Goal: Task Accomplishment & Management: Manage account settings

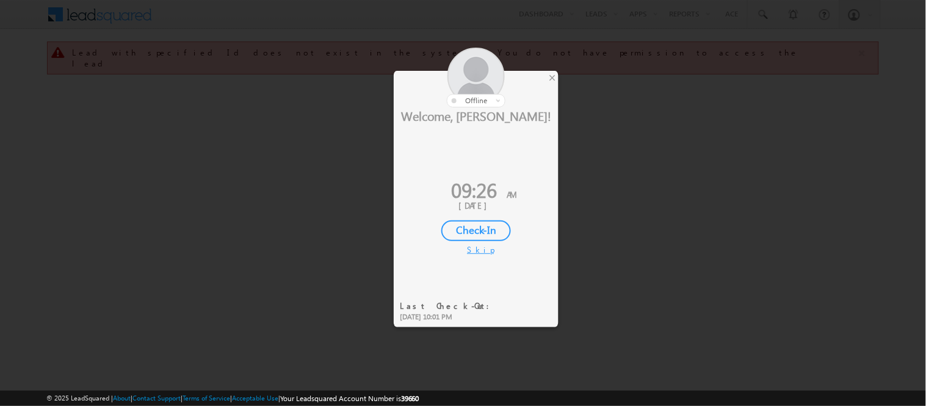
click at [486, 232] on div "Check-In" at bounding box center [476, 230] width 70 height 21
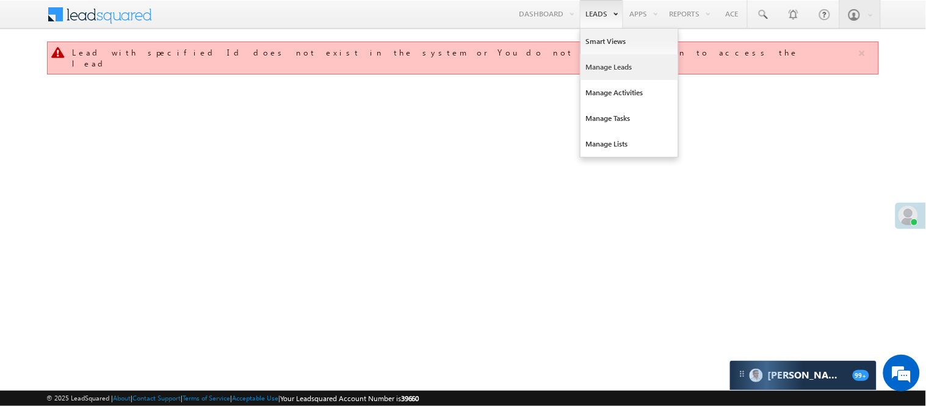
click at [613, 71] on link "Manage Leads" at bounding box center [629, 67] width 98 height 26
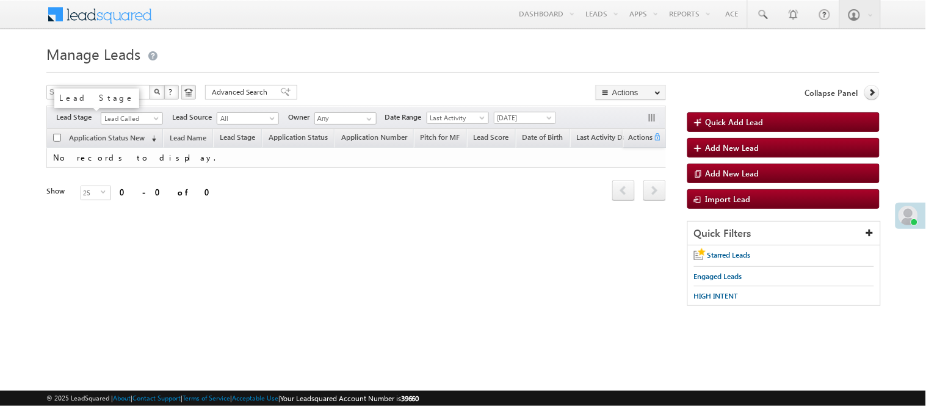
click at [132, 124] on body "Menu Nisha Anand Yadav Nisha .Yada v@ang elbro king. com" at bounding box center [463, 173] width 926 height 346
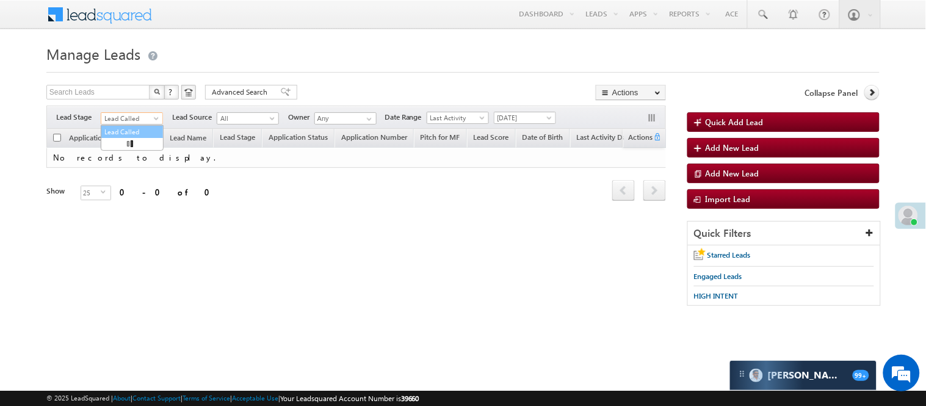
click at [118, 131] on link "Lead Called" at bounding box center [132, 131] width 62 height 11
click at [120, 123] on span "Lead Called" at bounding box center [130, 118] width 58 height 11
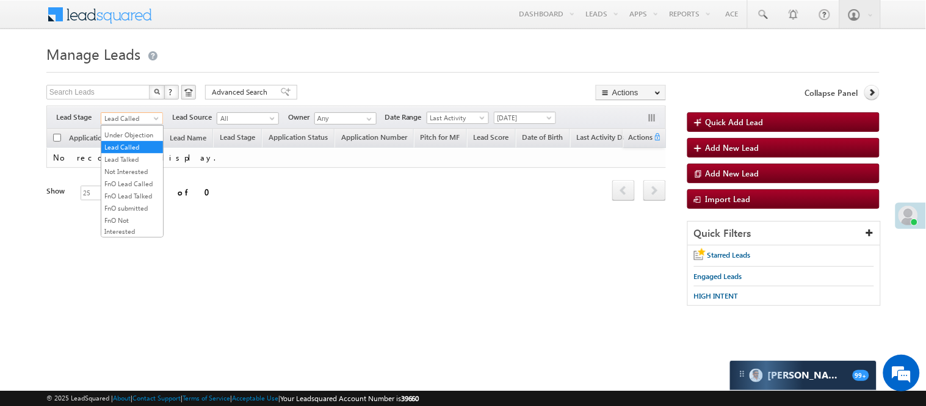
scroll to position [303, 0]
click at [119, 201] on link "Code Generated" at bounding box center [132, 206] width 62 height 11
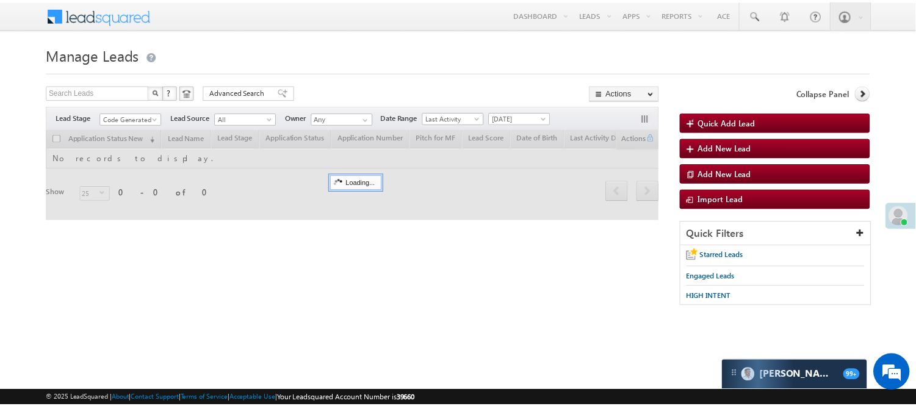
scroll to position [0, 0]
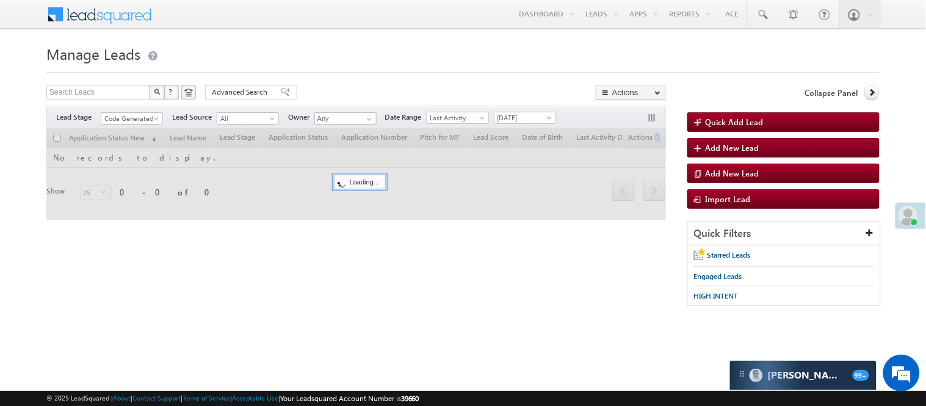
click at [320, 72] on div at bounding box center [462, 69] width 833 height 8
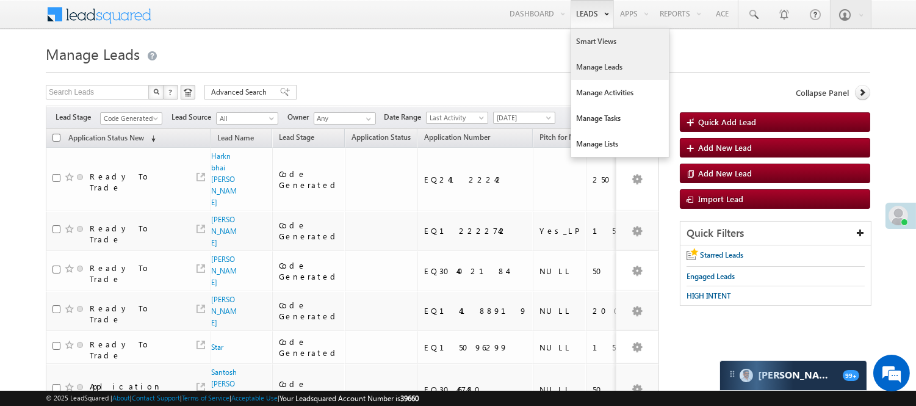
click at [587, 41] on link "Smart Views" at bounding box center [620, 42] width 98 height 26
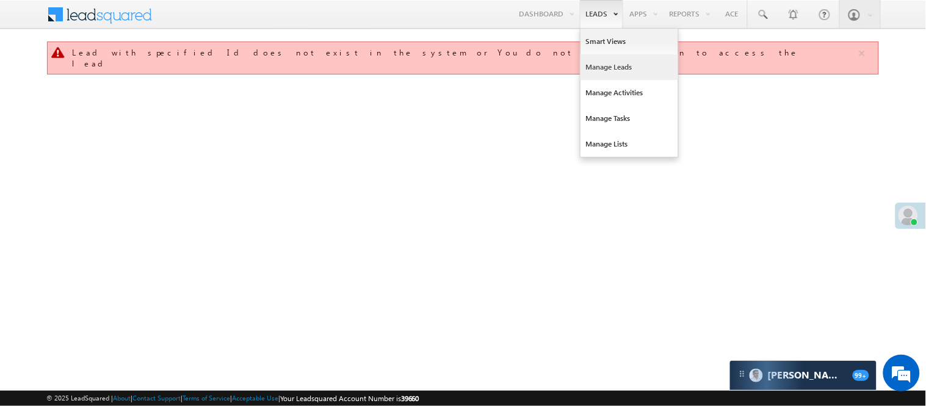
click at [618, 71] on link "Manage Leads" at bounding box center [629, 67] width 98 height 26
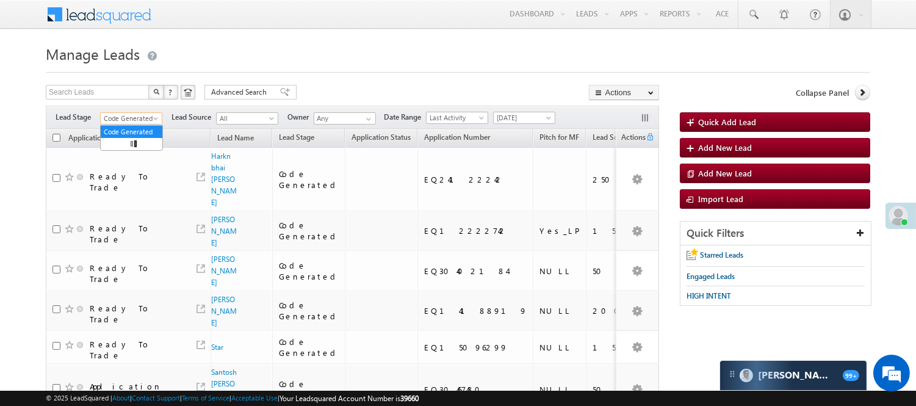
click at [121, 118] on span "Code Generated" at bounding box center [130, 118] width 58 height 11
click at [128, 148] on link "Lead Generated" at bounding box center [132, 144] width 62 height 11
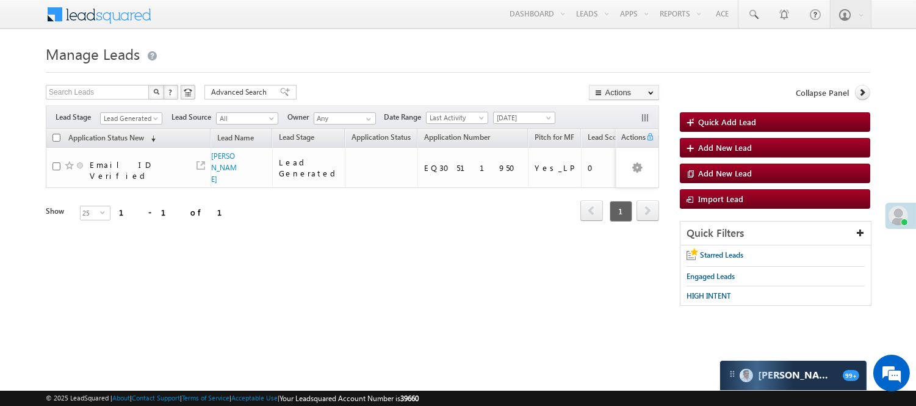
click at [328, 71] on div at bounding box center [458, 69] width 824 height 8
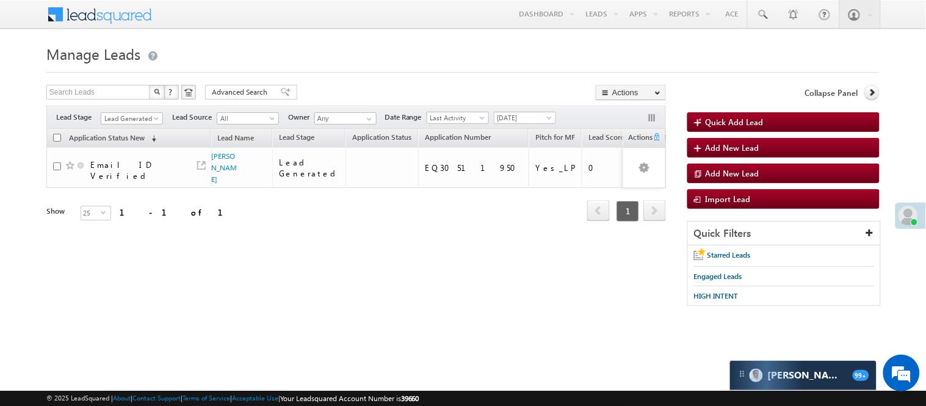
click at [521, 112] on span "[DATE]" at bounding box center [523, 117] width 58 height 11
click at [522, 126] on link "All Time" at bounding box center [528, 131] width 62 height 11
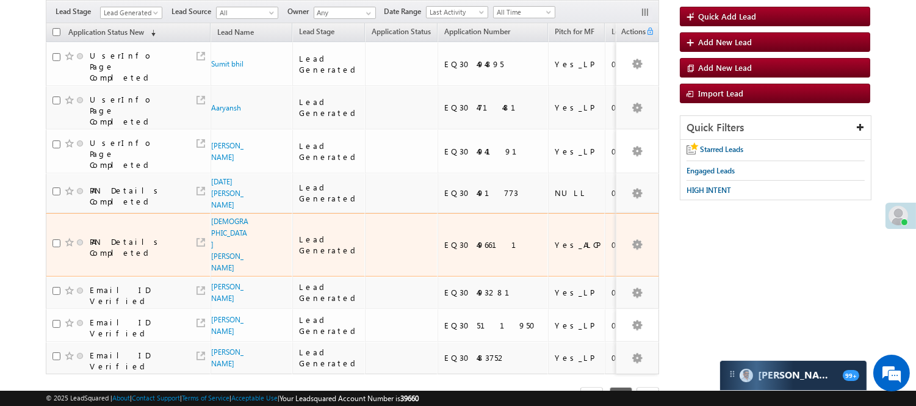
scroll to position [81, 0]
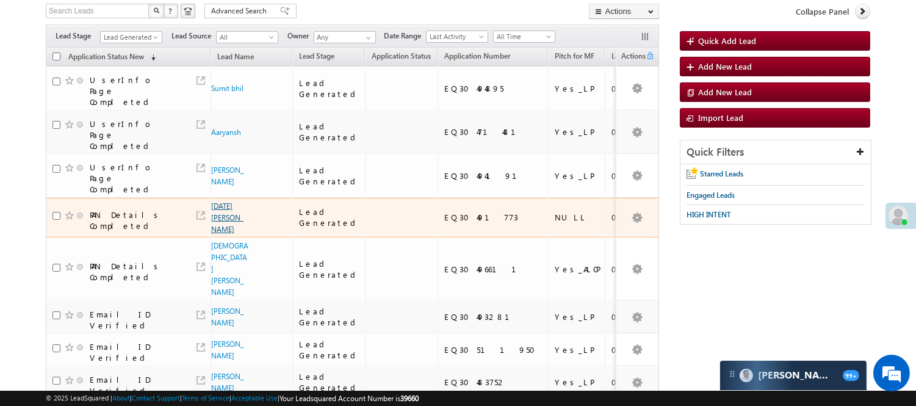
click at [214, 201] on link "Raja kumar" at bounding box center [227, 217] width 32 height 32
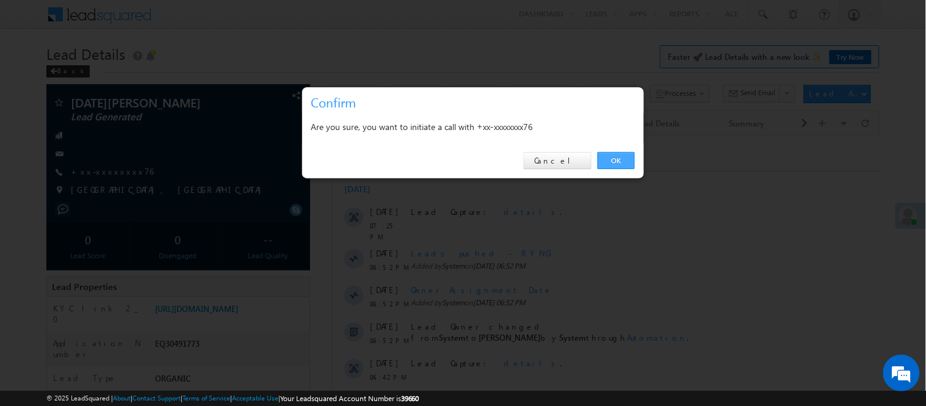
click at [608, 162] on link "OK" at bounding box center [615, 160] width 37 height 17
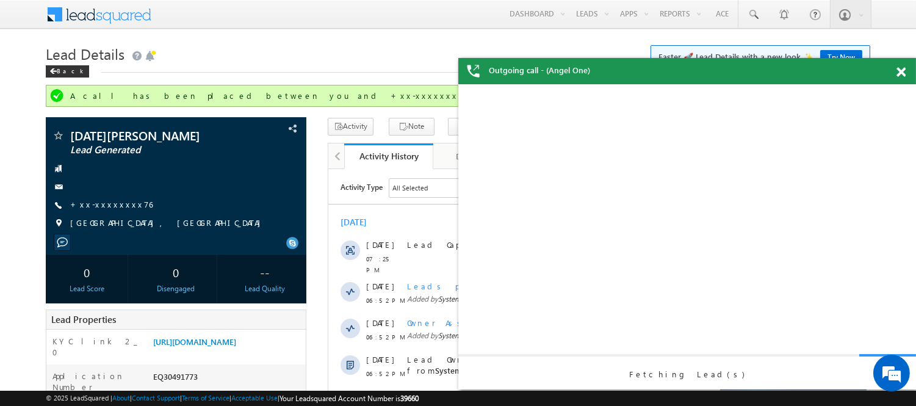
click at [901, 71] on span at bounding box center [900, 72] width 9 height 10
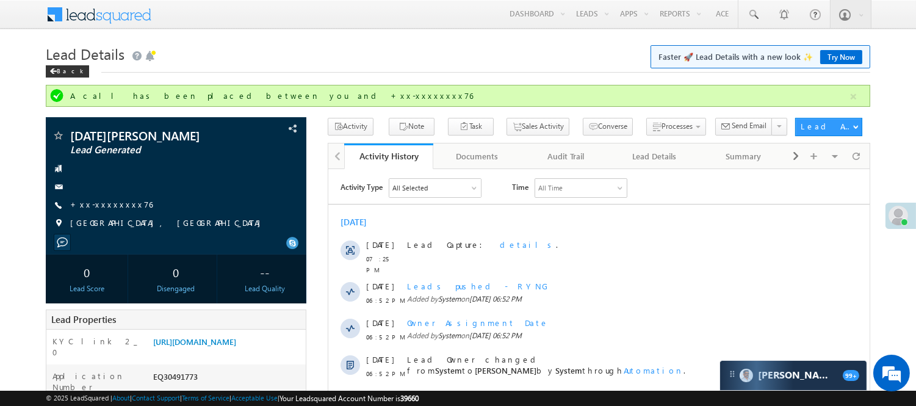
click at [513, 46] on h1 "Lead Details Faster 🚀 Lead Details with a new look ✨ Try Now" at bounding box center [458, 53] width 824 height 24
click at [64, 69] on div "Back" at bounding box center [67, 71] width 43 height 12
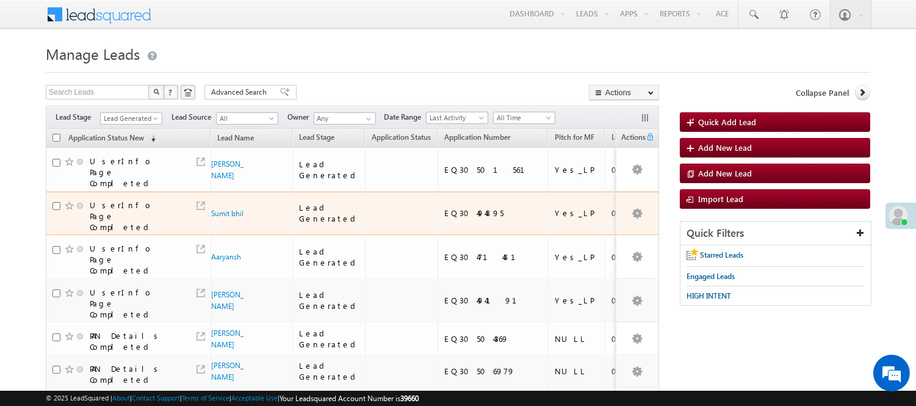
scroll to position [68, 0]
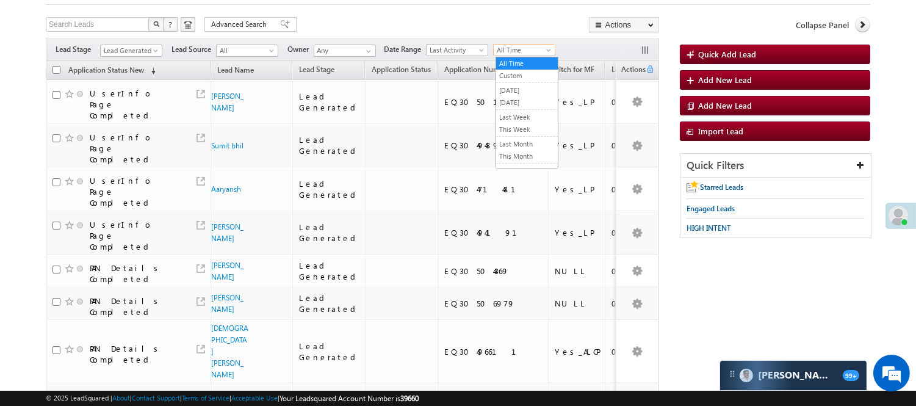
click at [536, 49] on span "All Time" at bounding box center [523, 50] width 58 height 11
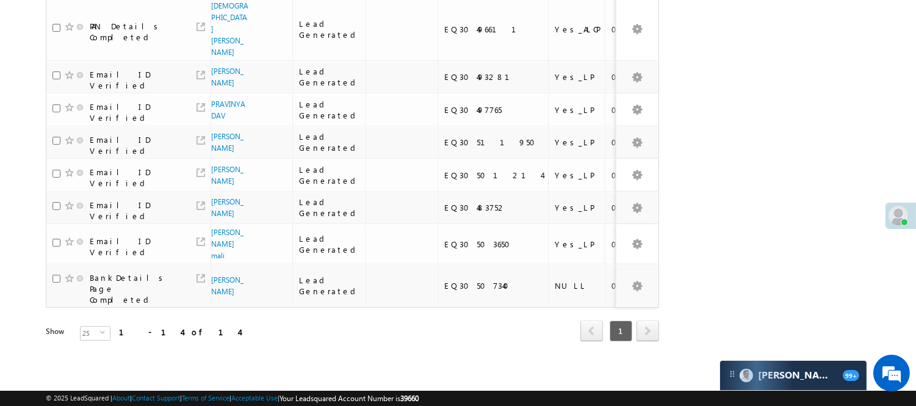
scroll to position [35, 0]
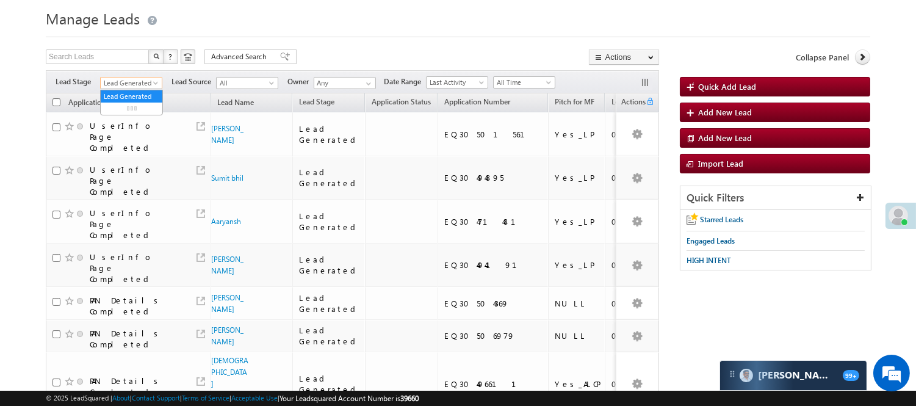
click at [133, 84] on span "Lead Generated" at bounding box center [130, 82] width 58 height 11
click at [519, 84] on span "All Time" at bounding box center [523, 82] width 58 height 11
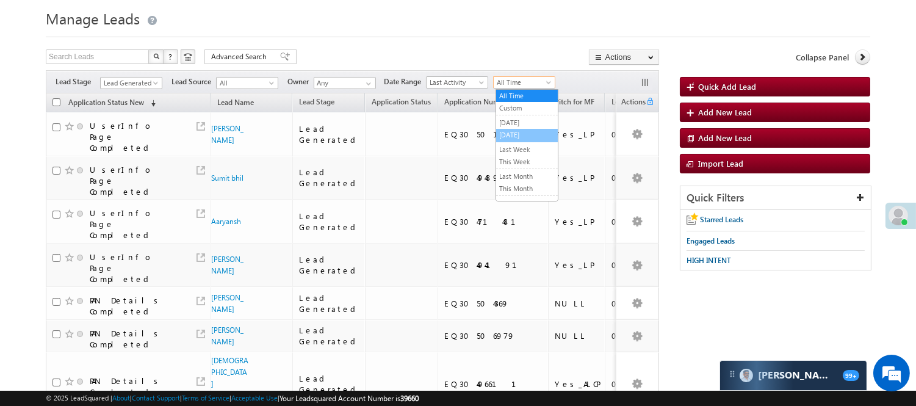
click at [526, 134] on link "[DATE]" at bounding box center [527, 134] width 62 height 11
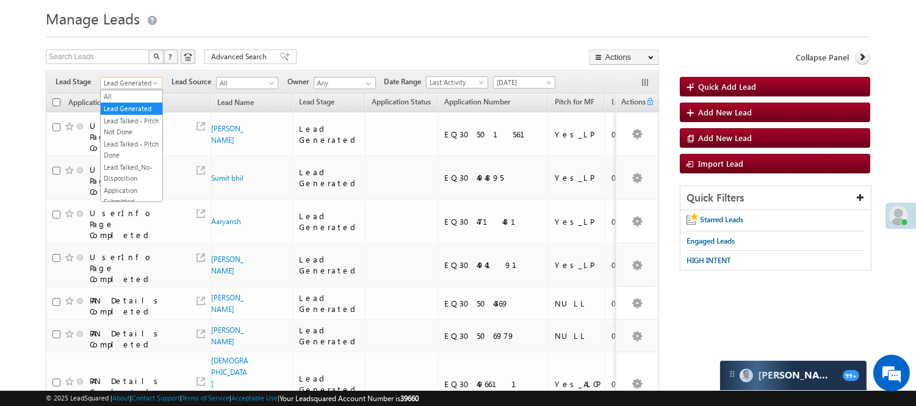
click at [110, 79] on span "Lead Generated" at bounding box center [130, 82] width 58 height 11
click at [125, 175] on link "Code Generated" at bounding box center [132, 170] width 62 height 11
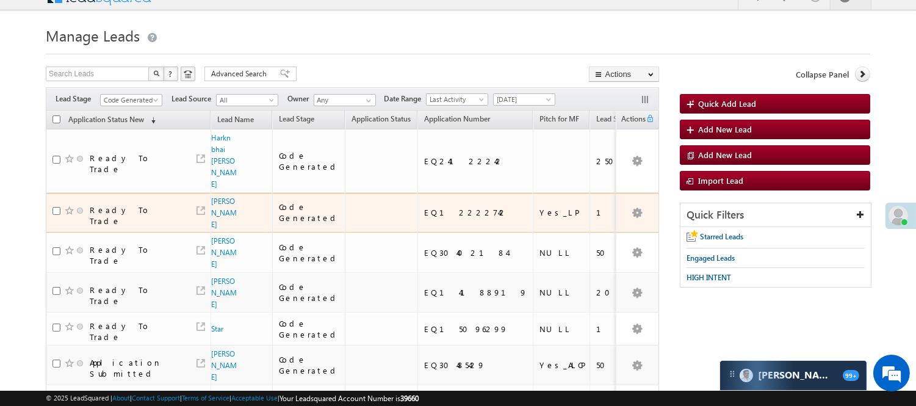
scroll to position [0, 0]
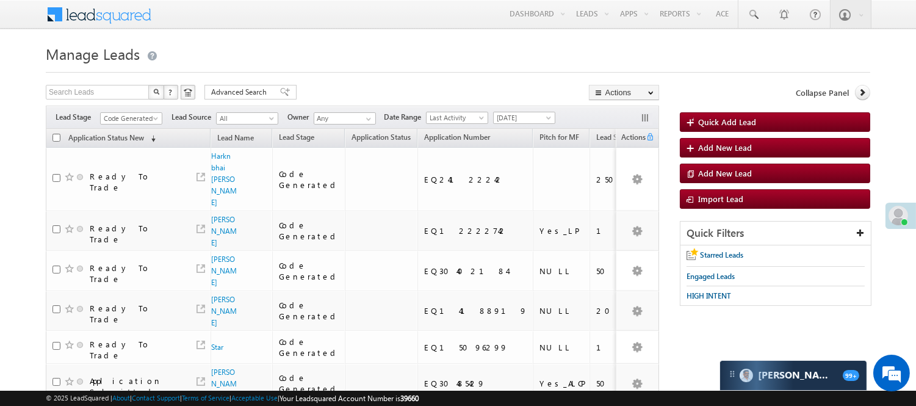
click at [147, 114] on span "Code Generated" at bounding box center [130, 118] width 58 height 11
click at [137, 147] on link "Lead Generated" at bounding box center [132, 144] width 62 height 11
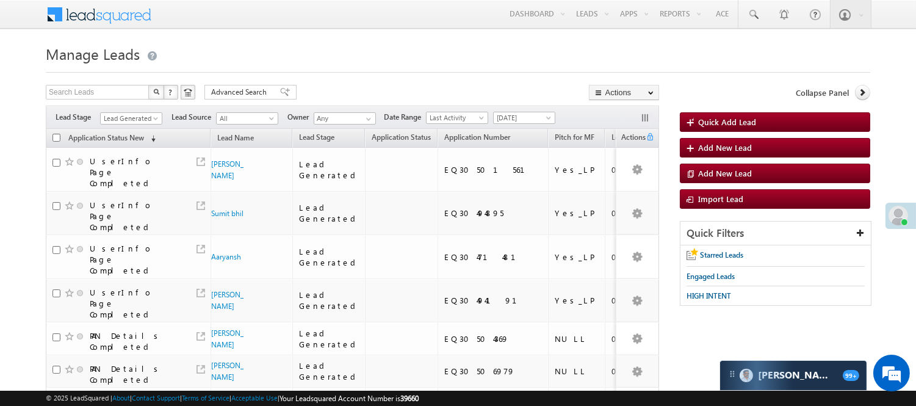
scroll to position [355, 0]
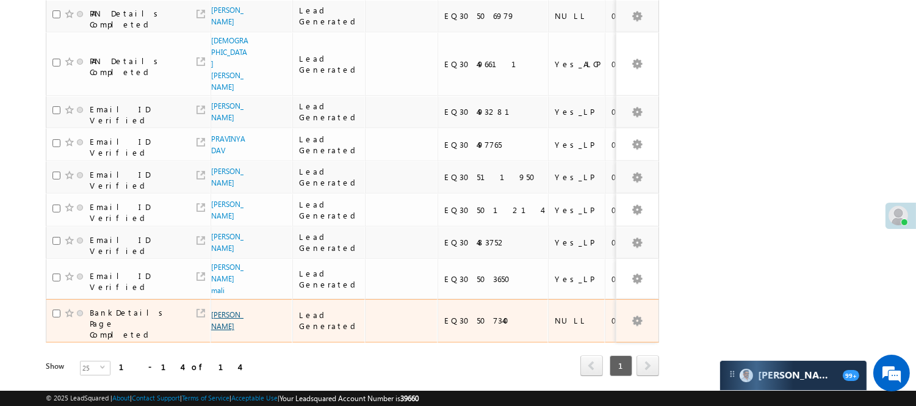
click at [220, 310] on link "[PERSON_NAME]" at bounding box center [227, 320] width 32 height 21
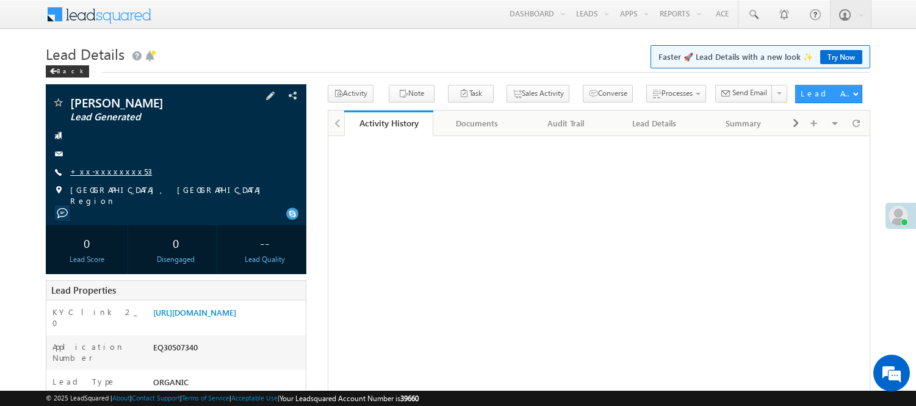
click at [90, 173] on link "+xx-xxxxxxxx53" at bounding box center [111, 171] width 82 height 10
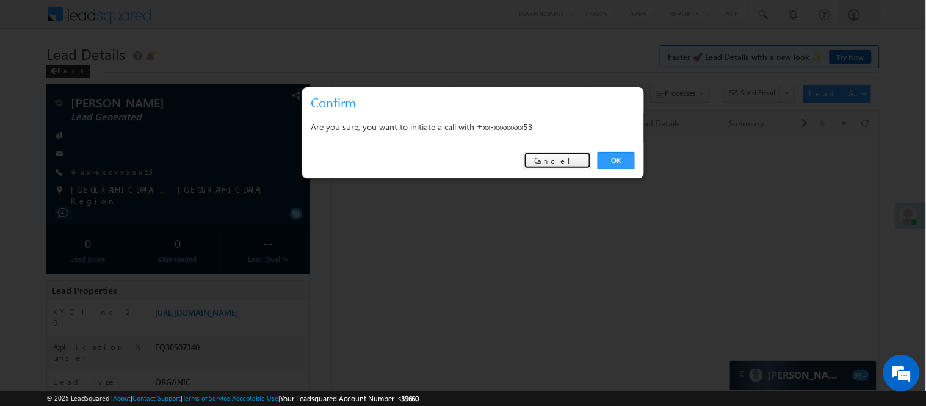
click at [565, 151] on div "OK Cancel" at bounding box center [473, 160] width 342 height 35
click at [569, 154] on link "Cancel" at bounding box center [558, 160] width 68 height 17
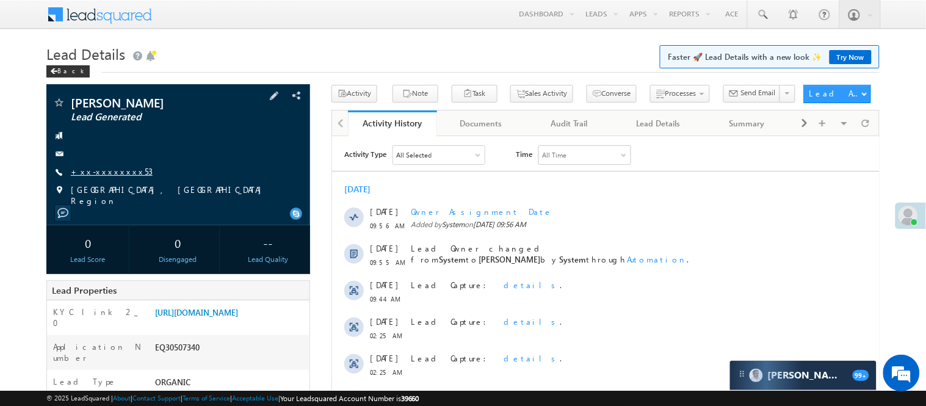
click at [103, 167] on link "+xx-xxxxxxxx53" at bounding box center [112, 171] width 82 height 10
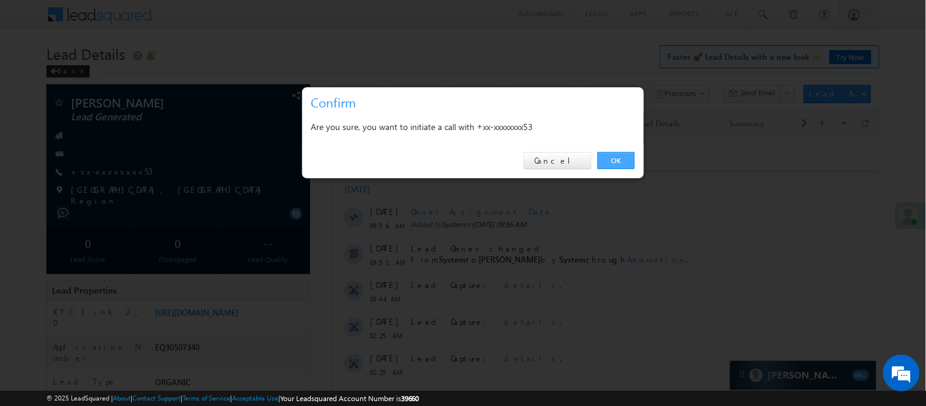
click at [615, 155] on link "OK" at bounding box center [615, 160] width 37 height 17
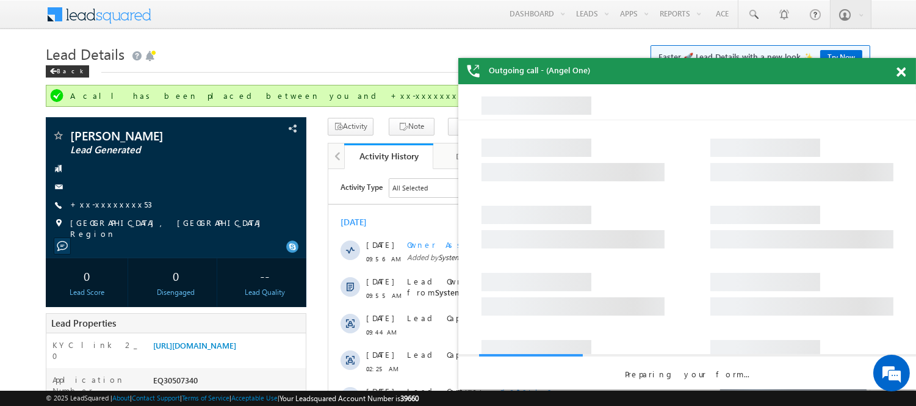
click at [907, 74] on div at bounding box center [907, 70] width 16 height 24
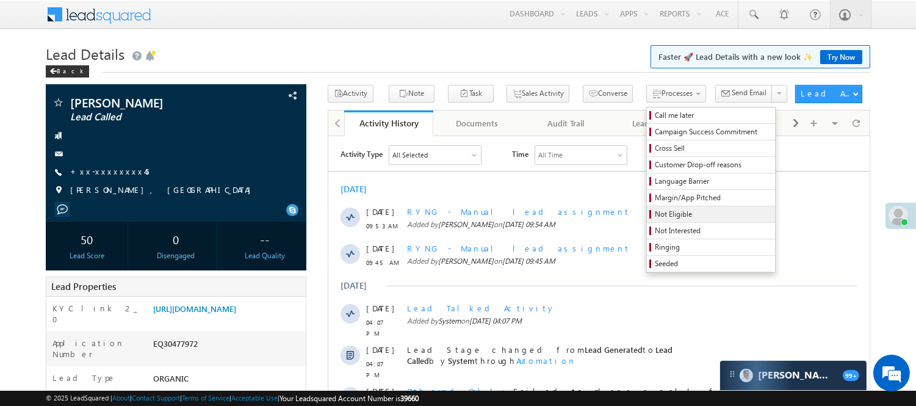
click at [660, 218] on span "Not Eligible" at bounding box center [713, 214] width 116 height 11
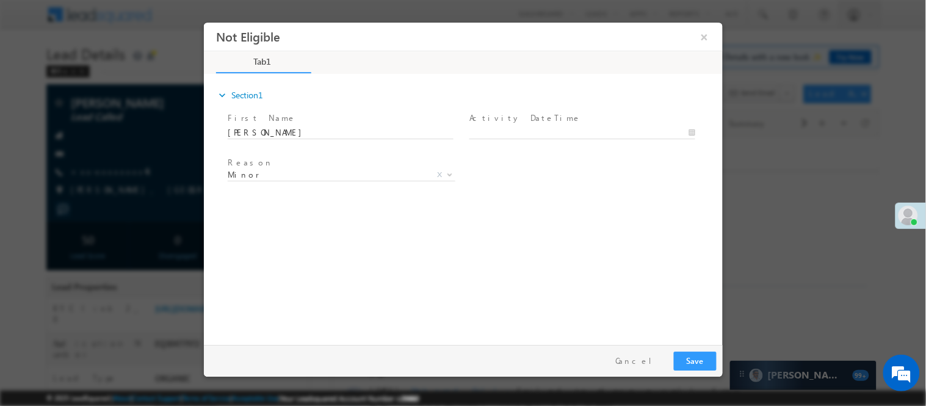
click at [295, 168] on span "Minor" at bounding box center [326, 173] width 198 height 11
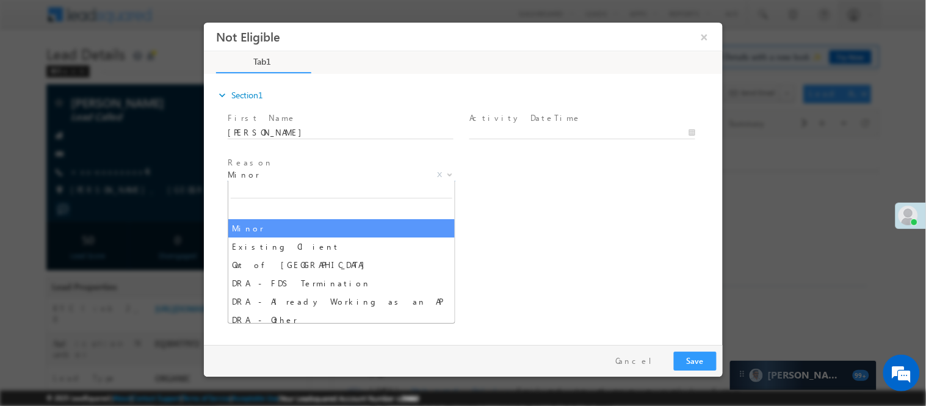
click at [293, 182] on input "search" at bounding box center [341, 189] width 222 height 15
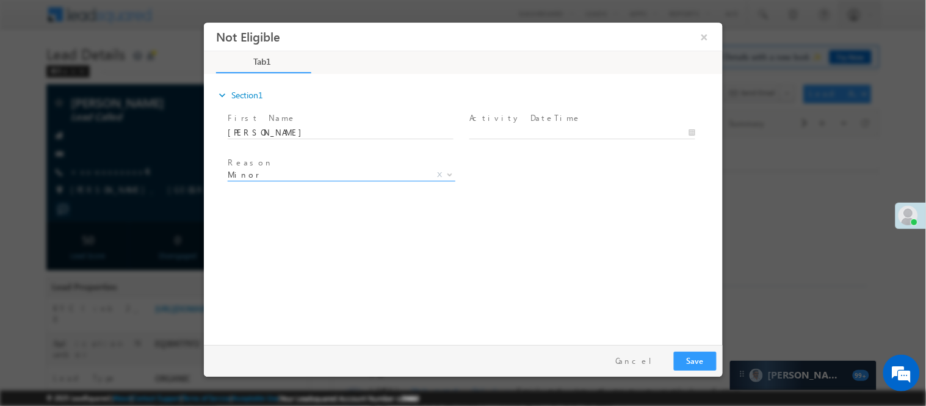
click at [294, 175] on span "Minor" at bounding box center [326, 173] width 198 height 11
click at [278, 176] on span "Minor" at bounding box center [326, 173] width 198 height 11
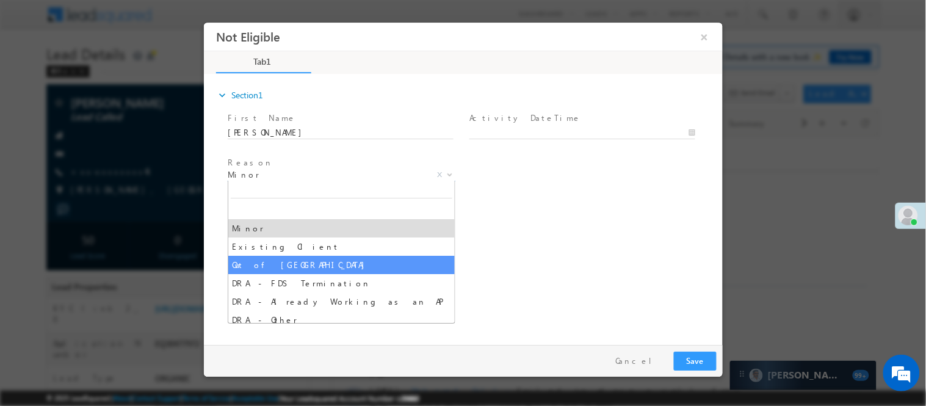
select select "Out of India"
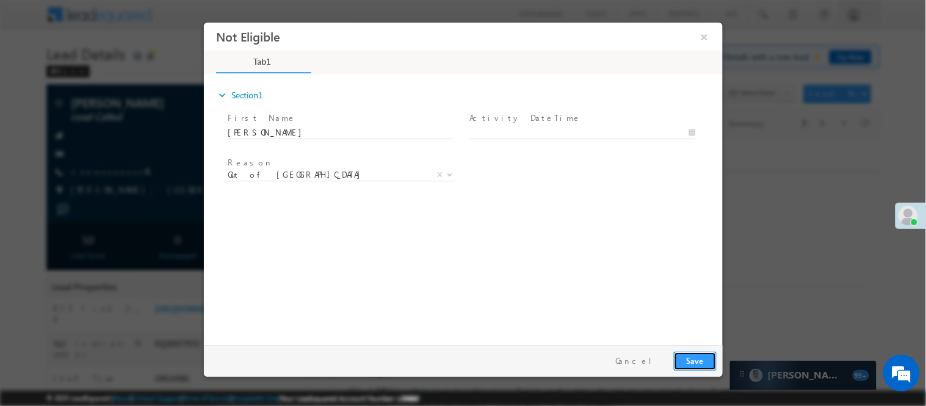
drag, startPoint x: 698, startPoint y: 366, endPoint x: 696, endPoint y: 355, distance: 10.7
click at [697, 367] on button "Save" at bounding box center [694, 360] width 43 height 19
type input "10/14/25 9:57 AM"
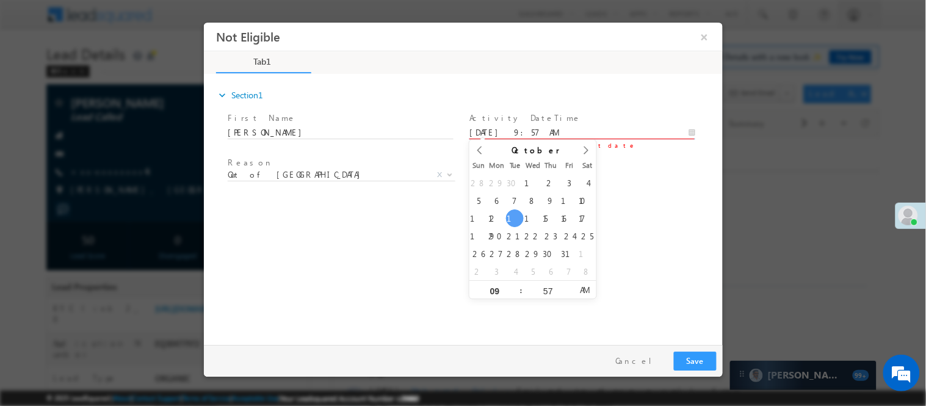
click at [562, 133] on body "Not Eligible ×" at bounding box center [462, 180] width 519 height 317
click at [696, 361] on button "Save" at bounding box center [694, 360] width 43 height 19
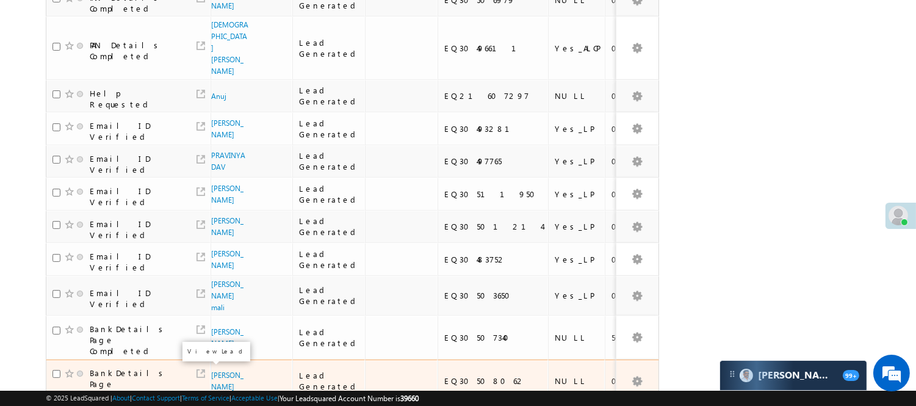
scroll to position [471, 0]
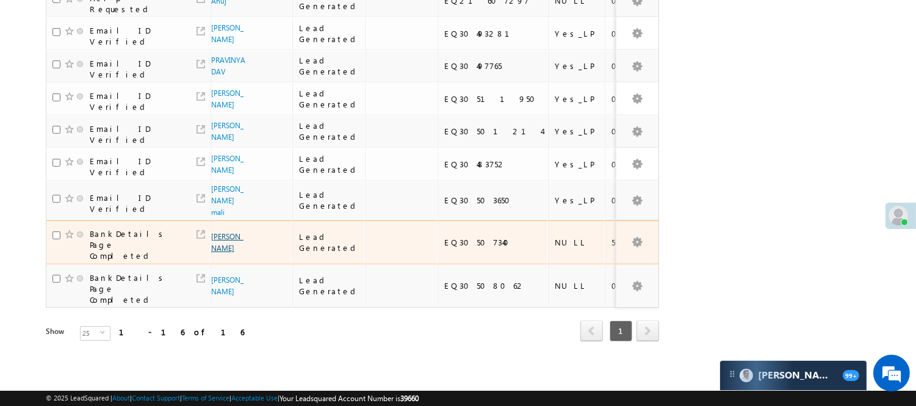
click at [222, 232] on link "[PERSON_NAME]" at bounding box center [227, 242] width 32 height 21
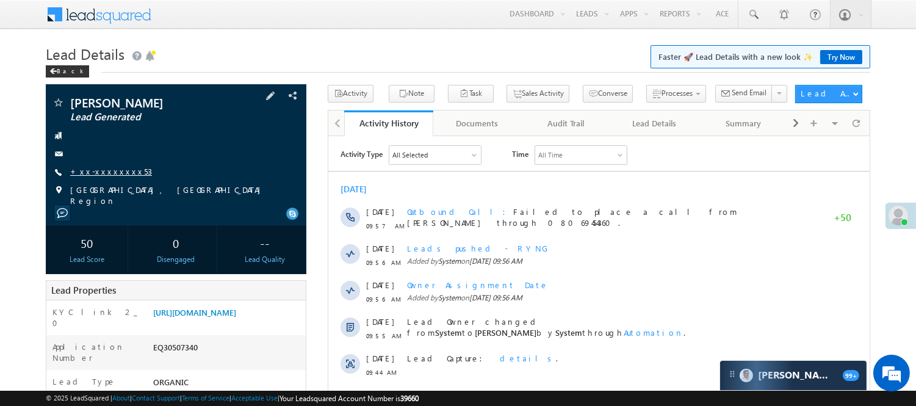
click at [112, 168] on link "+xx-xxxxxxxx53" at bounding box center [111, 171] width 82 height 10
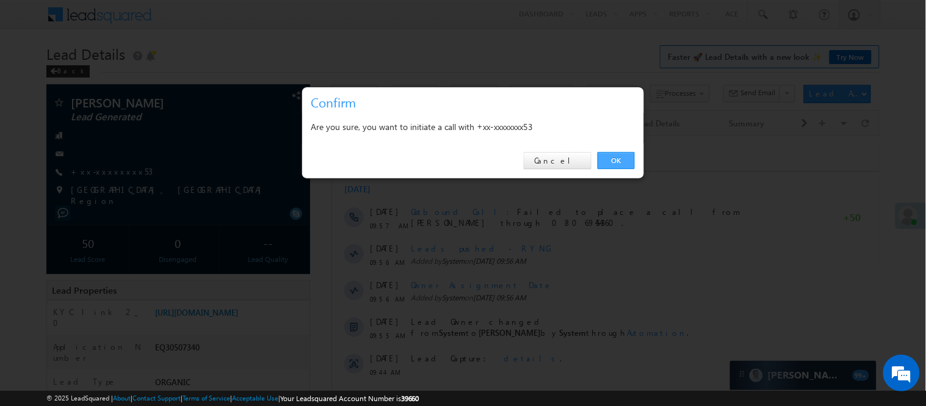
click at [624, 153] on link "OK" at bounding box center [615, 160] width 37 height 17
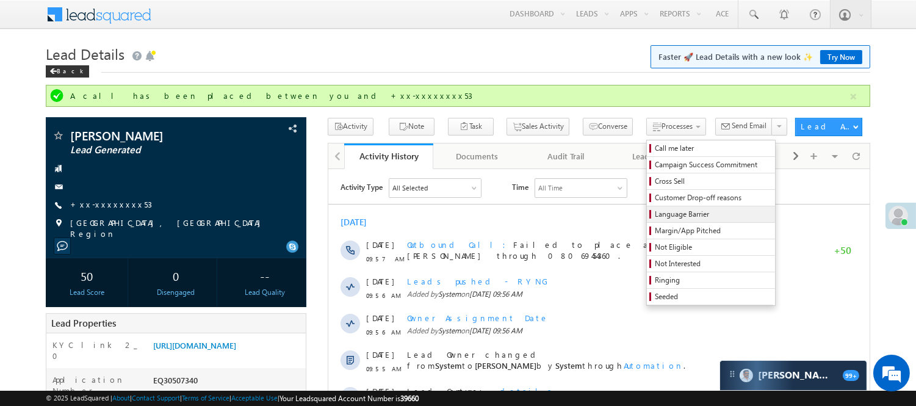
click at [661, 214] on span "Language Barrier" at bounding box center [713, 214] width 116 height 11
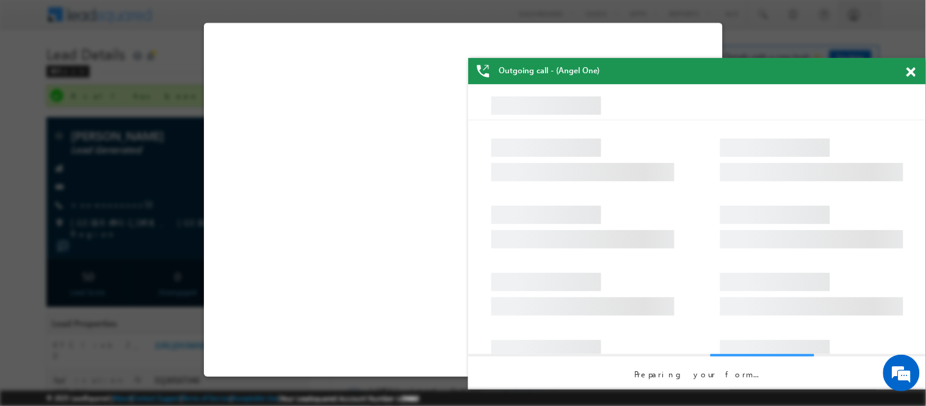
click at [909, 71] on span at bounding box center [910, 72] width 9 height 10
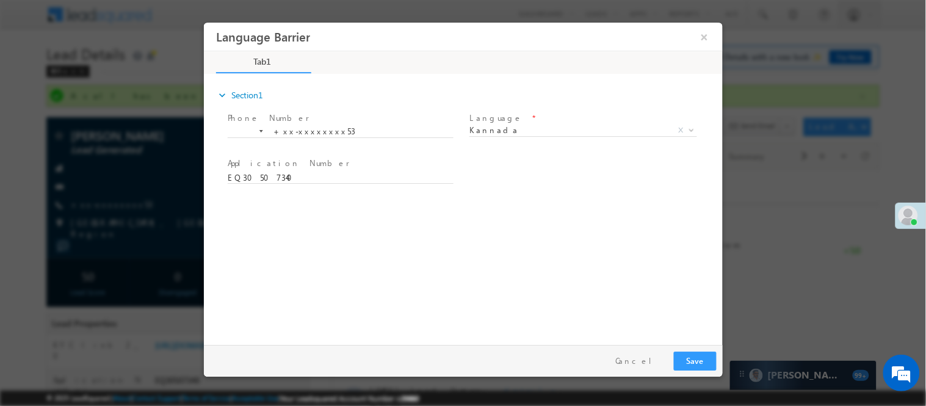
click at [913, 73] on div at bounding box center [463, 203] width 926 height 406
click at [699, 36] on button "×" at bounding box center [703, 36] width 21 height 23
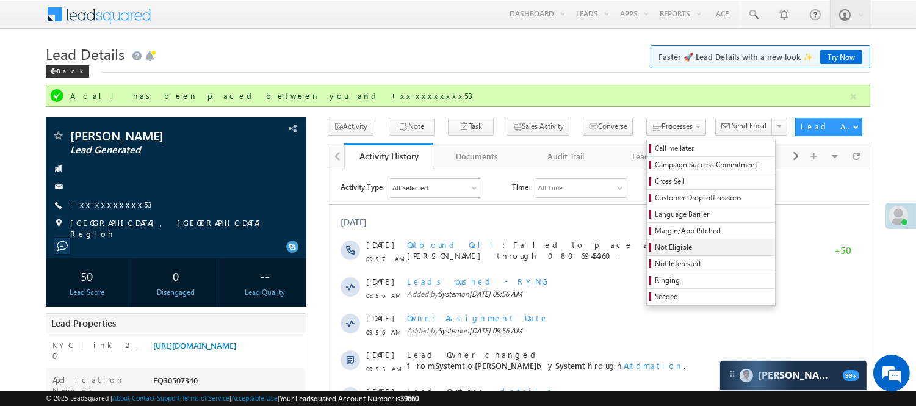
click at [658, 247] on span "Not Eligible" at bounding box center [713, 247] width 116 height 11
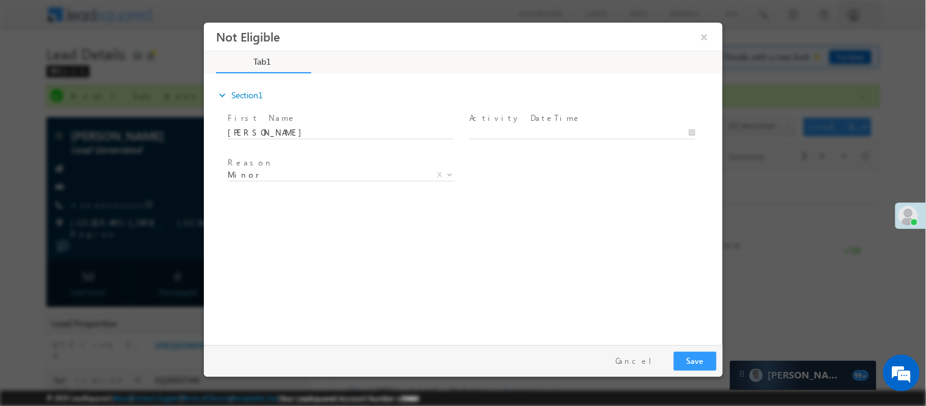
click at [536, 138] on span at bounding box center [581, 144] width 225 height 13
click at [300, 180] on span "Minor X" at bounding box center [341, 177] width 228 height 12
click at [289, 173] on span "Minor" at bounding box center [326, 173] width 198 height 11
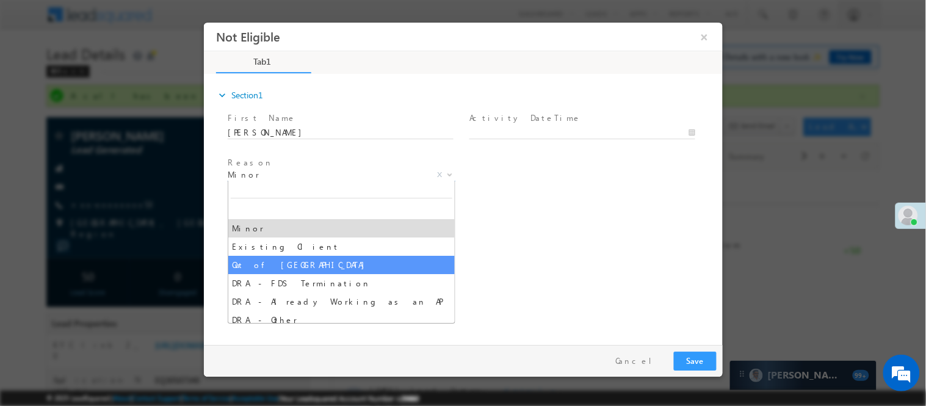
select select "Out of India"
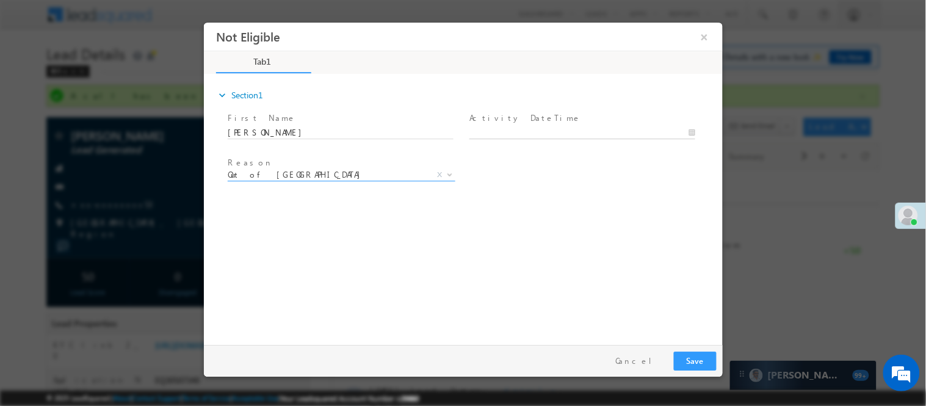
type input "10/14/25 9:59 AM"
click at [542, 134] on body "Not Eligible ×" at bounding box center [462, 180] width 519 height 317
click at [701, 361] on button "Save" at bounding box center [694, 360] width 43 height 19
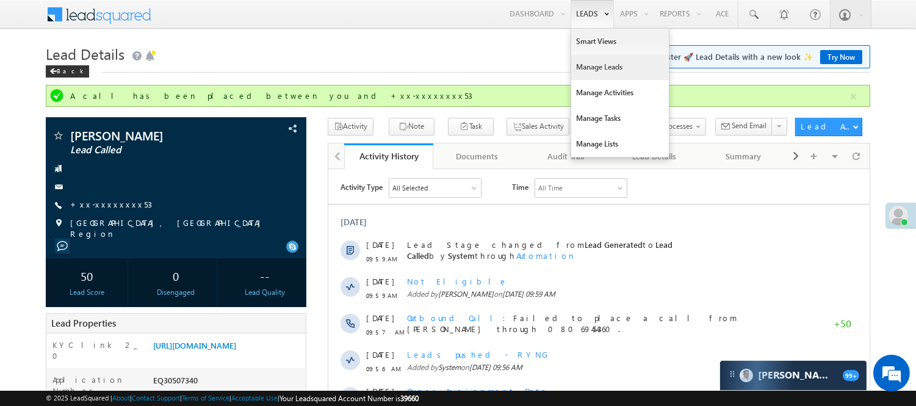
click at [602, 69] on link "Manage Leads" at bounding box center [620, 67] width 98 height 26
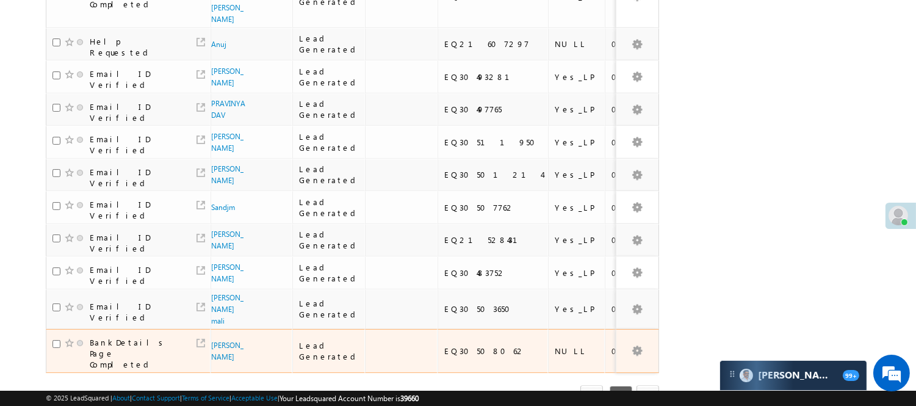
scroll to position [511, 0]
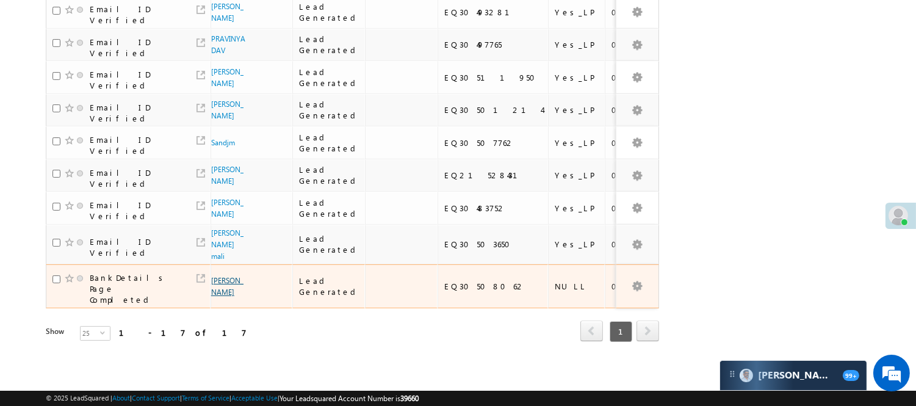
click at [214, 278] on link "[PERSON_NAME]" at bounding box center [227, 286] width 32 height 21
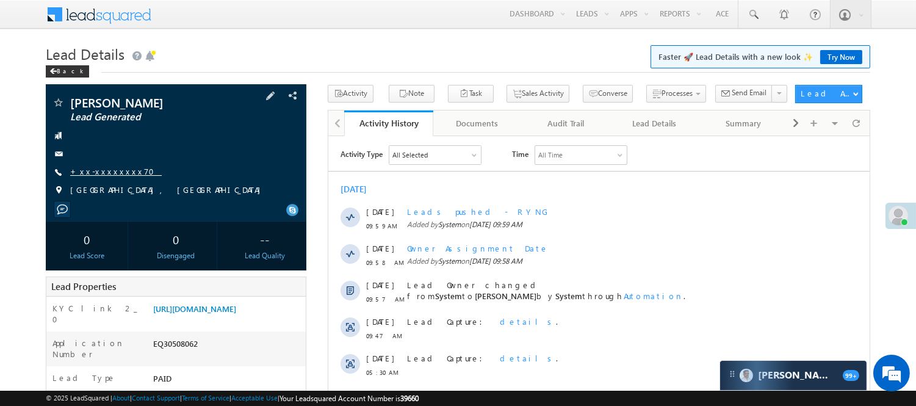
click at [111, 170] on link "+xx-xxxxxxxx70" at bounding box center [116, 171] width 92 height 10
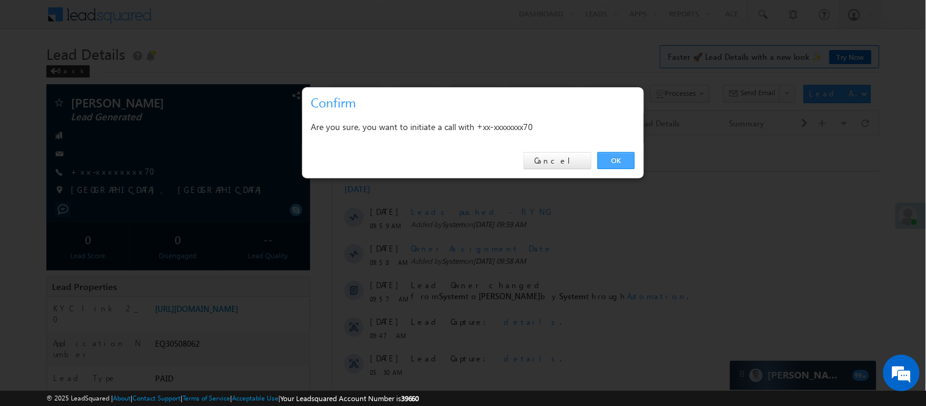
drag, startPoint x: 621, startPoint y: 157, endPoint x: 290, endPoint y: 15, distance: 360.3
click at [621, 159] on link "OK" at bounding box center [615, 160] width 37 height 17
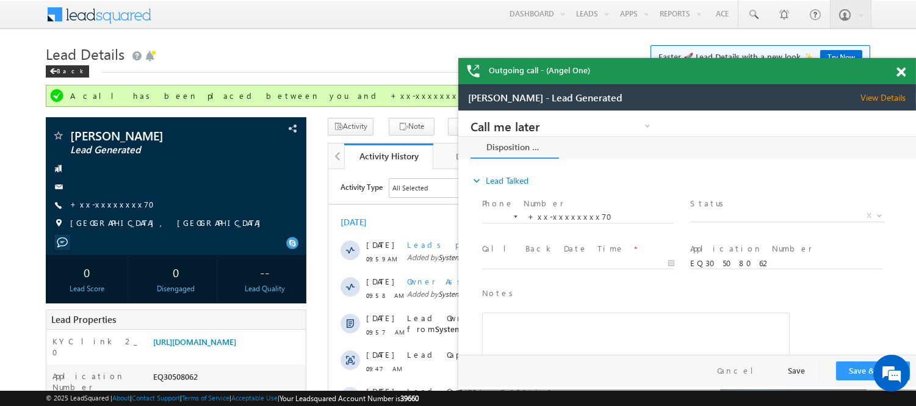
click at [902, 70] on span at bounding box center [900, 72] width 9 height 10
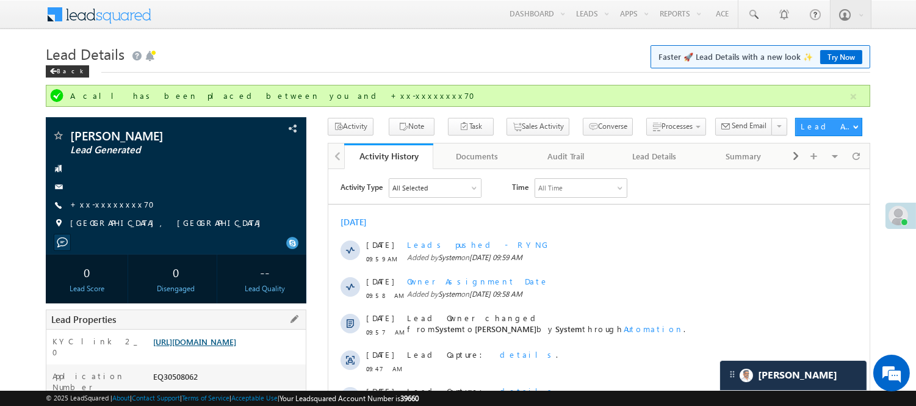
click at [236, 347] on link "[URL][DOMAIN_NAME]" at bounding box center [194, 341] width 83 height 10
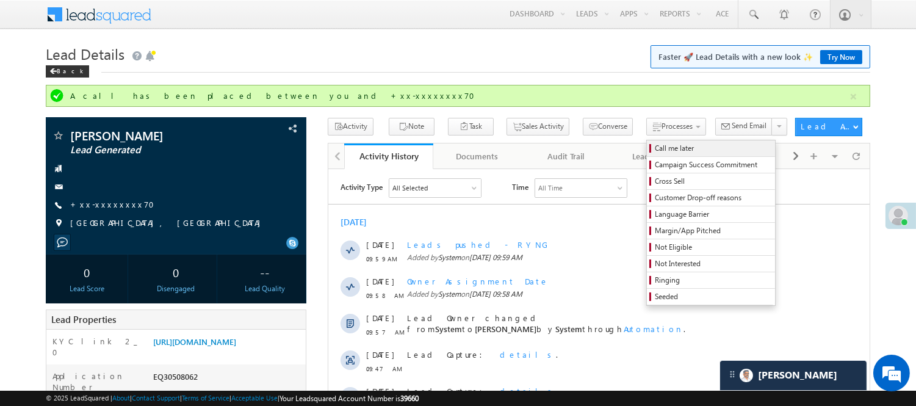
click at [655, 148] on span "Call me later" at bounding box center [713, 148] width 116 height 11
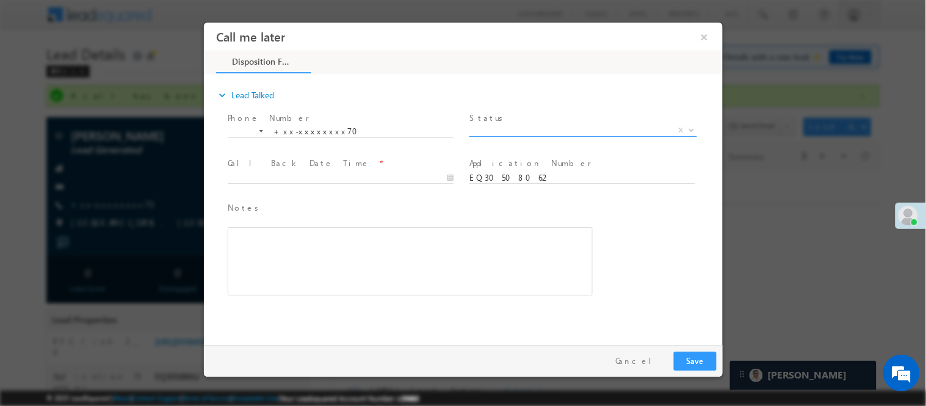
click at [543, 132] on span "X" at bounding box center [583, 130] width 228 height 12
select select "Pitch Not Done"
type input "10/14/25 10:21 AM"
click at [406, 179] on input "10/14/25 10:21 AM" at bounding box center [340, 177] width 226 height 12
drag, startPoint x: 703, startPoint y: 355, endPoint x: 671, endPoint y: 26, distance: 329.8
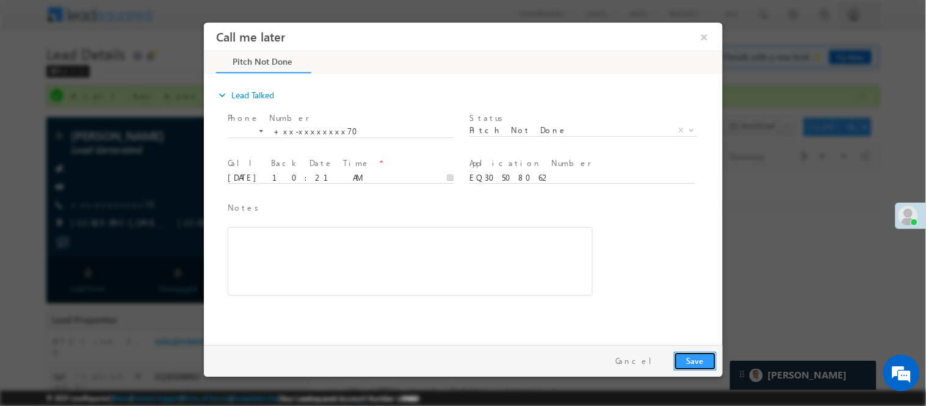
click at [703, 355] on button "Save" at bounding box center [694, 360] width 43 height 19
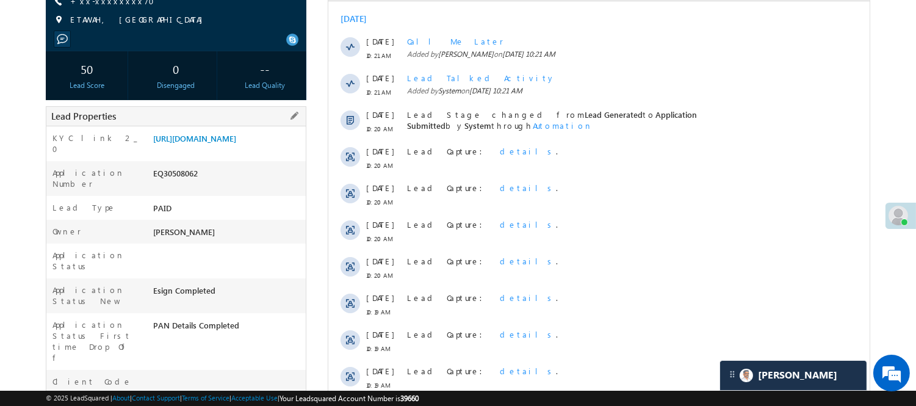
scroll to position [210, 0]
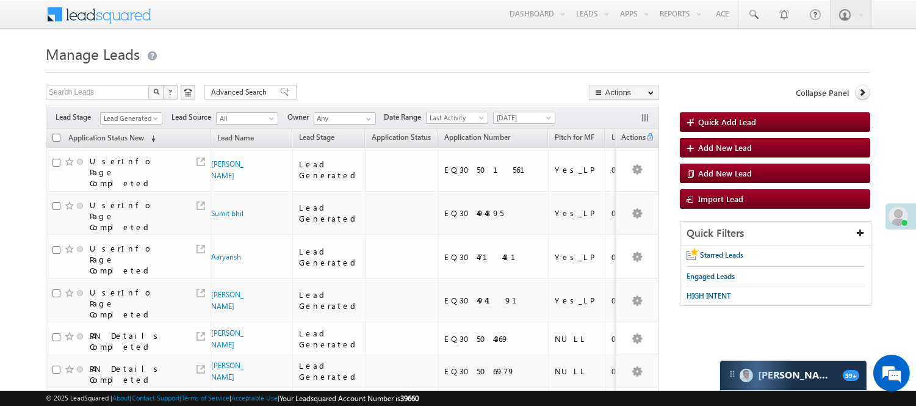
click at [135, 120] on span "Lead Generated" at bounding box center [130, 118] width 58 height 11
click at [131, 212] on link "Code Generated" at bounding box center [132, 206] width 62 height 11
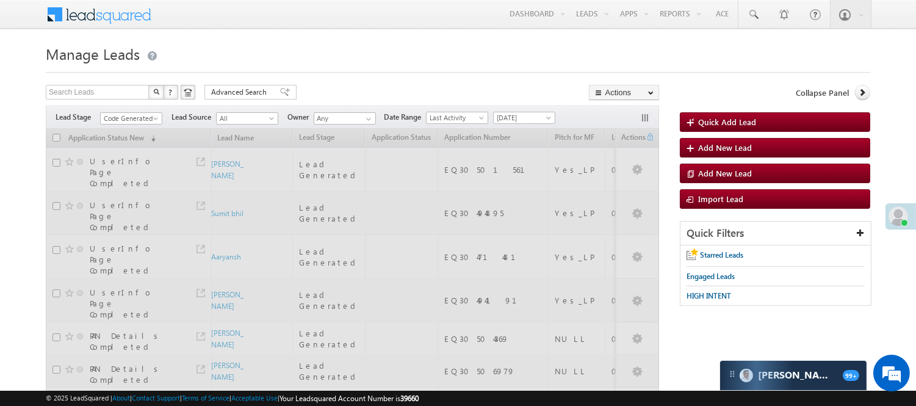
click at [336, 65] on div at bounding box center [458, 69] width 824 height 8
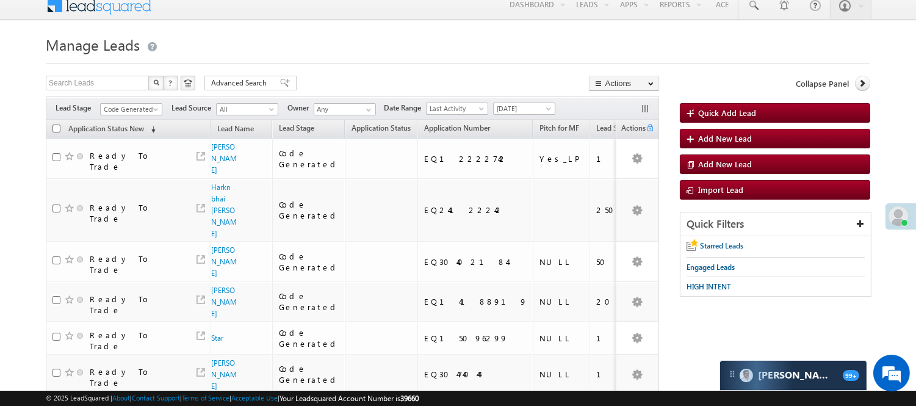
scroll to position [0, 0]
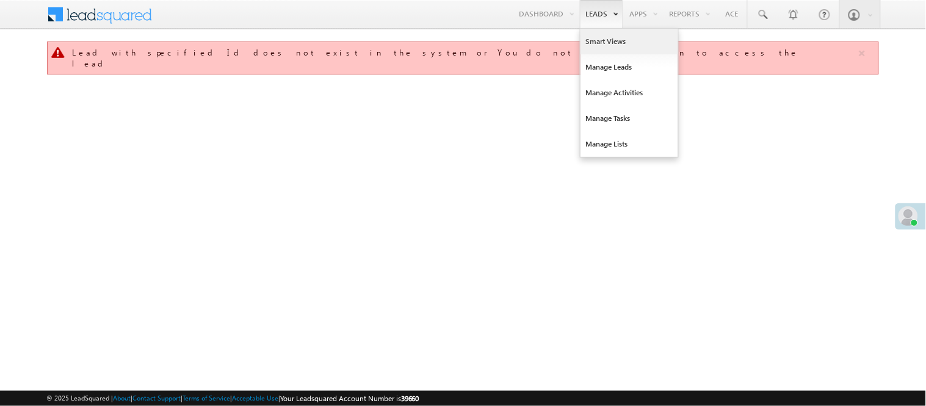
click at [601, 35] on link "Smart Views" at bounding box center [629, 42] width 98 height 26
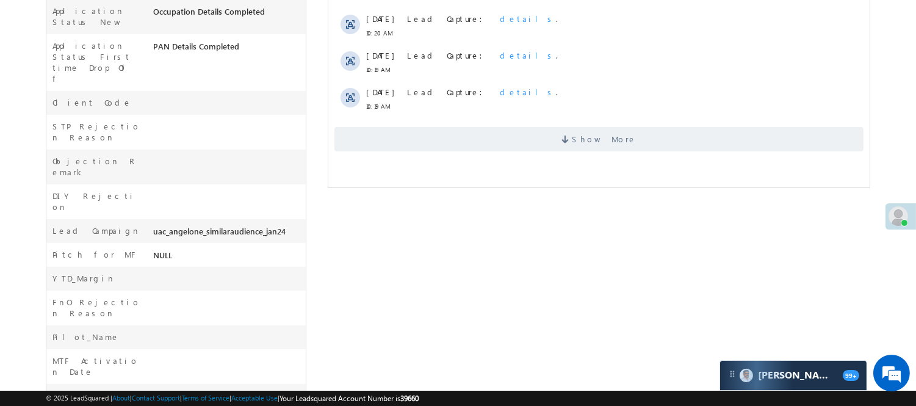
scroll to position [94, 0]
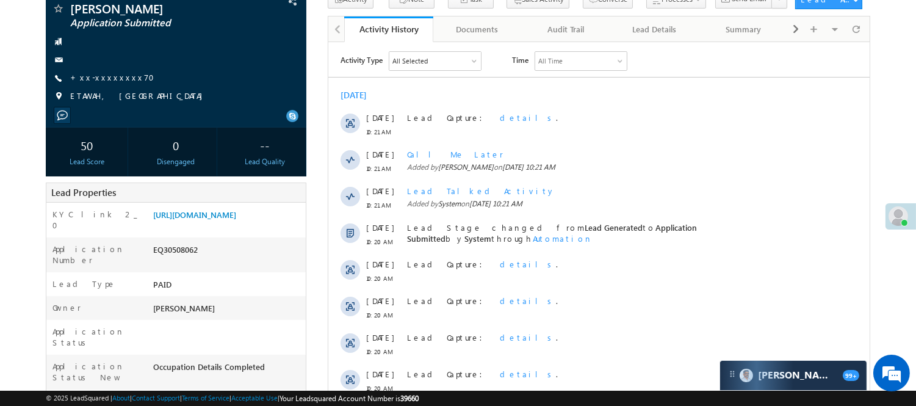
drag, startPoint x: 925, startPoint y: 58, endPoint x: 476, endPoint y: 22, distance: 450.6
click at [181, 261] on div "EQ30508062" at bounding box center [228, 251] width 156 height 17
copy div "EQ30508062"
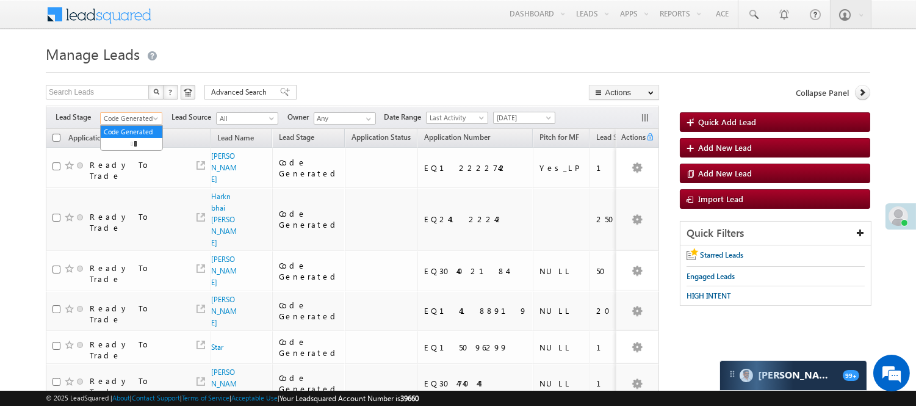
click at [133, 116] on span "Code Generated" at bounding box center [130, 118] width 58 height 11
click at [137, 148] on link "Lead Generated" at bounding box center [132, 144] width 62 height 11
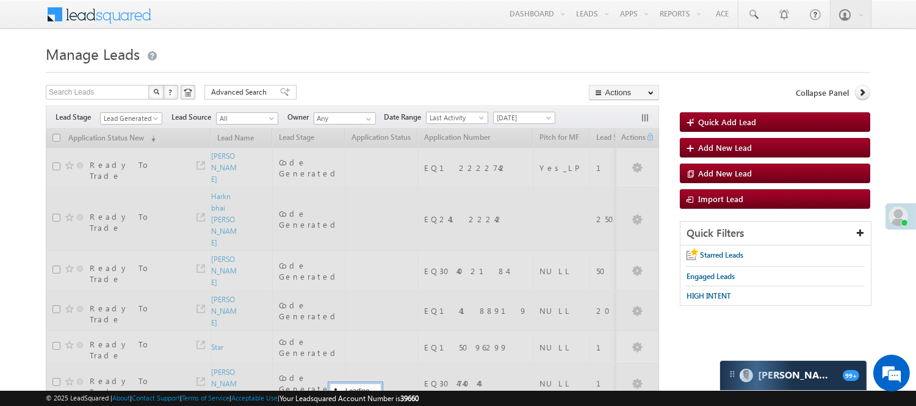
click at [369, 45] on h1 "Manage Leads" at bounding box center [458, 53] width 824 height 24
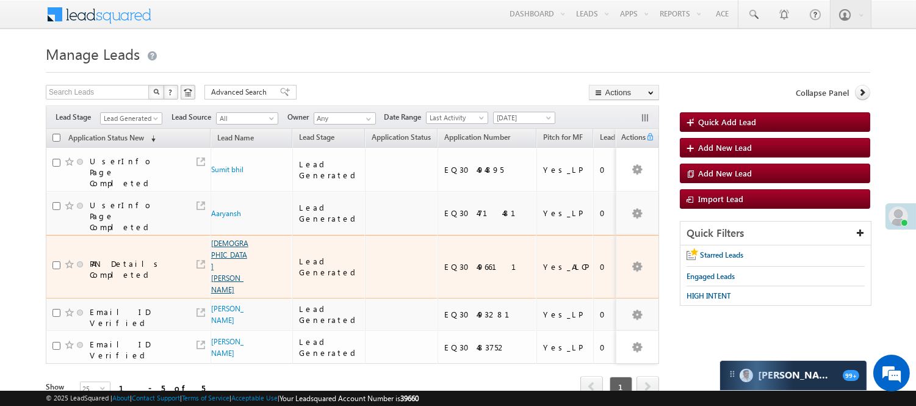
click at [220, 239] on link "Vedant Vikas kadam" at bounding box center [229, 267] width 37 height 56
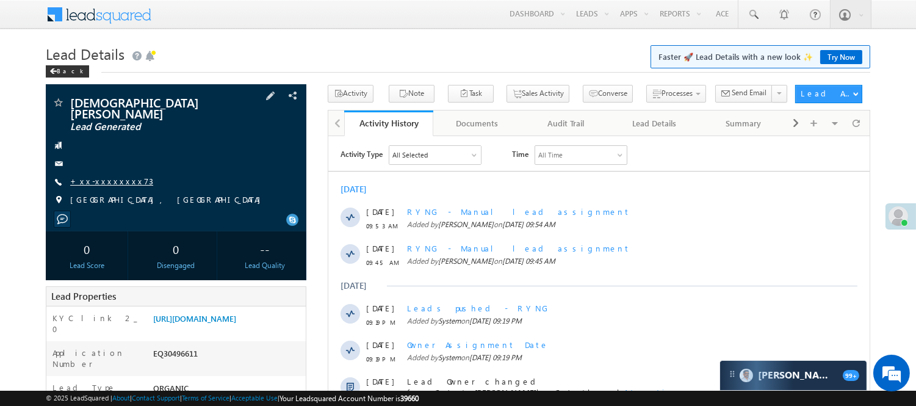
click at [98, 176] on link "+xx-xxxxxxxx73" at bounding box center [111, 181] width 83 height 10
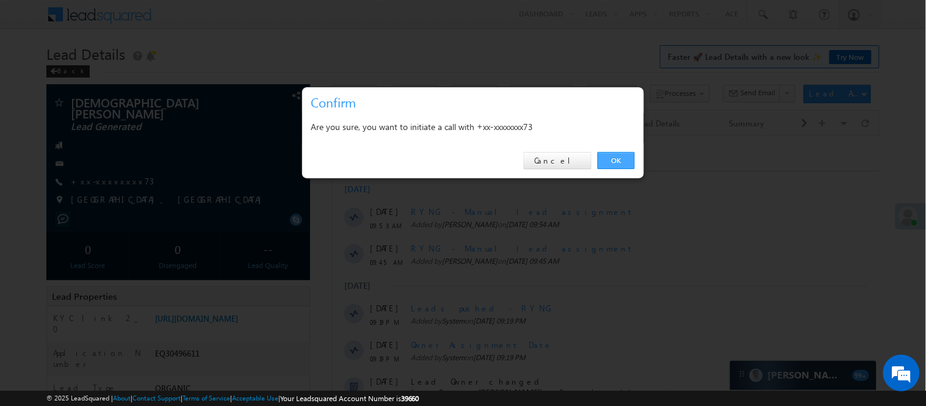
drag, startPoint x: 600, startPoint y: 151, endPoint x: 608, endPoint y: 156, distance: 9.3
click at [600, 151] on div "OK Cancel" at bounding box center [473, 160] width 342 height 35
click at [608, 156] on link "OK" at bounding box center [615, 160] width 37 height 17
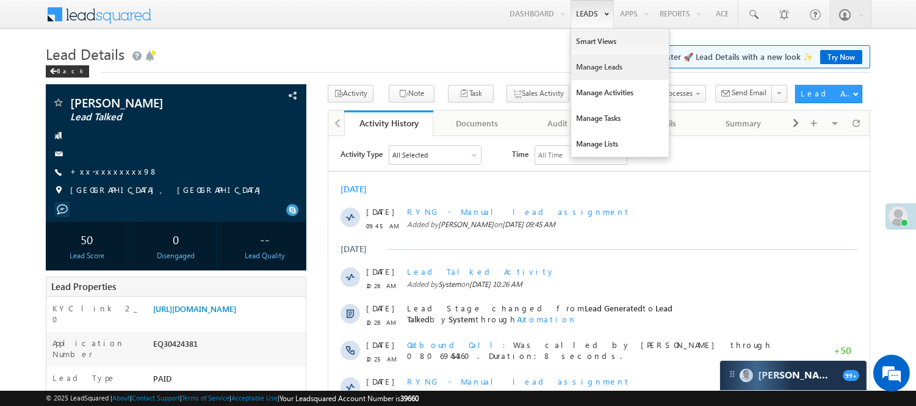
click at [594, 65] on link "Manage Leads" at bounding box center [620, 67] width 98 height 26
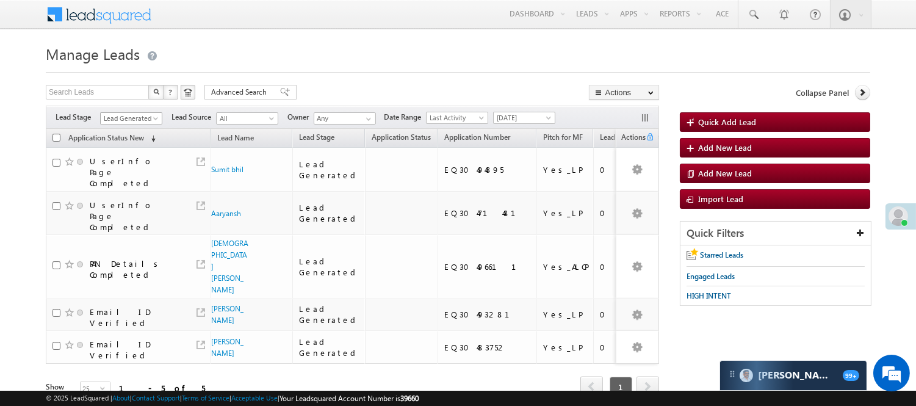
click at [127, 120] on span "Lead Generated" at bounding box center [130, 118] width 58 height 11
click at [144, 201] on link "Code Generated" at bounding box center [132, 206] width 62 height 11
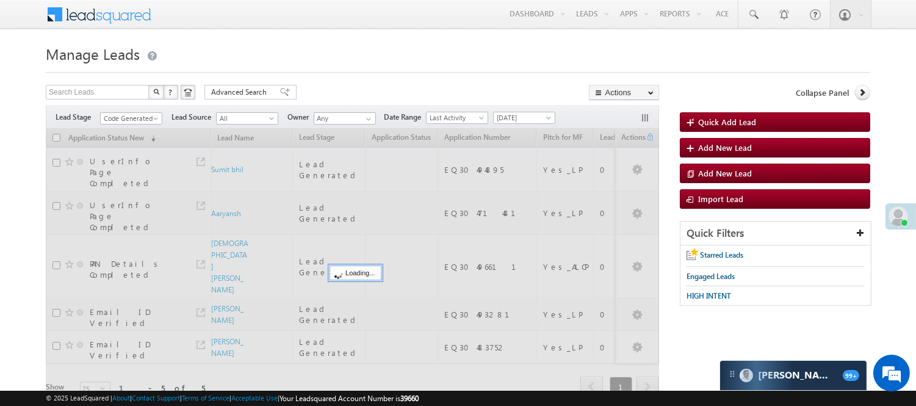
click at [392, 68] on div at bounding box center [458, 69] width 824 height 8
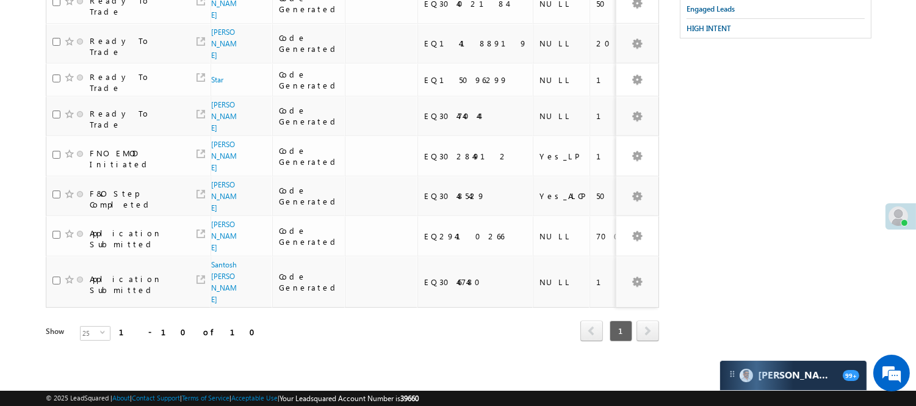
scroll to position [0, 0]
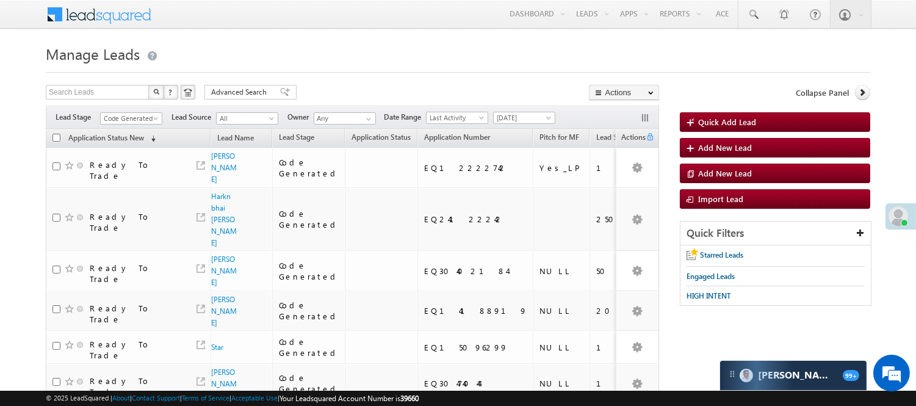
click at [136, 123] on span "Code Generated" at bounding box center [130, 118] width 58 height 11
click at [118, 150] on link "Lead Generated" at bounding box center [132, 144] width 62 height 11
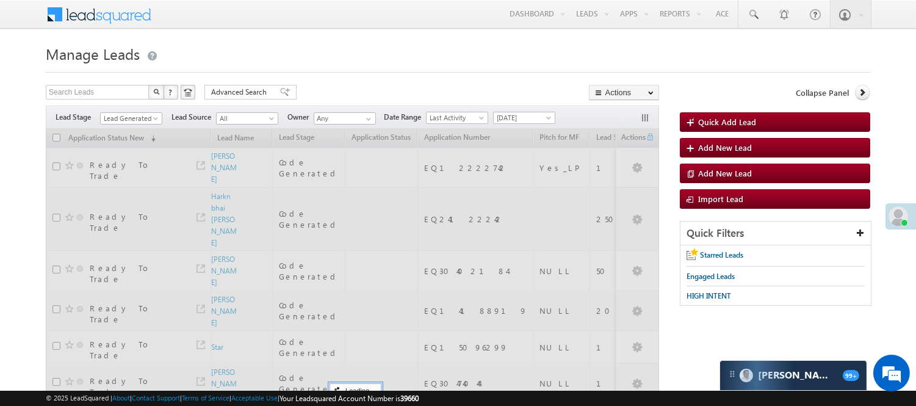
click at [369, 57] on h1 "Manage Leads" at bounding box center [458, 53] width 824 height 24
click at [139, 115] on span "Lead Generated" at bounding box center [130, 118] width 58 height 11
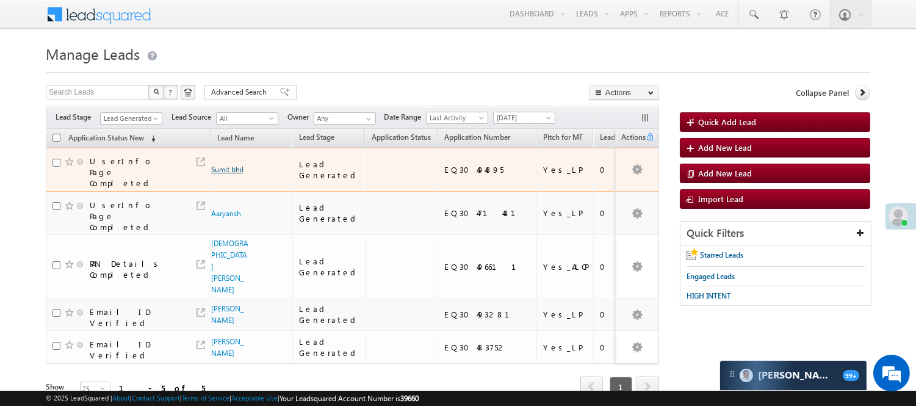
click at [223, 165] on link "Sumit bhil" at bounding box center [227, 169] width 32 height 9
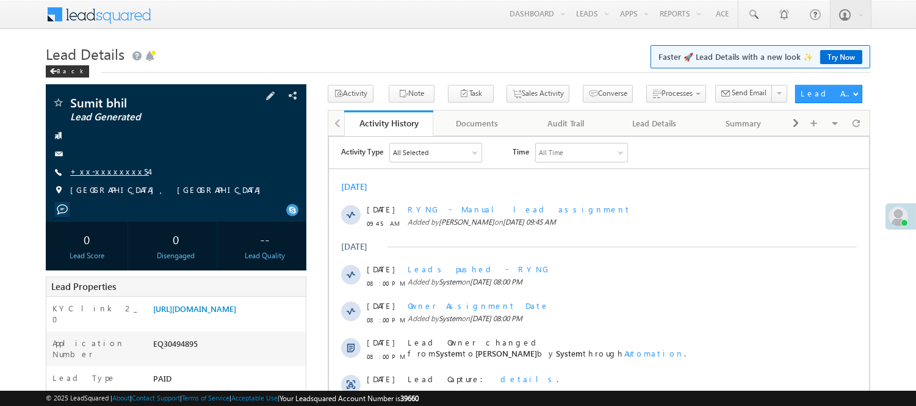
click at [101, 171] on link "+xx-xxxxxxxx54" at bounding box center [109, 171] width 79 height 10
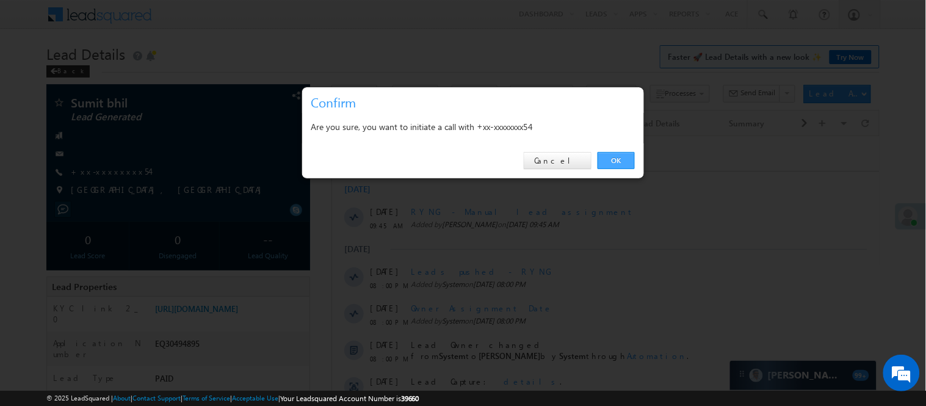
click at [610, 153] on link "OK" at bounding box center [615, 160] width 37 height 17
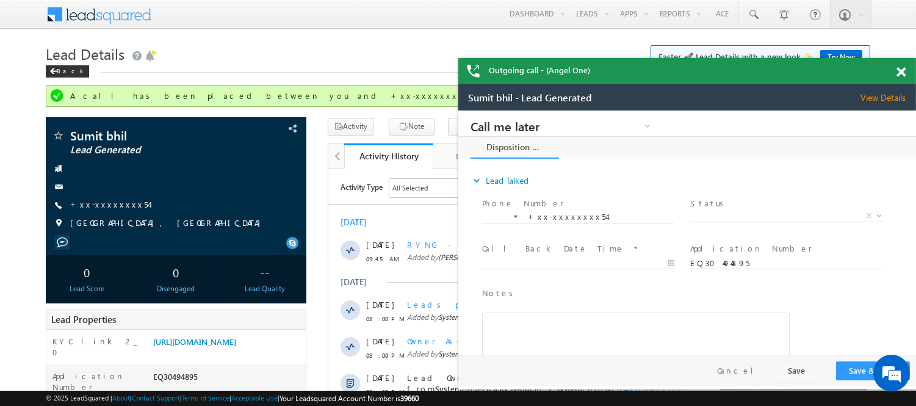
click at [898, 71] on span at bounding box center [900, 72] width 9 height 10
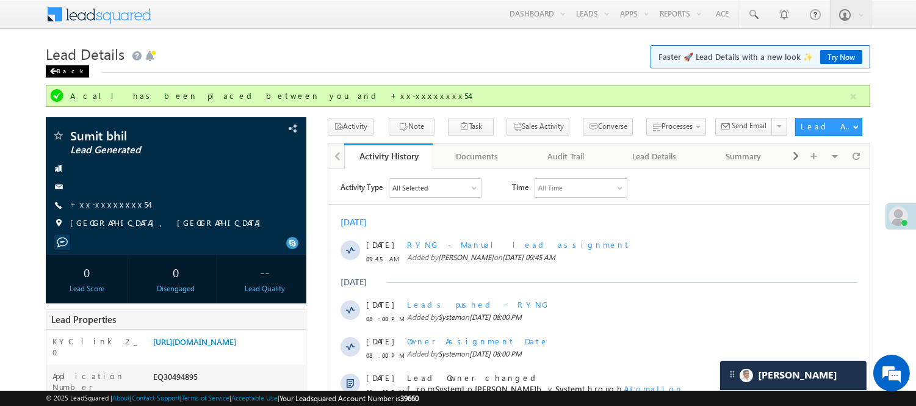
click at [70, 69] on div "Back" at bounding box center [67, 71] width 43 height 12
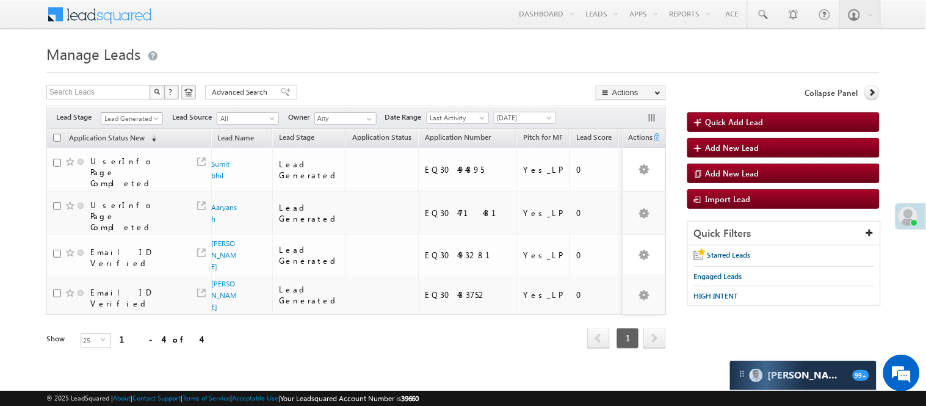
click at [139, 115] on span "Lead Generated" at bounding box center [130, 118] width 58 height 11
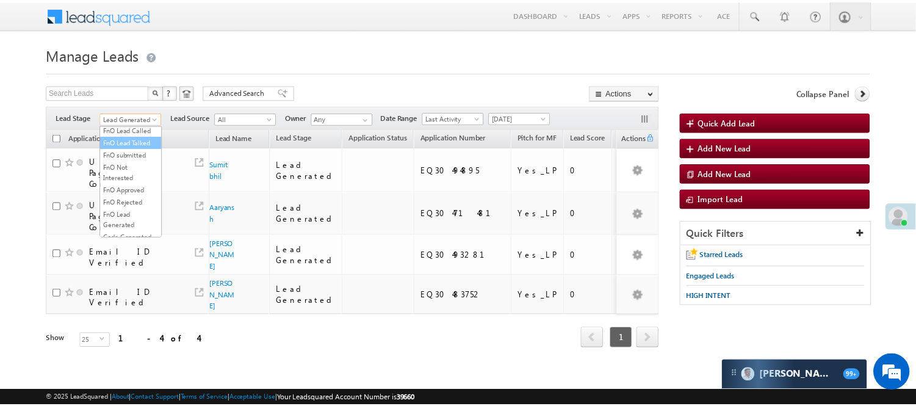
scroll to position [303, 0]
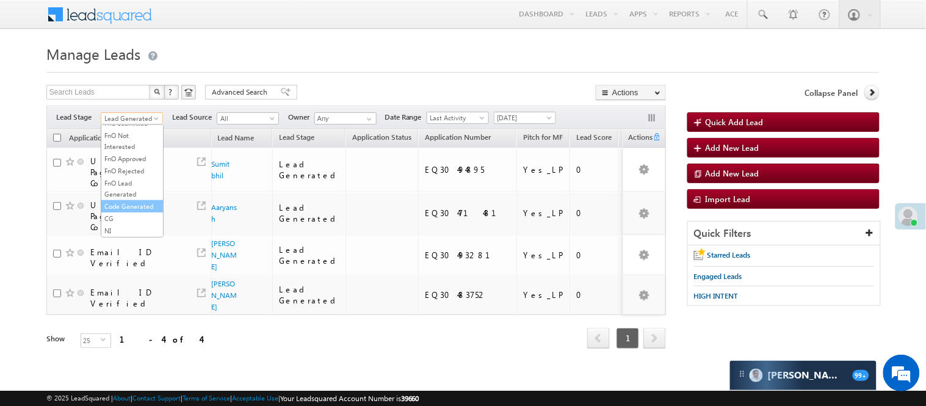
click at [114, 205] on link "Code Generated" at bounding box center [132, 206] width 62 height 11
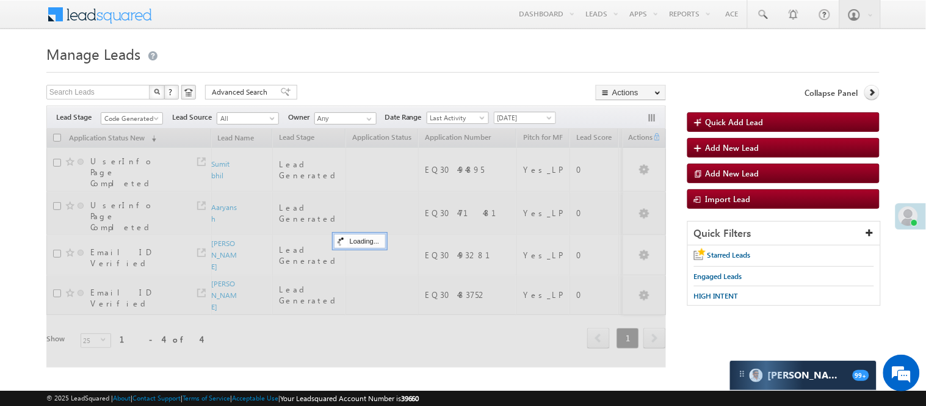
click at [314, 108] on div "Filters Lead Stage All Lead Generated Lead Talked - Pitch Not Done Lead Talked …" at bounding box center [355, 117] width 619 height 23
click at [145, 120] on span "Code Generated" at bounding box center [130, 118] width 58 height 11
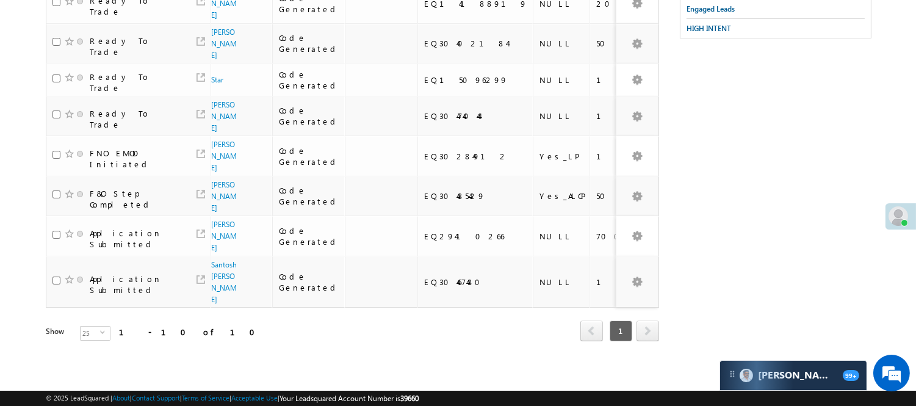
scroll to position [0, 0]
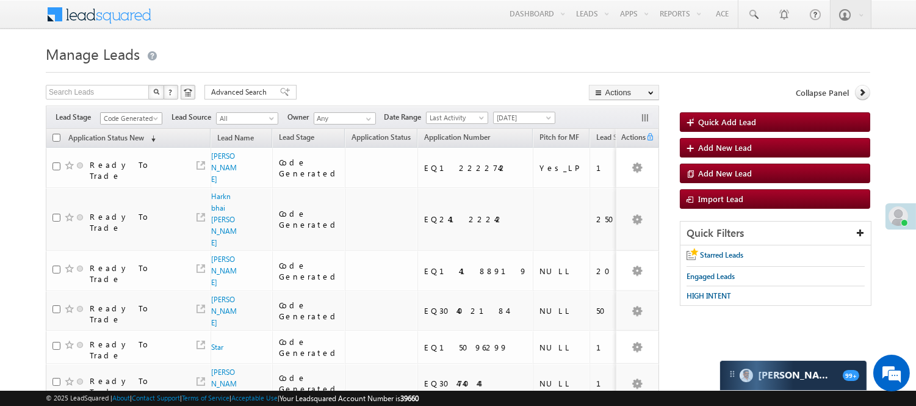
click at [116, 118] on span "Code Generated" at bounding box center [130, 118] width 58 height 11
click at [123, 144] on link "Lead Generated" at bounding box center [132, 144] width 62 height 11
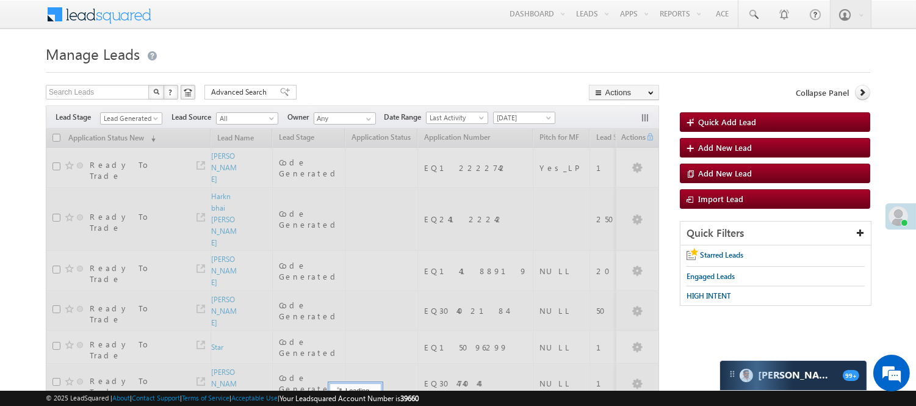
click at [354, 45] on h1 "Manage Leads" at bounding box center [458, 53] width 824 height 24
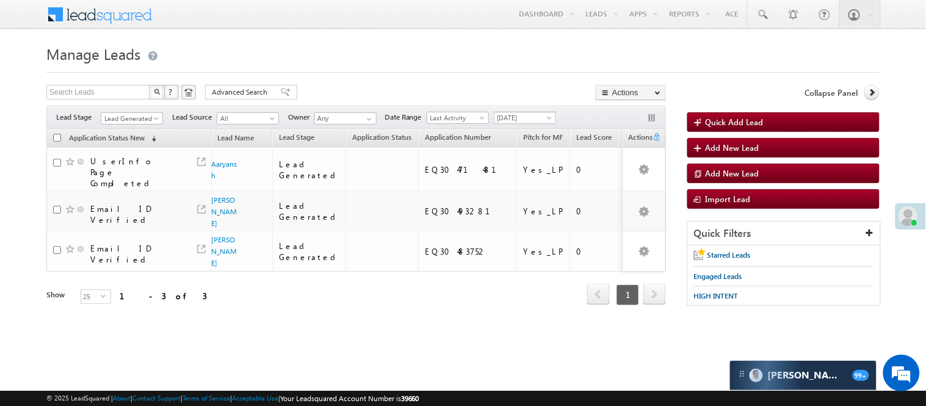
click at [529, 117] on span "[DATE]" at bounding box center [523, 117] width 58 height 11
click at [521, 125] on li "All Time" at bounding box center [528, 131] width 62 height 12
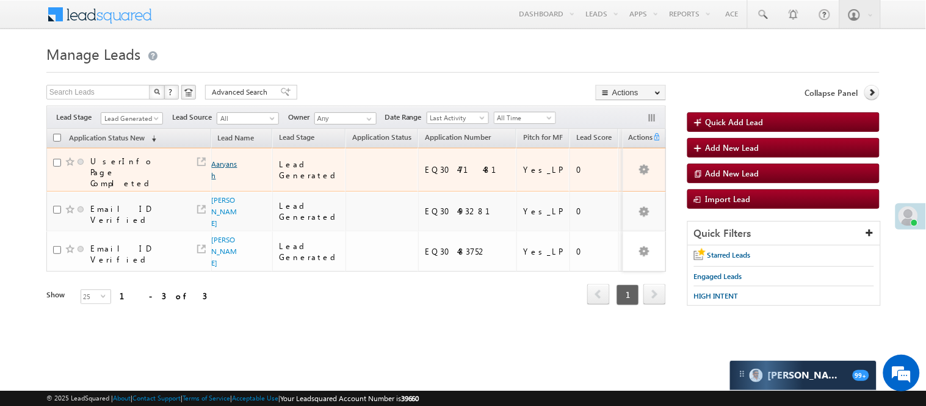
click at [225, 159] on link "Aaryansh" at bounding box center [225, 169] width 26 height 21
click at [217, 159] on link "Aaryansh" at bounding box center [225, 169] width 26 height 21
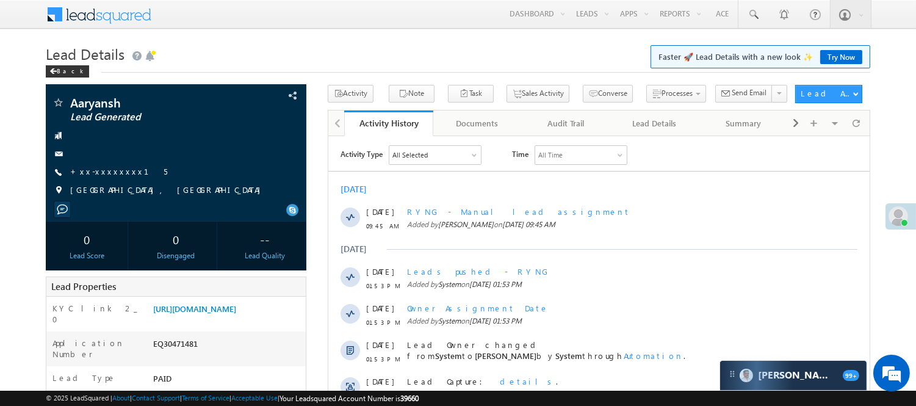
click at [115, 174] on link "+xx-xxxxxxxx15" at bounding box center [118, 171] width 97 height 10
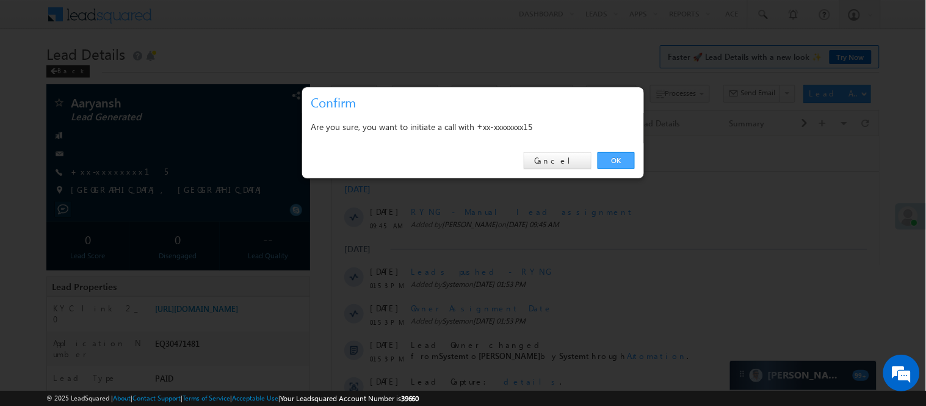
click at [627, 159] on link "OK" at bounding box center [615, 160] width 37 height 17
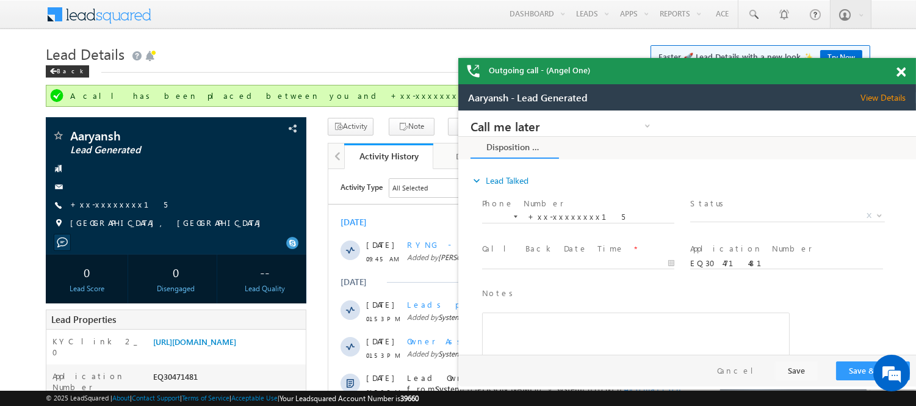
click at [905, 71] on span at bounding box center [900, 72] width 9 height 10
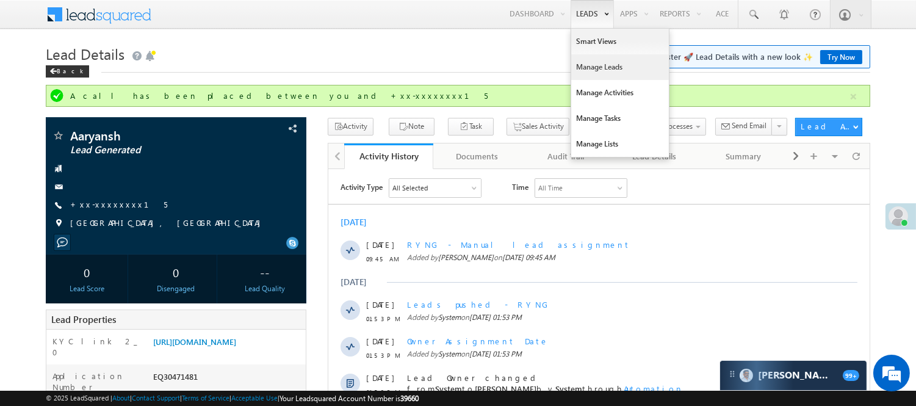
click at [601, 68] on link "Manage Leads" at bounding box center [620, 67] width 98 height 26
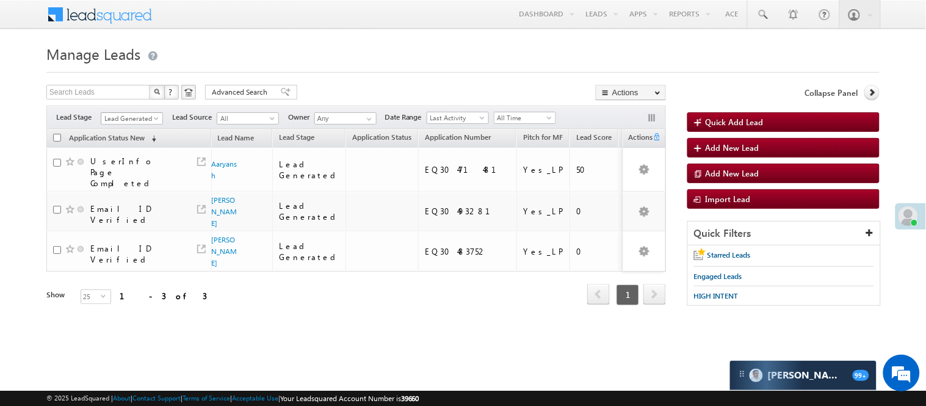
click at [134, 120] on span "Lead Generated" at bounding box center [130, 118] width 58 height 11
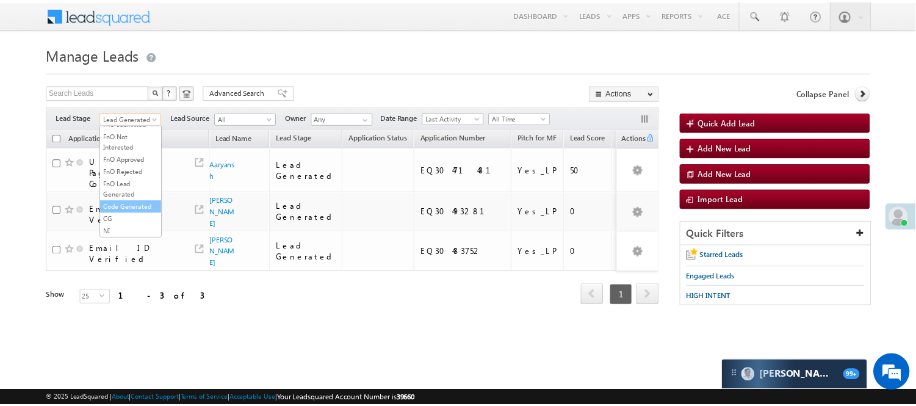
scroll to position [303, 0]
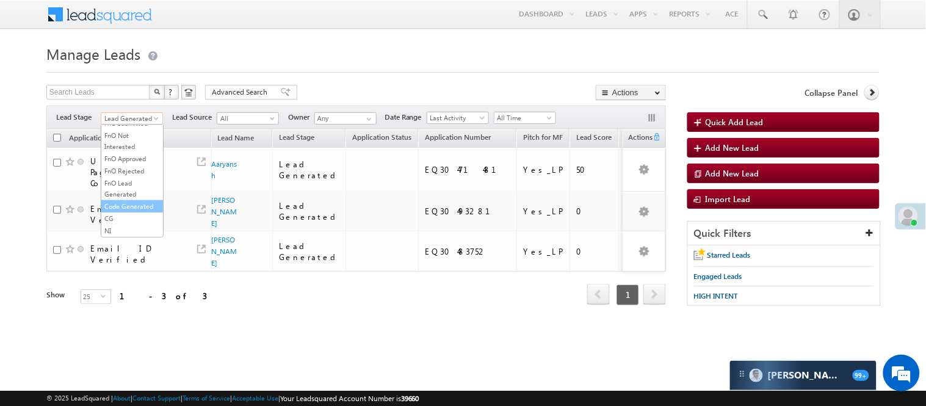
click at [123, 207] on link "Code Generated" at bounding box center [132, 206] width 62 height 11
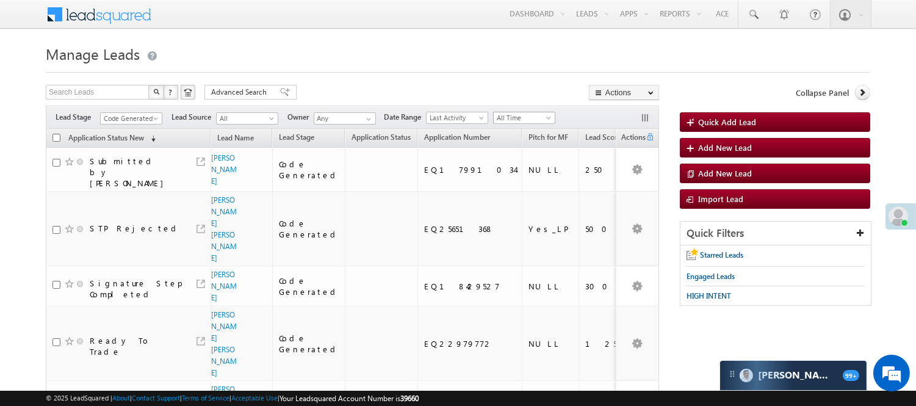
click at [533, 114] on span "All Time" at bounding box center [523, 117] width 58 height 11
click at [527, 172] on link "[DATE]" at bounding box center [527, 170] width 62 height 11
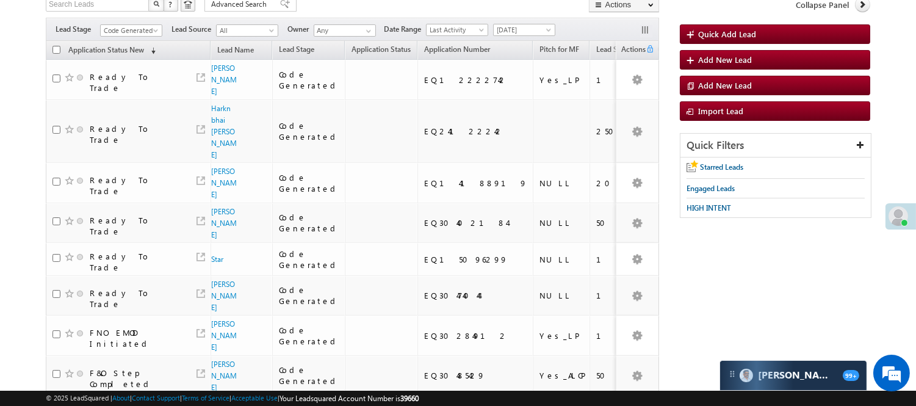
scroll to position [0, 0]
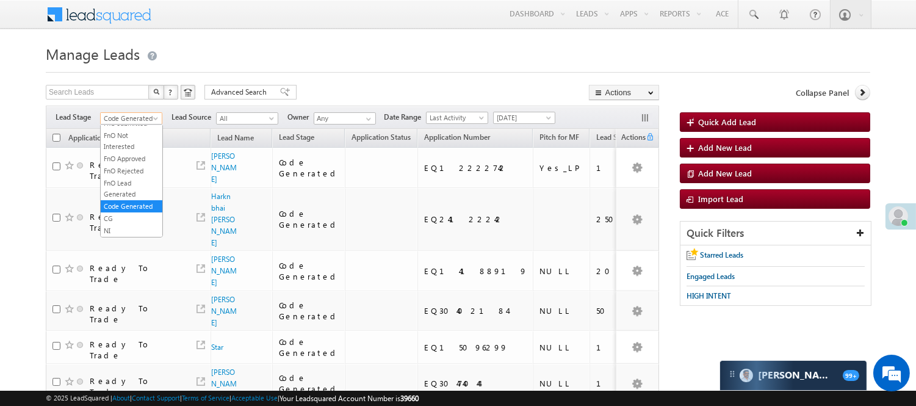
click at [134, 124] on span "Code Generated" at bounding box center [130, 118] width 58 height 11
click at [114, 150] on link "Lead Generated" at bounding box center [132, 144] width 62 height 11
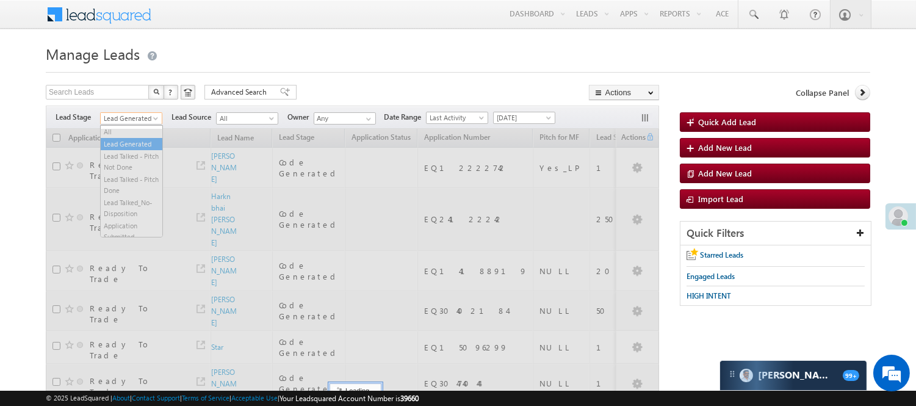
click at [137, 120] on span "Lead Generated" at bounding box center [130, 118] width 58 height 11
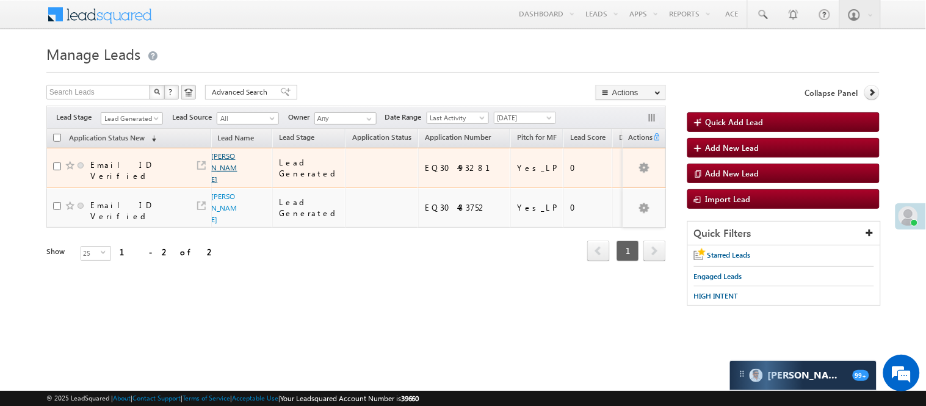
click at [218, 167] on link "[PERSON_NAME]" at bounding box center [225, 167] width 26 height 32
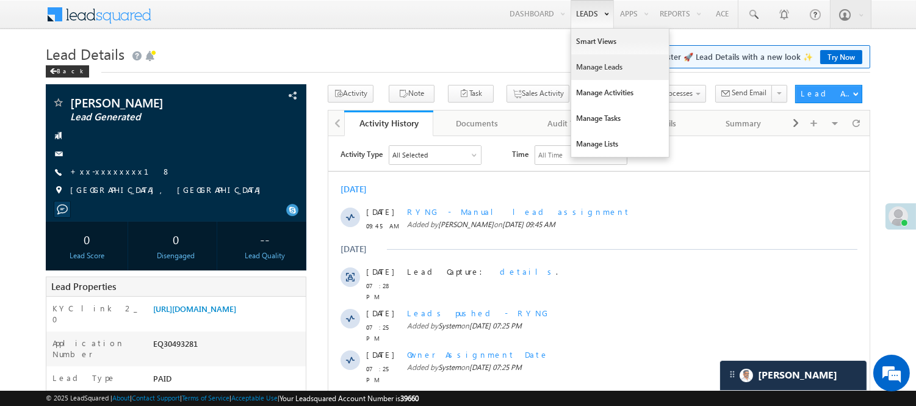
click at [593, 65] on link "Manage Leads" at bounding box center [620, 67] width 98 height 26
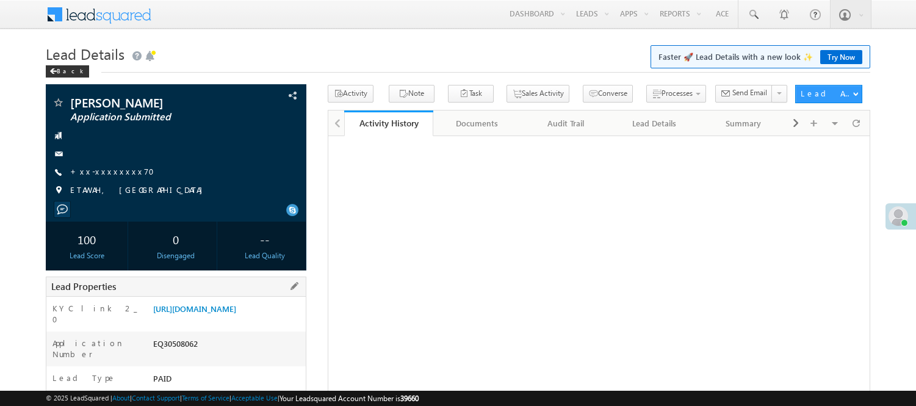
click at [168, 331] on div "Application Number EQ30508062" at bounding box center [175, 348] width 259 height 35
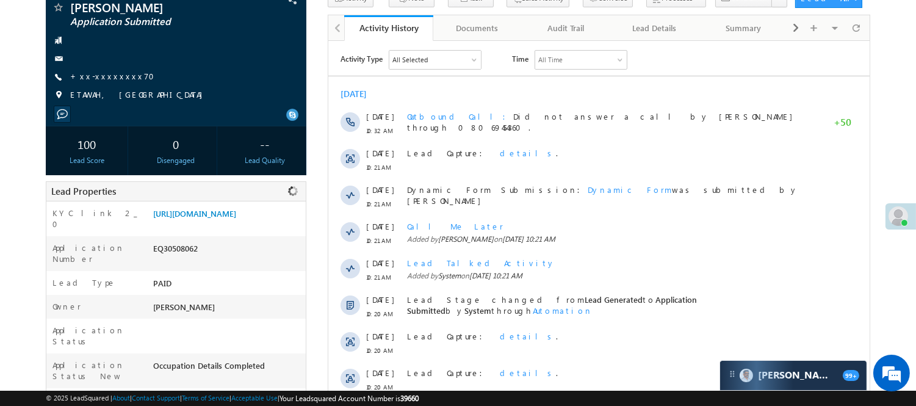
scroll to position [94, 0]
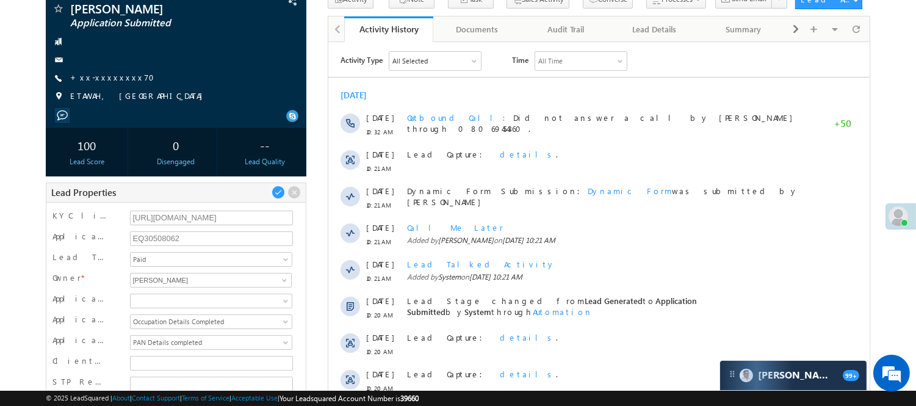
click at [153, 184] on div "Lead Properties" at bounding box center [176, 192] width 261 height 20
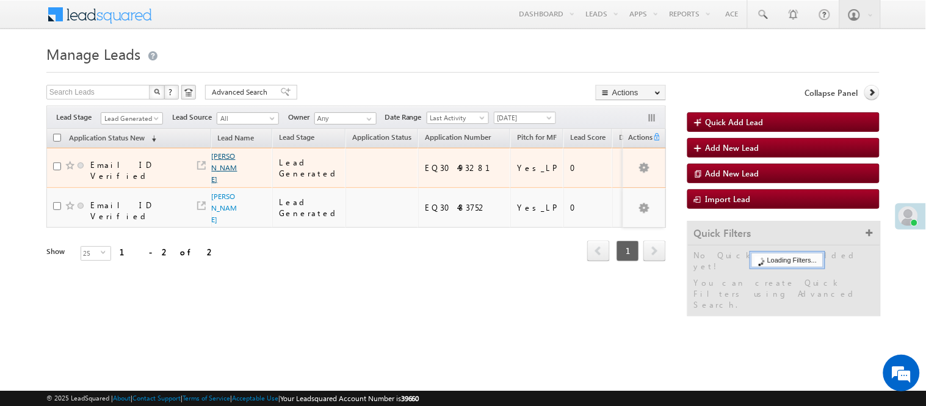
click at [216, 169] on link "[PERSON_NAME]" at bounding box center [225, 167] width 26 height 32
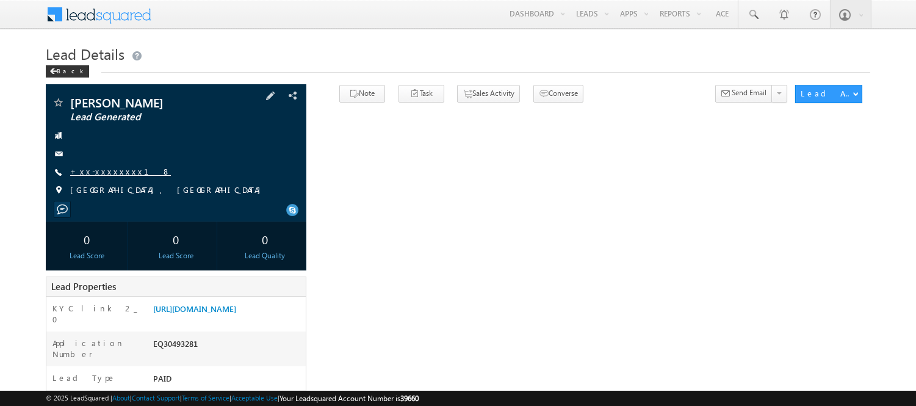
click at [92, 168] on link "+xx-xxxxxxxx18" at bounding box center [120, 171] width 101 height 10
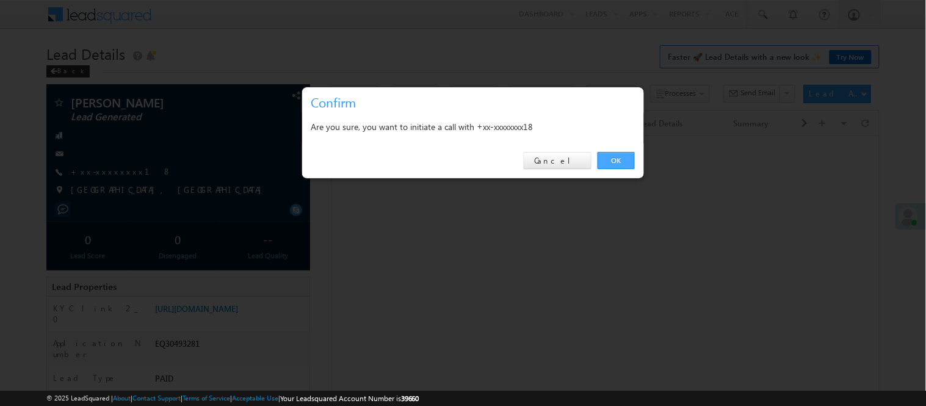
click at [623, 156] on link "OK" at bounding box center [615, 160] width 37 height 17
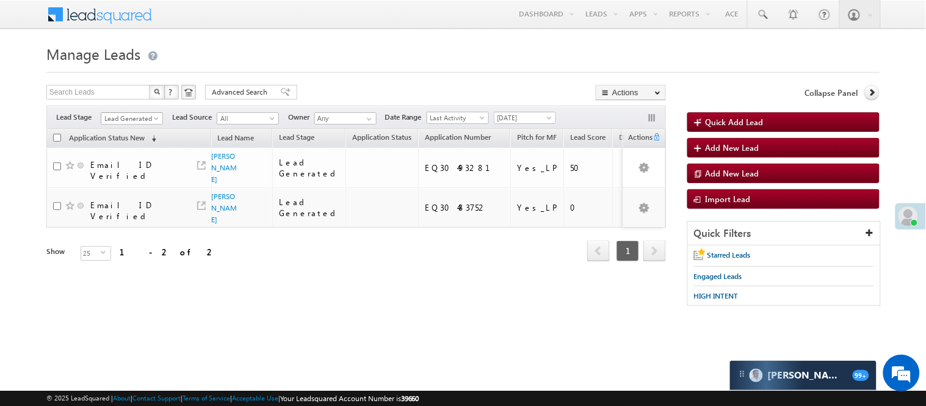
click at [154, 114] on span "Lead Generated" at bounding box center [130, 118] width 58 height 11
click at [124, 206] on link "Code Generated" at bounding box center [132, 206] width 62 height 11
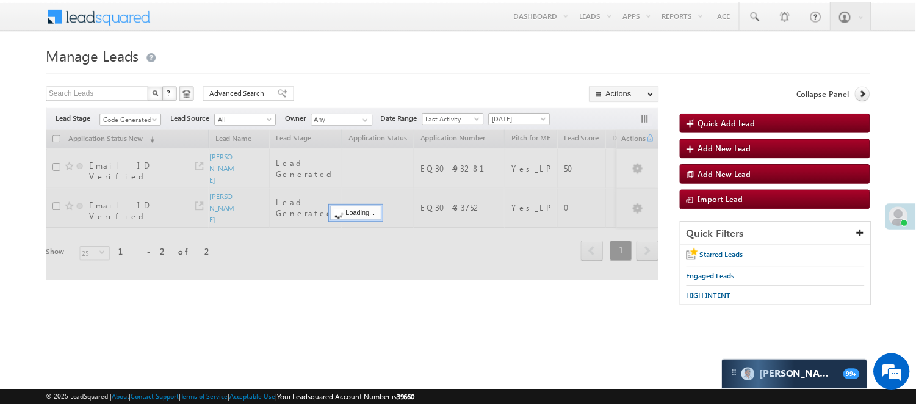
scroll to position [0, 0]
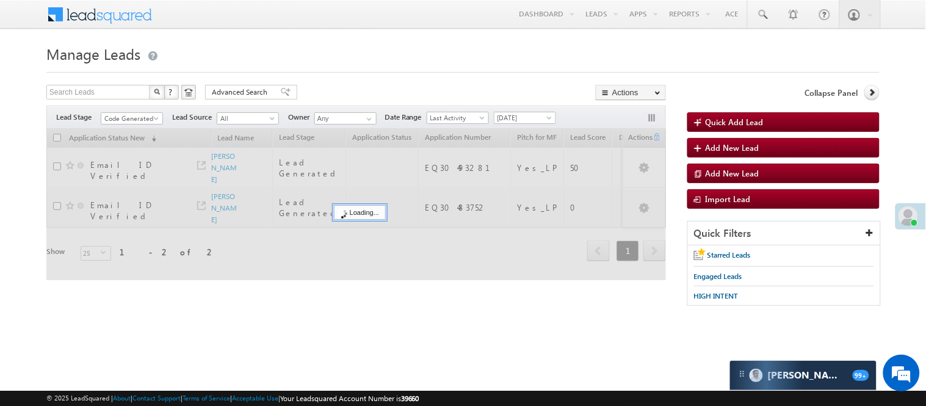
click at [387, 41] on h1 "Manage Leads" at bounding box center [462, 53] width 833 height 24
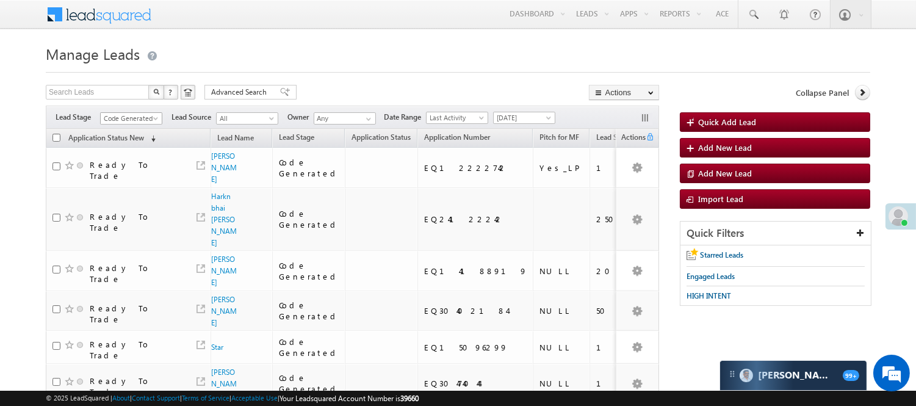
click at [137, 118] on span "Code Generated" at bounding box center [130, 118] width 58 height 11
click at [123, 118] on span "Code Generated" at bounding box center [130, 118] width 58 height 11
click at [118, 145] on link "Lead Generated" at bounding box center [132, 144] width 62 height 11
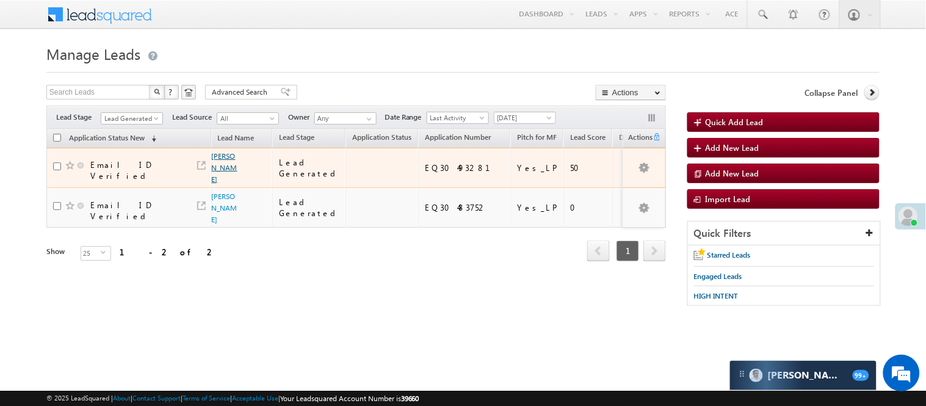
click at [223, 166] on link "Sai Dakhore" at bounding box center [225, 167] width 26 height 32
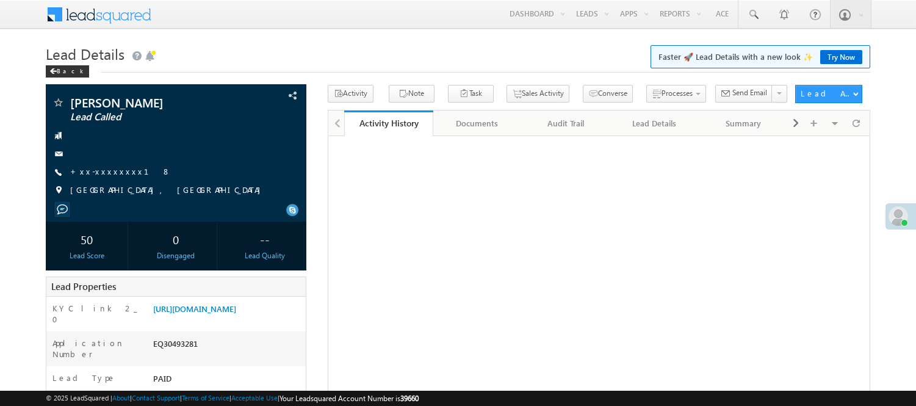
click at [82, 175] on link "+xx-xxxxxxxx18" at bounding box center [120, 171] width 101 height 10
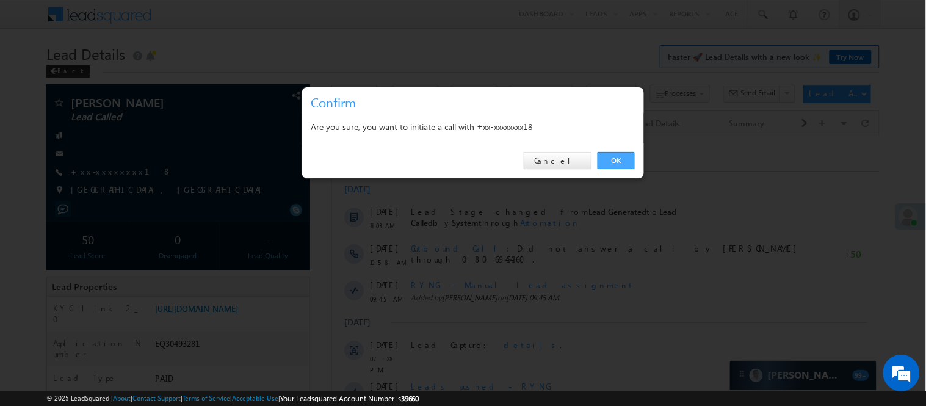
click at [611, 157] on link "OK" at bounding box center [615, 160] width 37 height 17
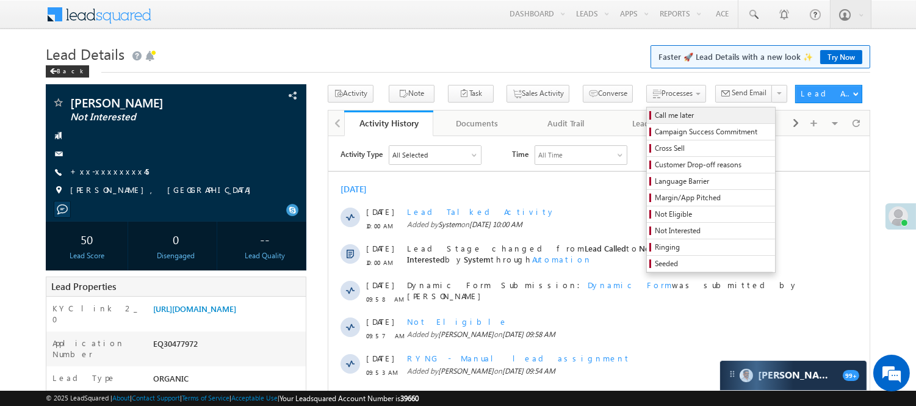
click at [655, 110] on span "Call me later" at bounding box center [713, 115] width 116 height 11
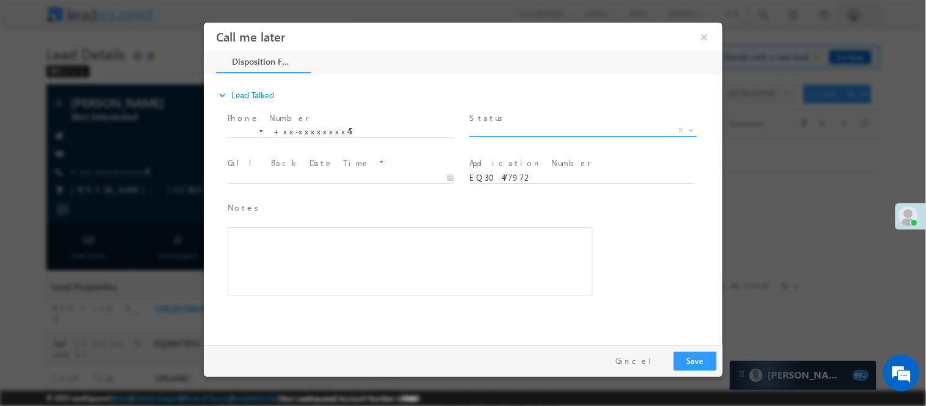
click at [522, 125] on span "X" at bounding box center [583, 130] width 228 height 12
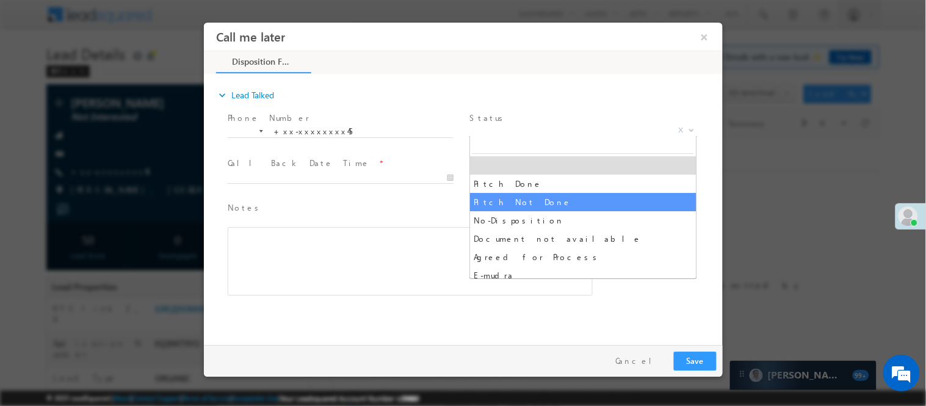
select select "Pitch Not Done"
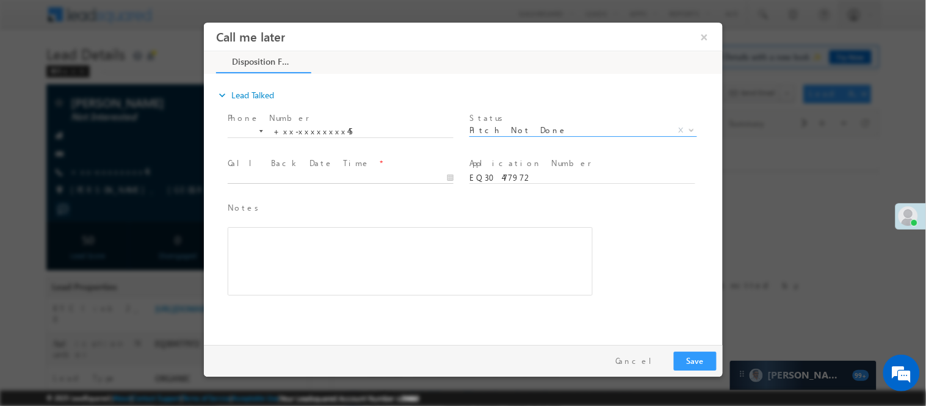
type input "10/14/25 11:05 AM"
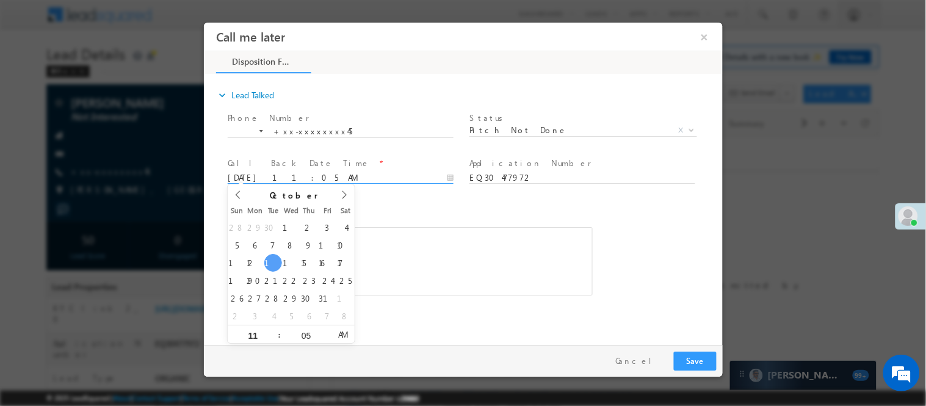
click at [390, 179] on input "10/14/25 11:05 AM" at bounding box center [340, 177] width 226 height 12
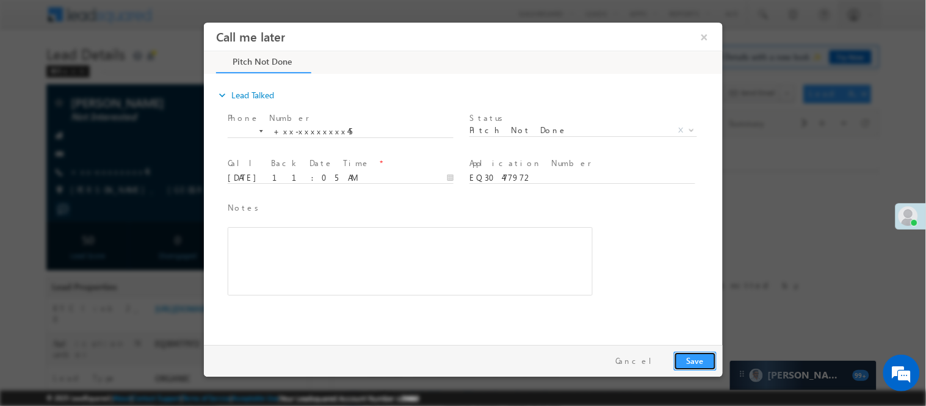
click at [690, 366] on button "Save" at bounding box center [694, 360] width 43 height 19
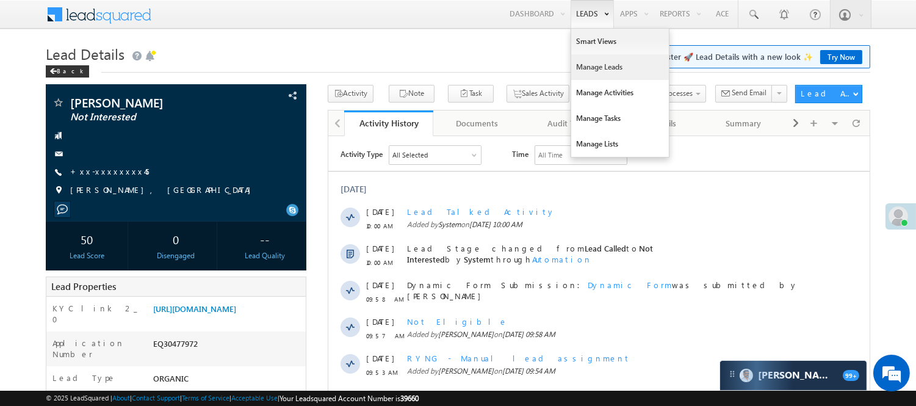
click at [600, 70] on link "Manage Leads" at bounding box center [620, 67] width 98 height 26
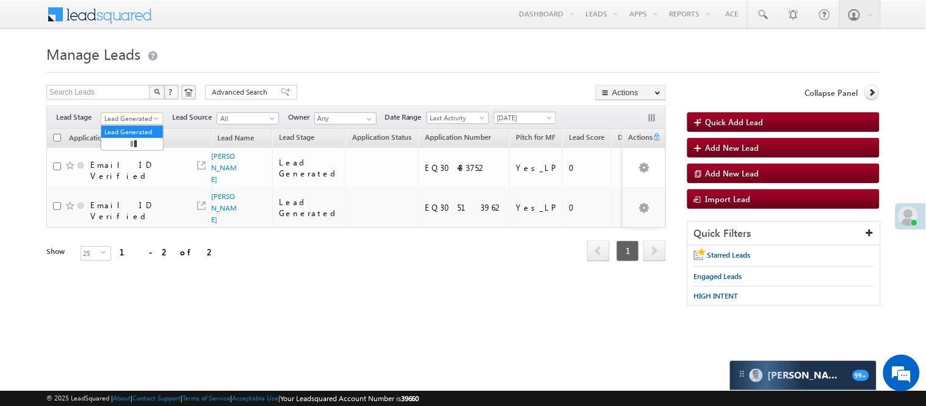
click at [123, 118] on span "Lead Generated" at bounding box center [130, 118] width 58 height 11
click at [146, 201] on link "Code Generated" at bounding box center [132, 206] width 62 height 11
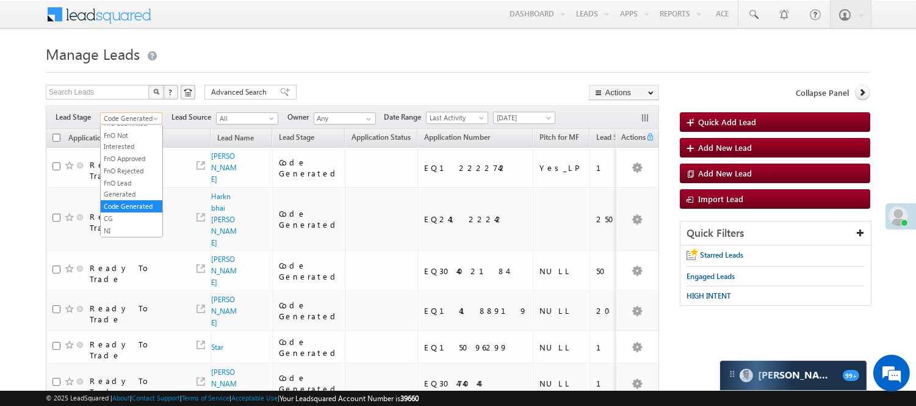
click at [128, 117] on span "Code Generated" at bounding box center [130, 118] width 58 height 11
click at [135, 150] on link "Lead Generated" at bounding box center [132, 144] width 62 height 11
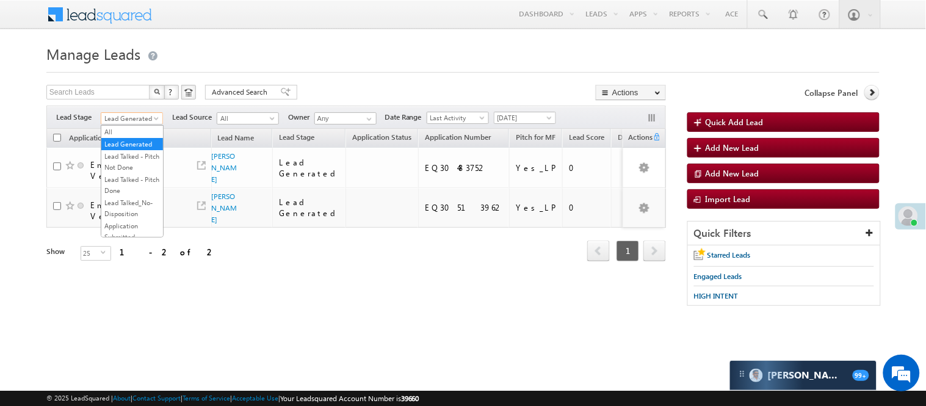
click at [136, 122] on span "Lead Generated" at bounding box center [130, 118] width 58 height 11
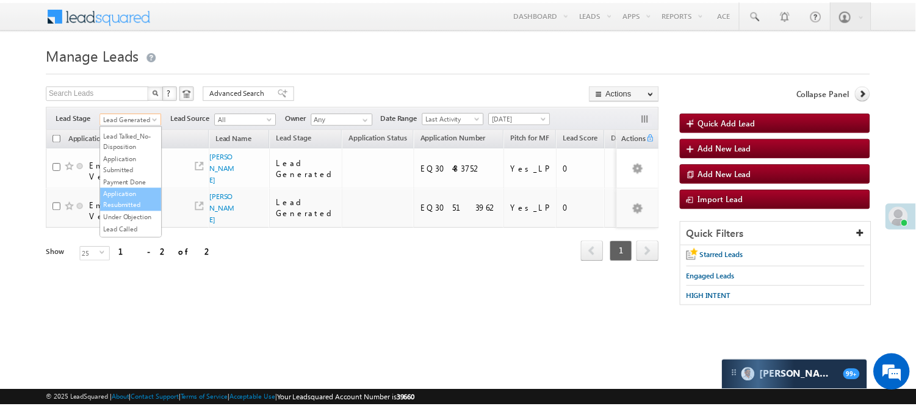
scroll to position [203, 0]
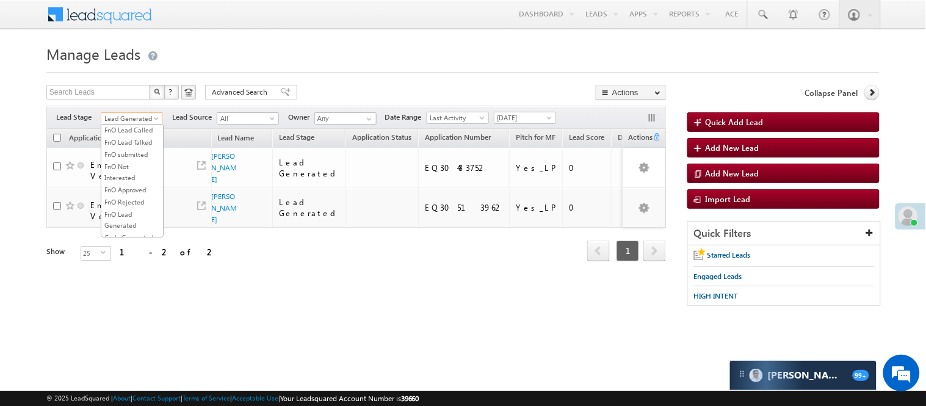
click at [137, 111] on link "Lead Talked" at bounding box center [132, 105] width 62 height 11
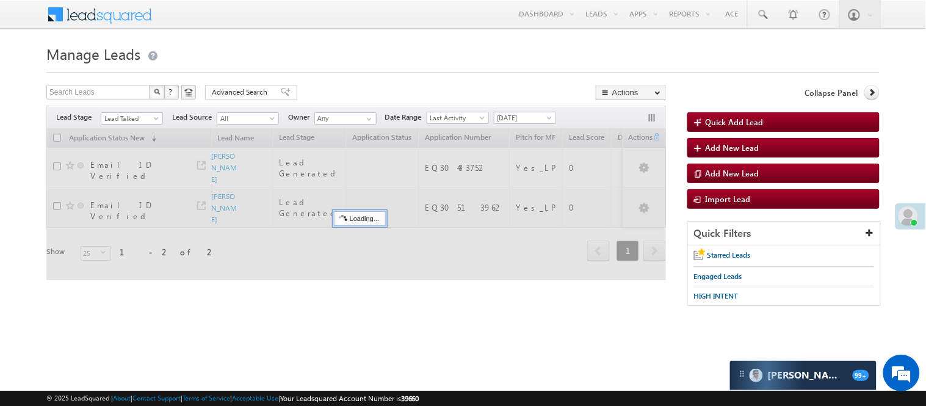
click at [362, 79] on form "Manage Leads Quick Add Lead Search Leads X ? 2 results found Advanced Search Ad…" at bounding box center [462, 179] width 833 height 277
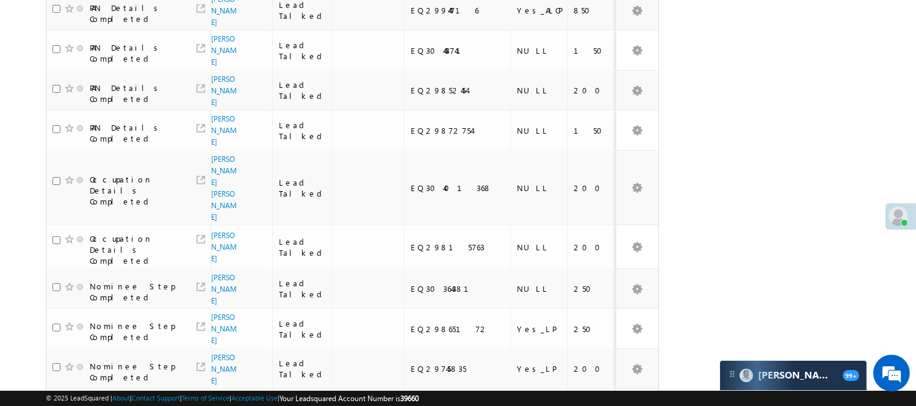
scroll to position [112, 0]
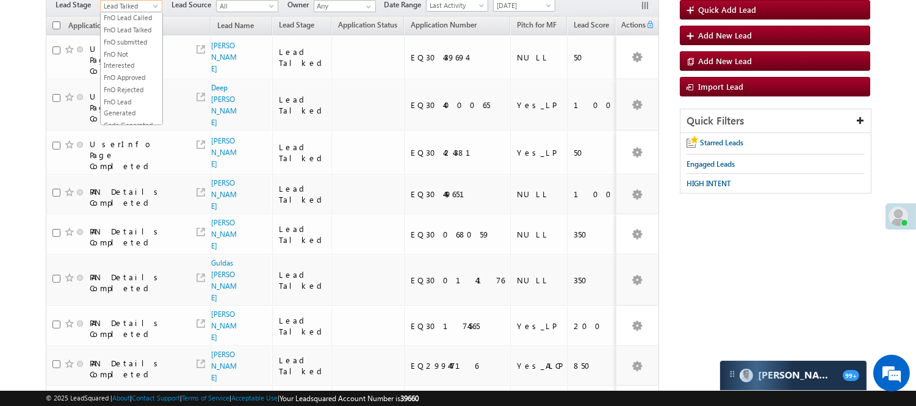
click at [141, 7] on span "Lead Talked" at bounding box center [130, 6] width 58 height 11
click at [127, 35] on link "Lead Generated" at bounding box center [132, 31] width 62 height 11
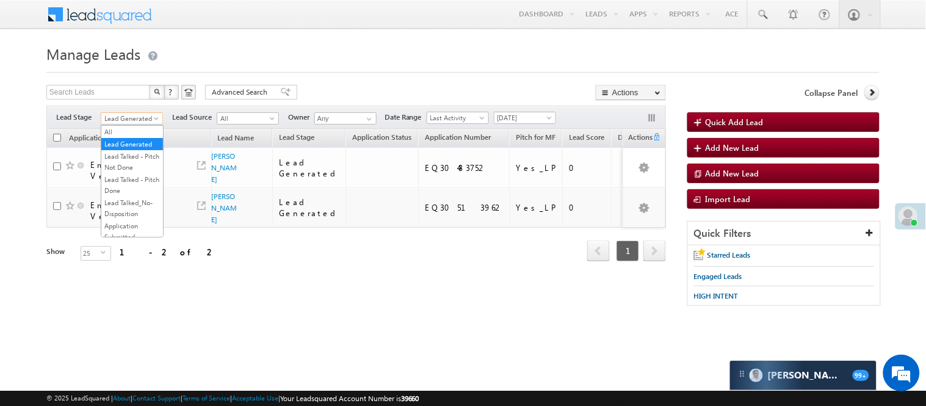
click at [120, 119] on span "Lead Generated" at bounding box center [130, 118] width 58 height 11
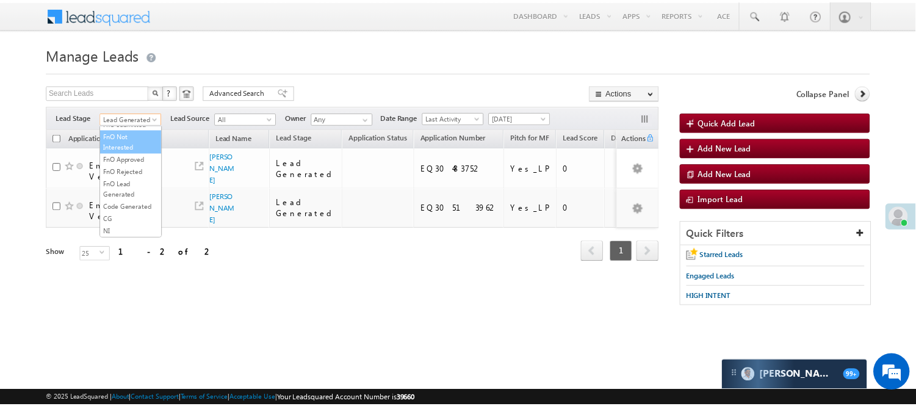
scroll to position [303, 0]
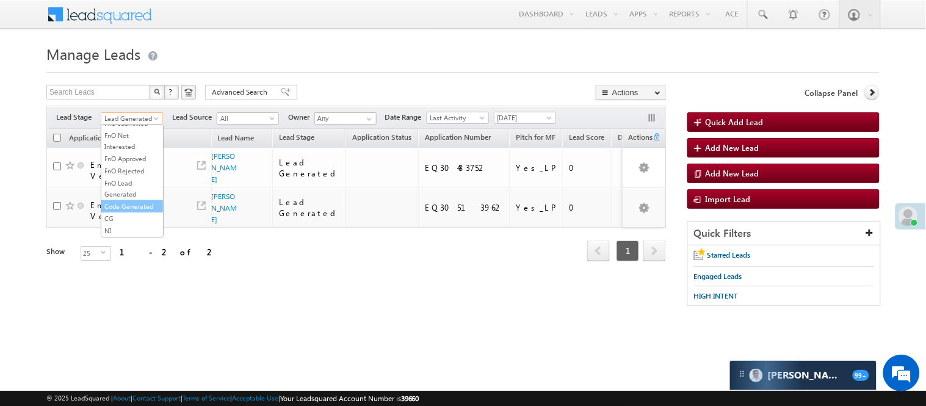
click at [129, 203] on link "Code Generated" at bounding box center [132, 206] width 62 height 11
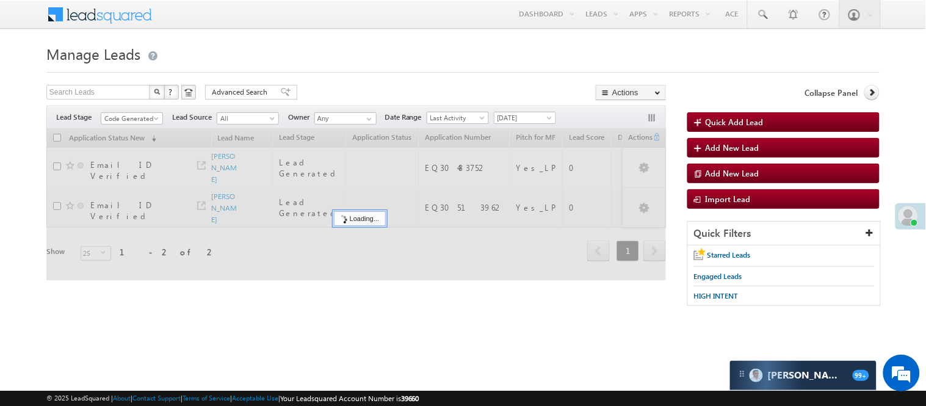
click at [459, 66] on div at bounding box center [462, 69] width 833 height 8
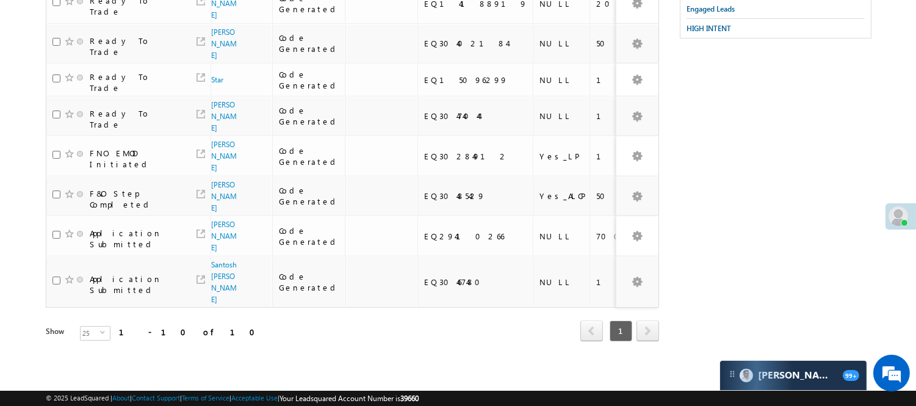
scroll to position [0, 0]
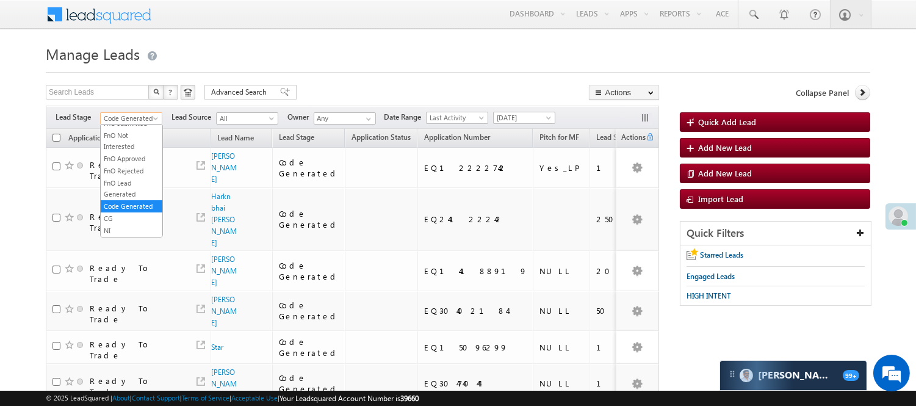
click at [142, 115] on span "Code Generated" at bounding box center [130, 118] width 58 height 11
click at [119, 150] on link "Lead Generated" at bounding box center [132, 144] width 62 height 11
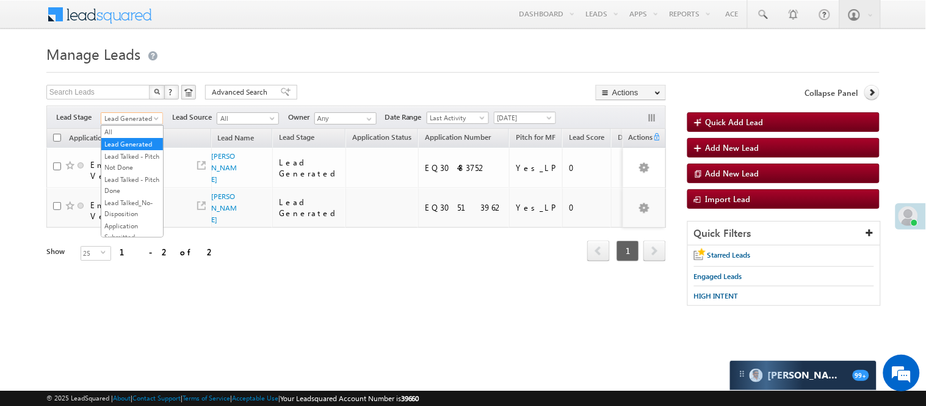
click at [131, 118] on span "Lead Generated" at bounding box center [130, 118] width 58 height 11
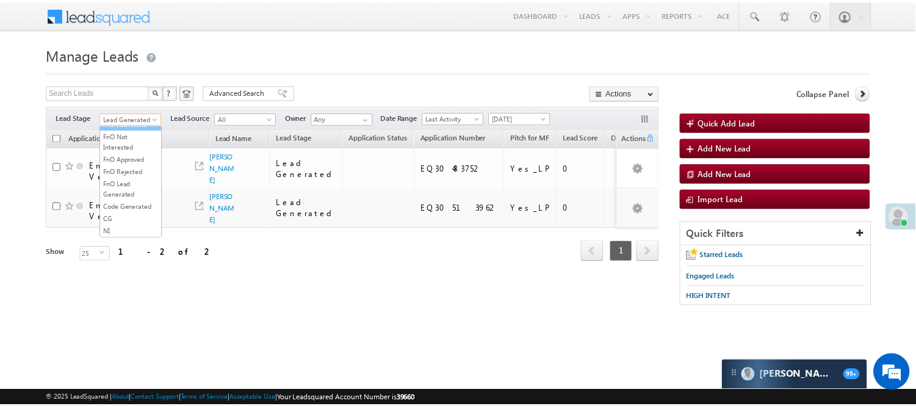
scroll to position [167, 0]
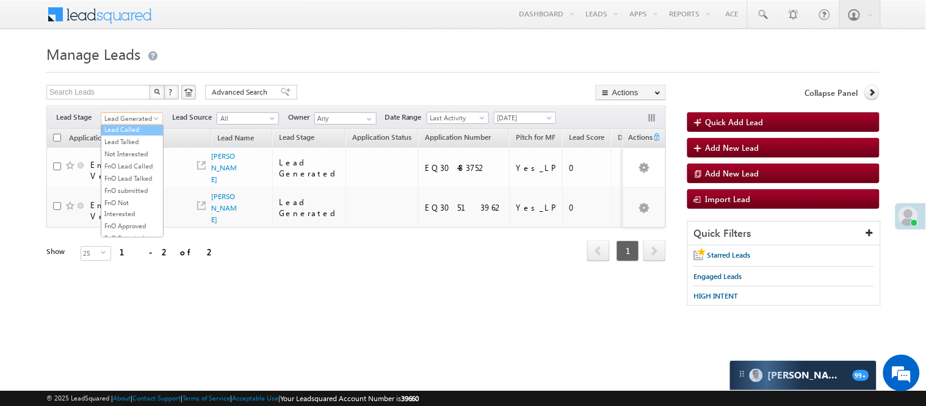
click at [130, 135] on link "Lead Called" at bounding box center [132, 129] width 62 height 11
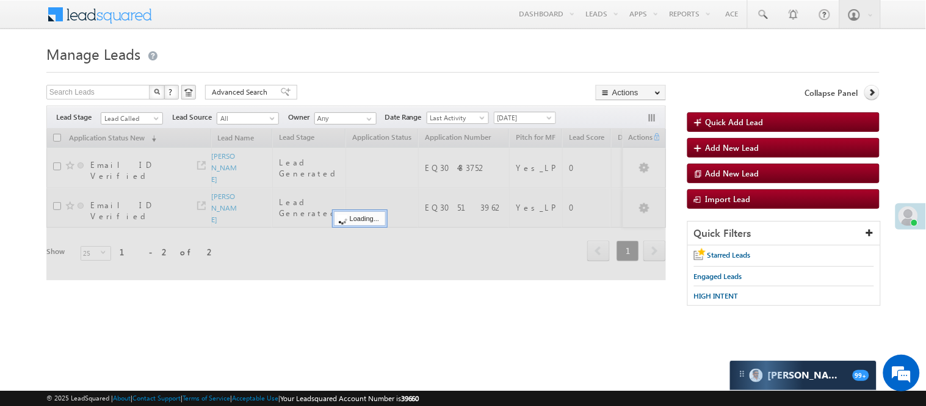
click at [356, 63] on h1 "Manage Leads" at bounding box center [462, 53] width 833 height 24
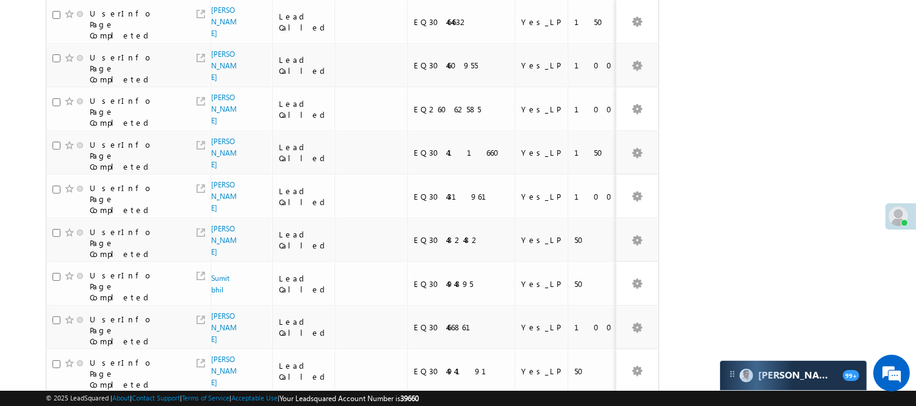
scroll to position [0, 0]
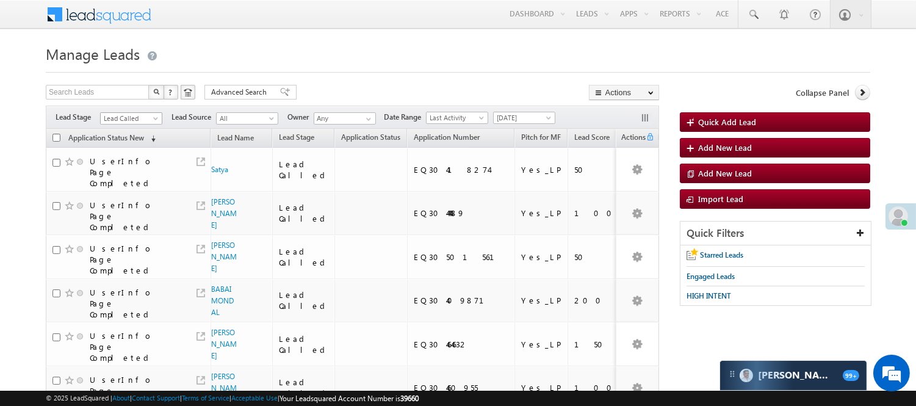
click at [112, 118] on span "Lead Called" at bounding box center [130, 118] width 58 height 11
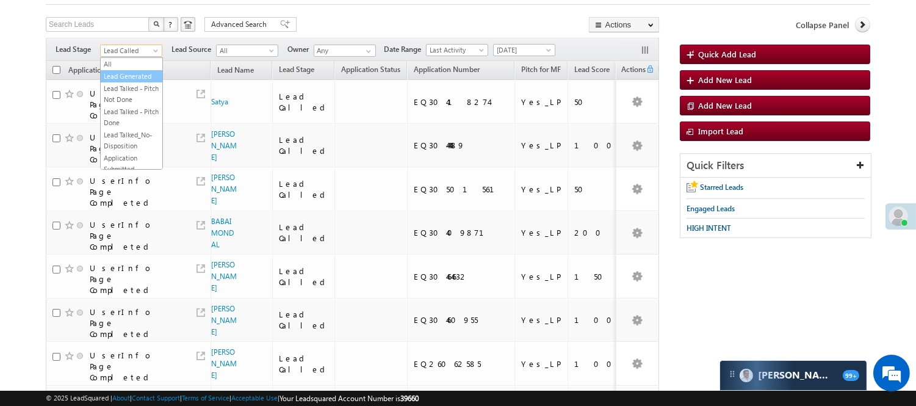
click at [125, 79] on link "Lead Generated" at bounding box center [132, 76] width 62 height 11
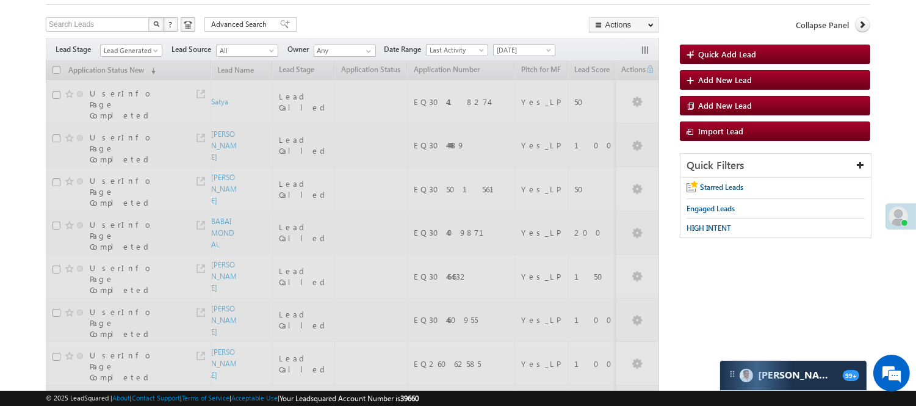
click at [357, 22] on div "Search Leads X ? 72 results found Advanced Search Advanced Search Advanced sear…" at bounding box center [352, 26] width 613 height 18
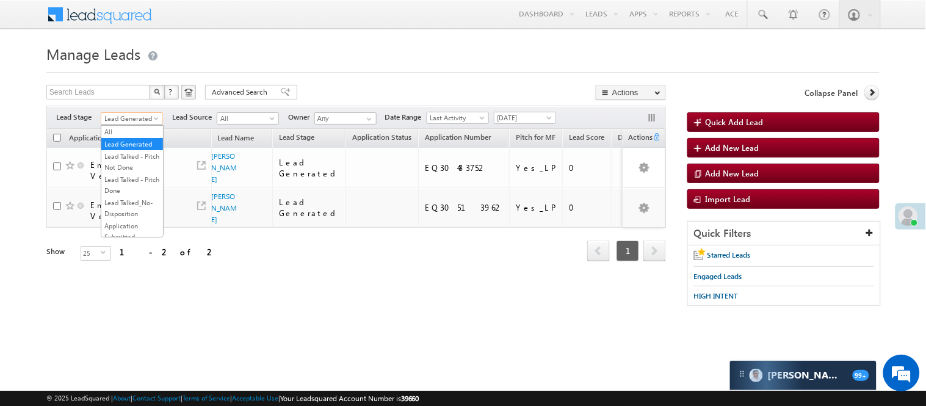
click at [136, 116] on span "Lead Generated" at bounding box center [130, 118] width 58 height 11
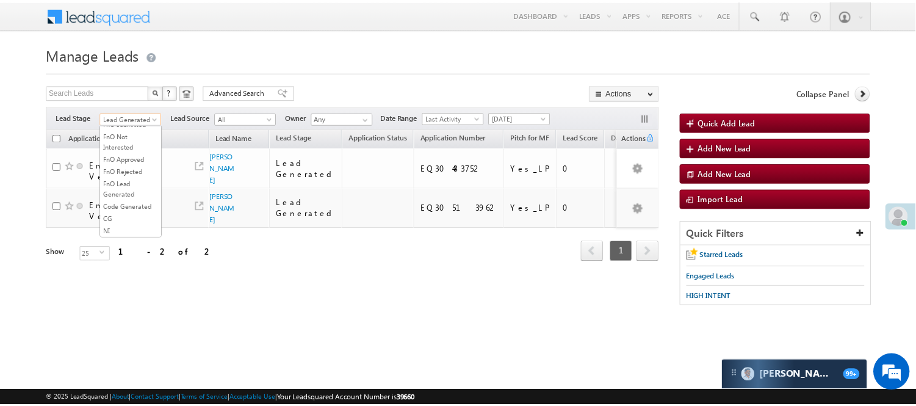
scroll to position [167, 0]
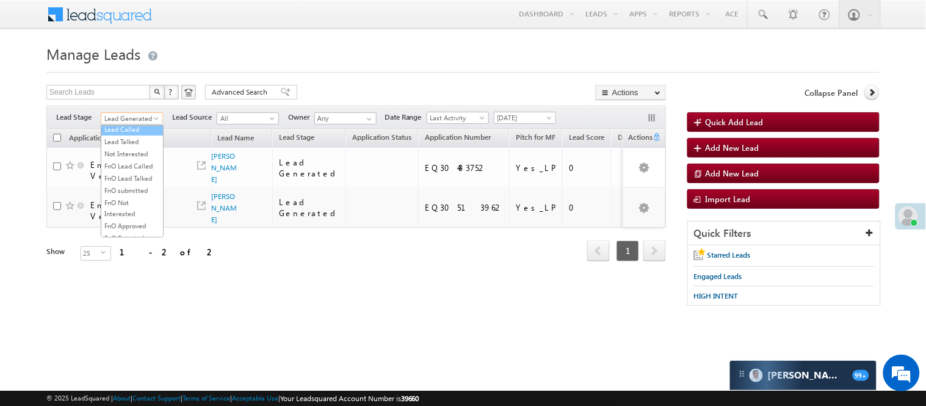
click at [124, 135] on link "Lead Called" at bounding box center [132, 129] width 62 height 11
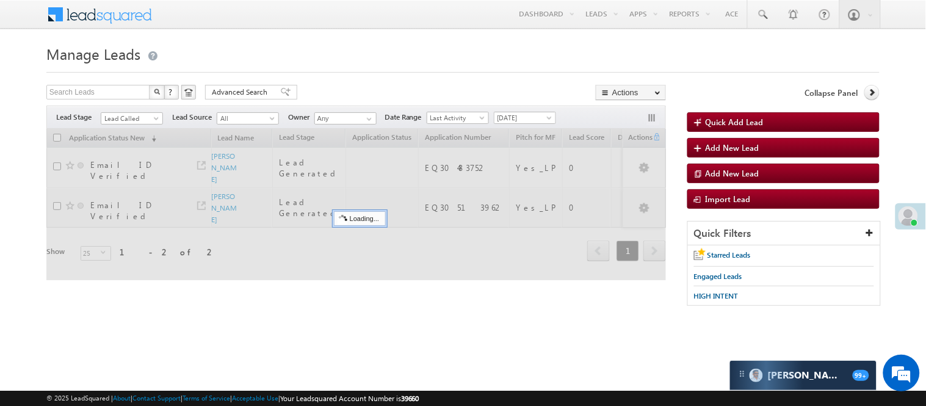
click at [358, 78] on form "Manage Leads Quick Add Lead Search Leads X ? 2 results found Advanced Search Ad…" at bounding box center [462, 179] width 833 height 277
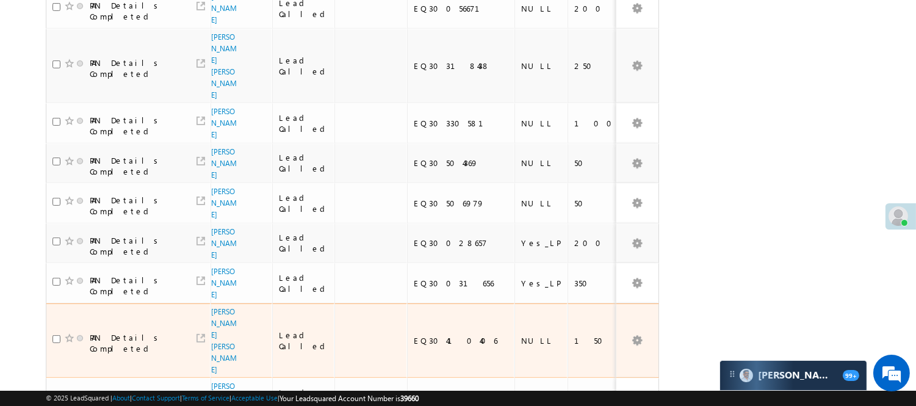
scroll to position [881, 0]
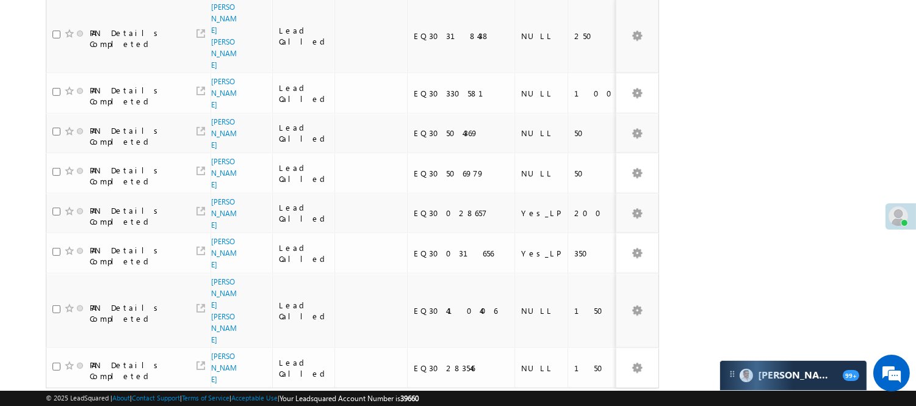
click at [616, 401] on link "3" at bounding box center [621, 411] width 22 height 21
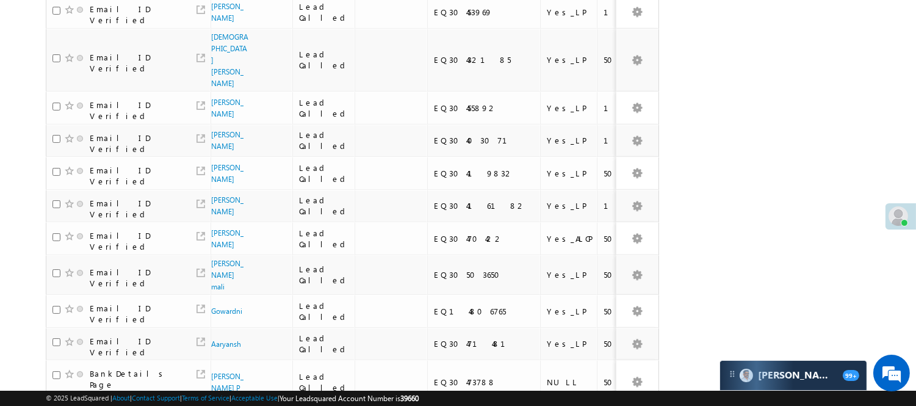
scroll to position [0, 0]
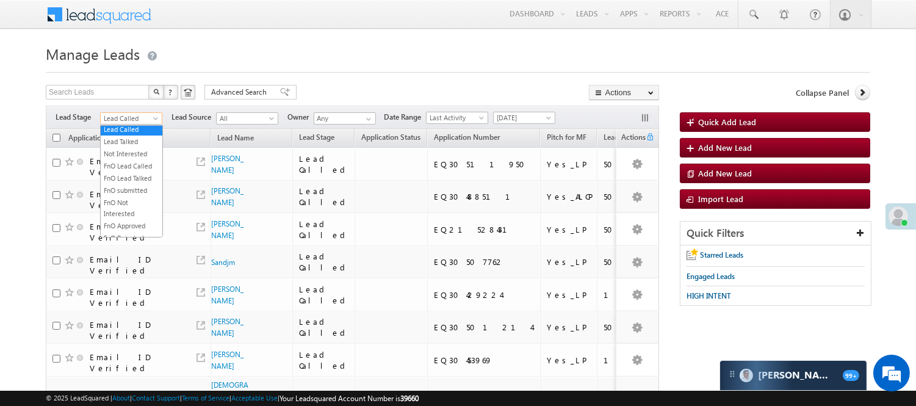
click at [137, 120] on span "Lead Called" at bounding box center [130, 118] width 58 height 11
click at [131, 147] on link "Lead Talked" at bounding box center [132, 141] width 62 height 11
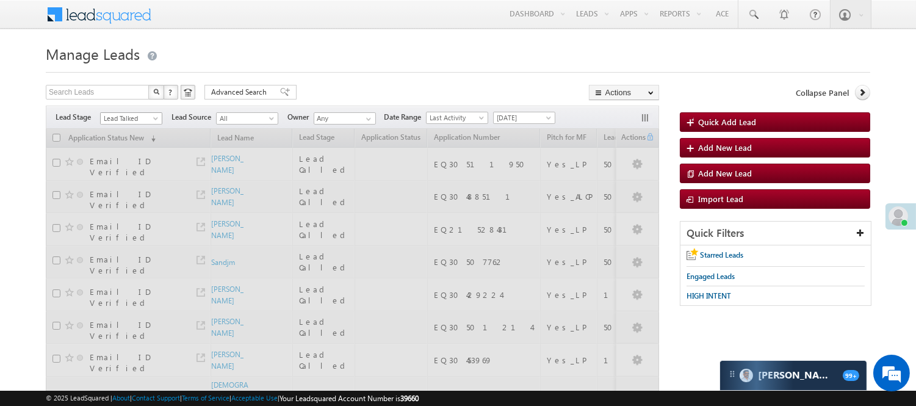
click at [118, 115] on span "Lead Talked" at bounding box center [130, 118] width 58 height 11
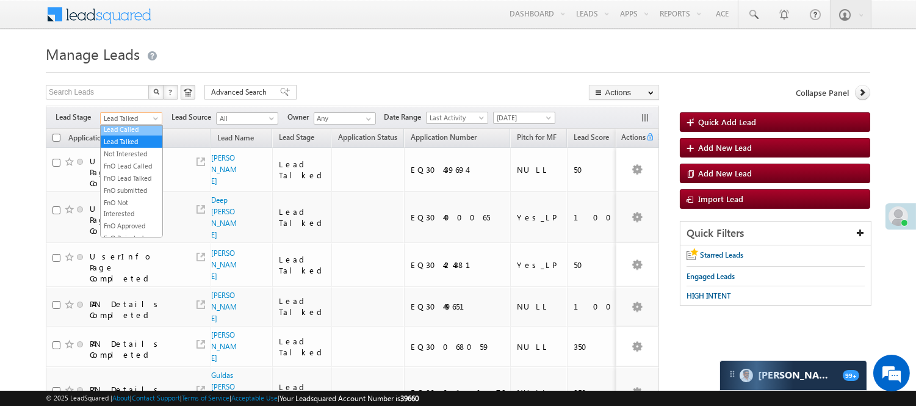
click at [125, 135] on link "Lead Called" at bounding box center [132, 129] width 62 height 11
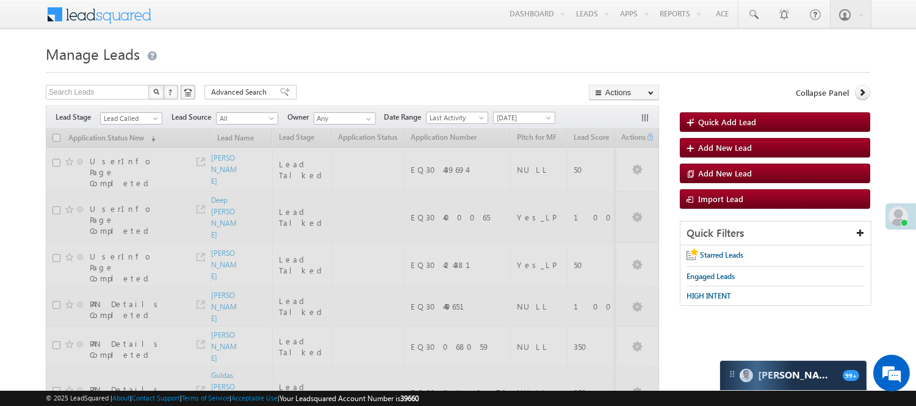
click at [450, 72] on div at bounding box center [458, 69] width 824 height 8
click at [149, 118] on span "Lead Called" at bounding box center [130, 118] width 58 height 11
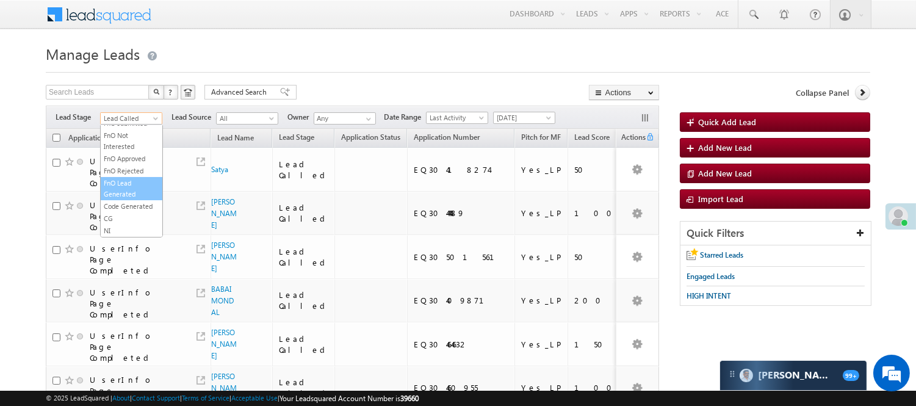
scroll to position [303, 0]
click at [132, 205] on link "Code Generated" at bounding box center [132, 206] width 62 height 11
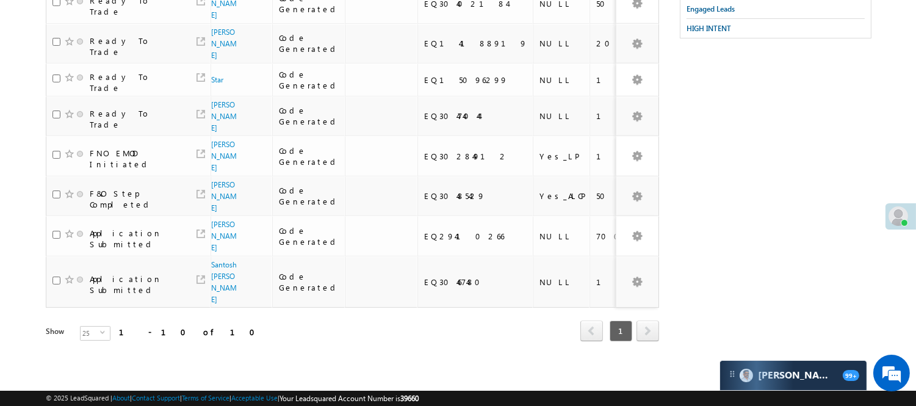
scroll to position [0, 0]
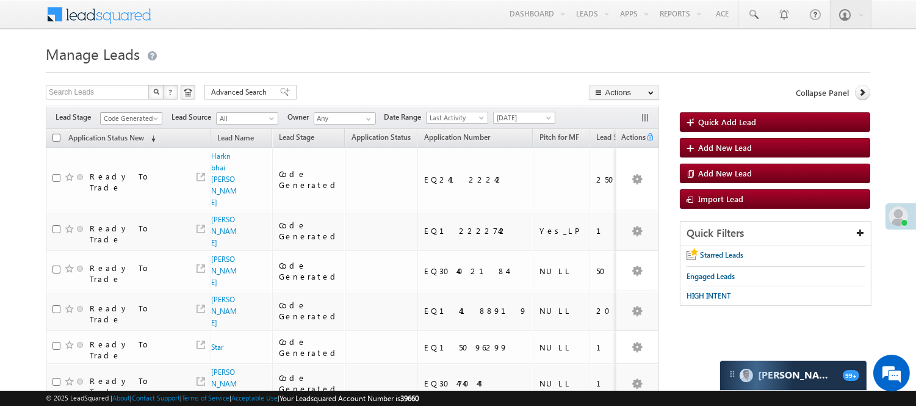
click at [137, 119] on span "Code Generated" at bounding box center [130, 118] width 58 height 11
click at [129, 150] on link "Lead Generated" at bounding box center [132, 144] width 62 height 11
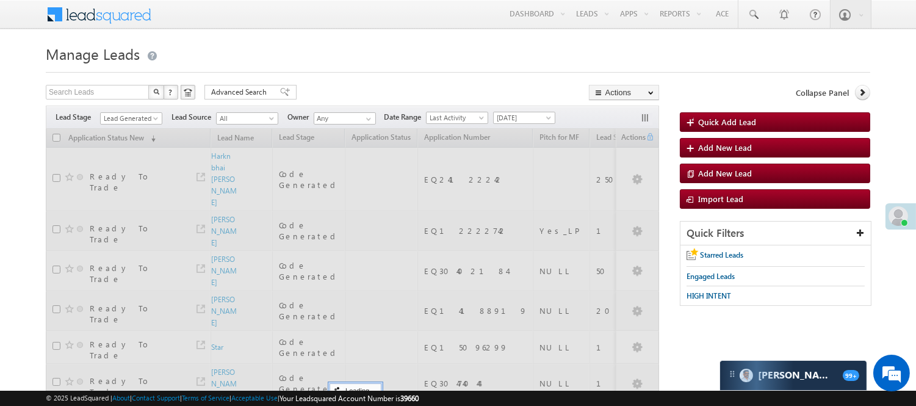
click at [381, 98] on div "Search Leads X ? 10 results found Advanced Search Advanced Search Advanced sear…" at bounding box center [352, 94] width 613 height 18
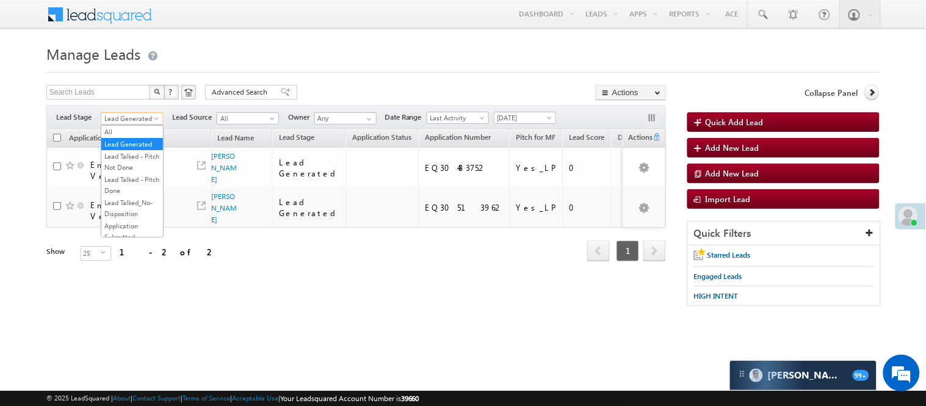
click at [126, 118] on span "Lead Generated" at bounding box center [130, 118] width 58 height 11
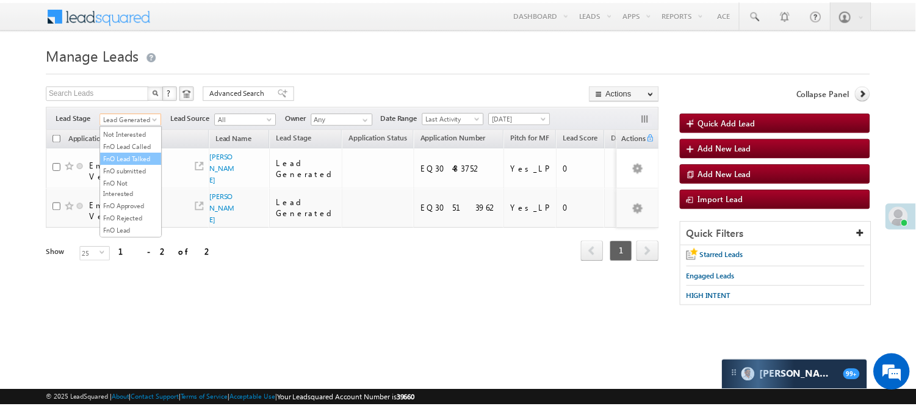
scroll to position [203, 0]
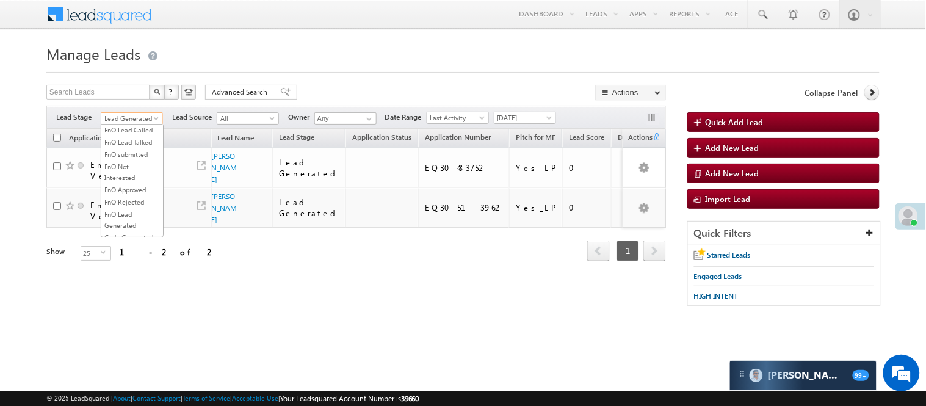
click at [148, 111] on link "Lead Talked" at bounding box center [132, 105] width 62 height 11
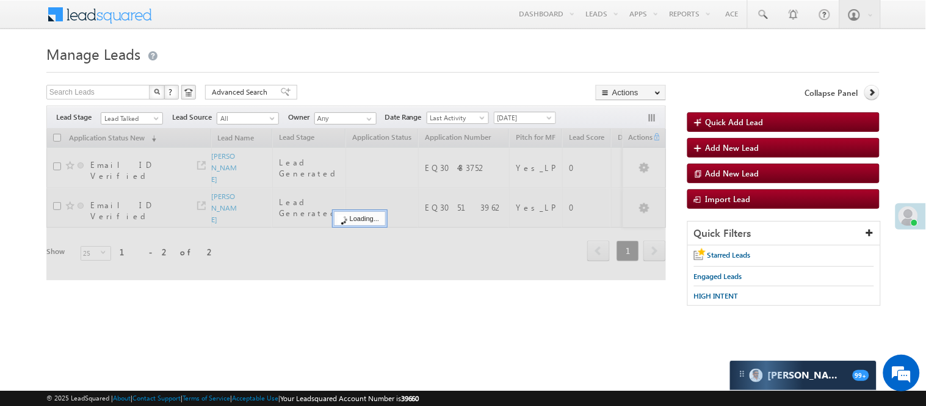
click at [386, 75] on form "Manage Leads Quick Add Lead Search Leads X ? 2 results found Advanced Search Ad…" at bounding box center [462, 179] width 833 height 277
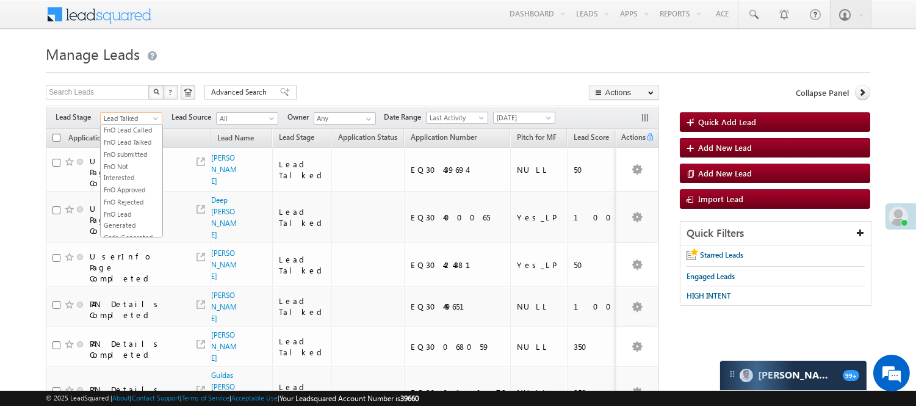
click at [113, 124] on span "Lead Talked" at bounding box center [130, 118] width 58 height 11
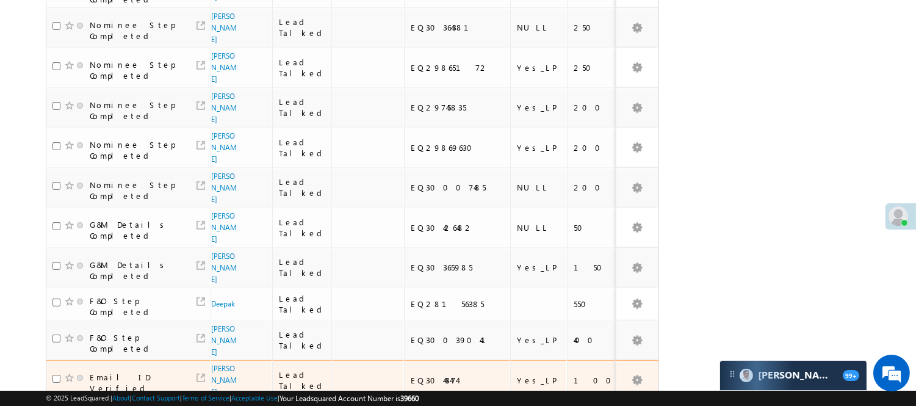
scroll to position [850, 0]
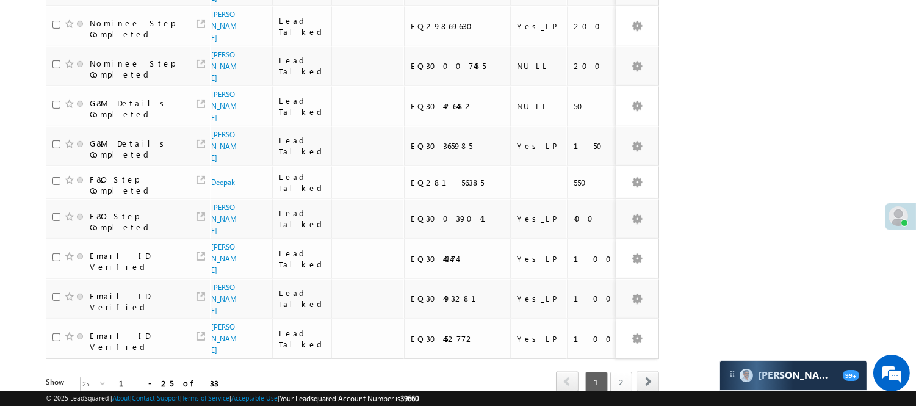
click at [617, 372] on link "2" at bounding box center [621, 382] width 22 height 21
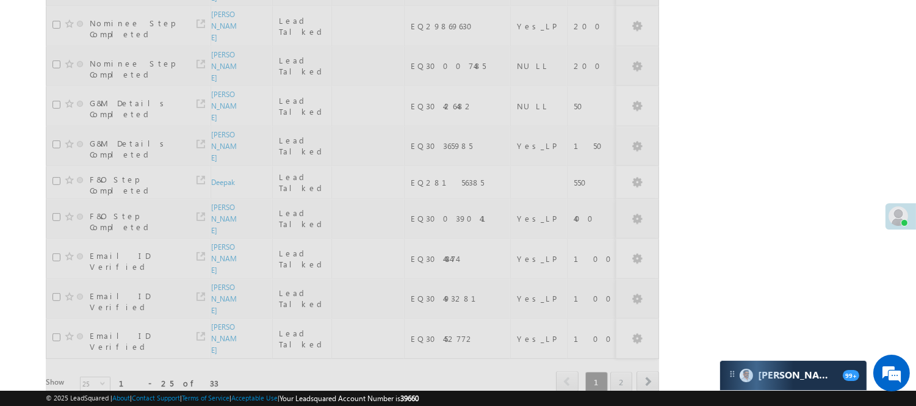
scroll to position [242, 0]
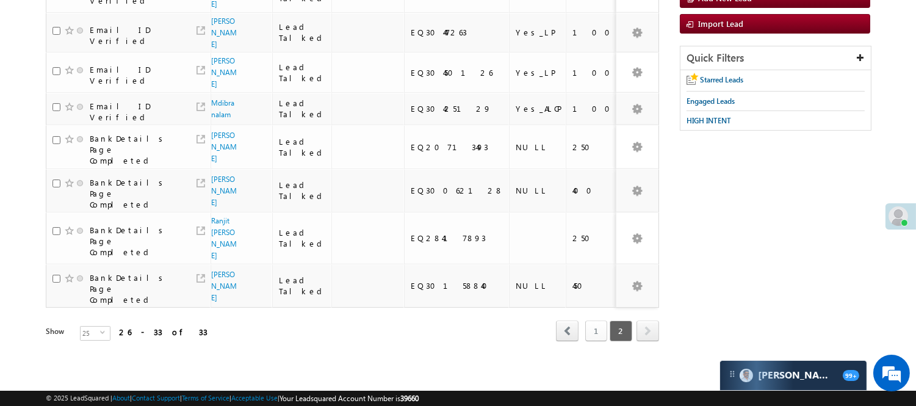
click at [599, 320] on link "1" at bounding box center [596, 330] width 22 height 21
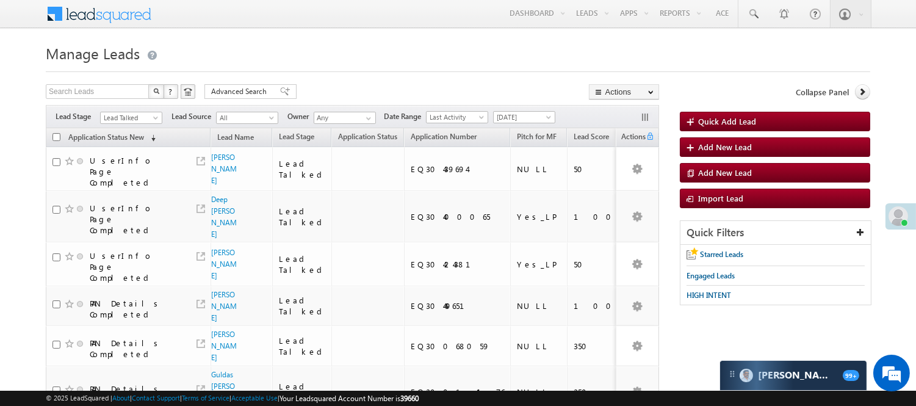
scroll to position [0, 0]
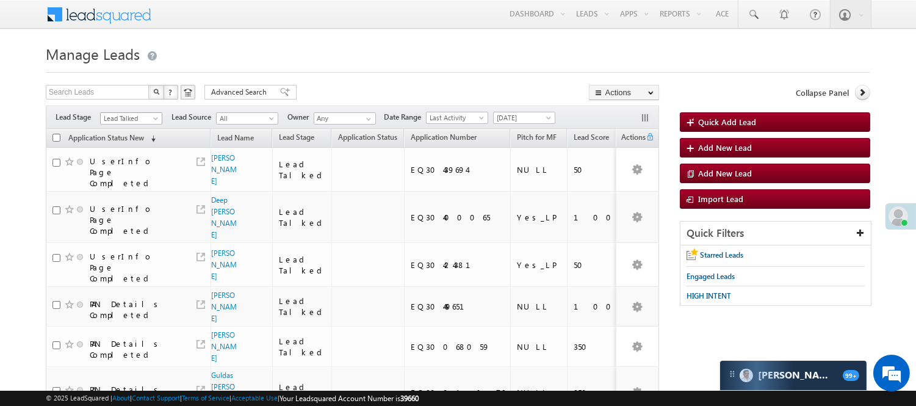
click at [148, 117] on span "Lead Talked" at bounding box center [130, 118] width 58 height 11
click at [137, 207] on link "Code Generated" at bounding box center [132, 206] width 62 height 11
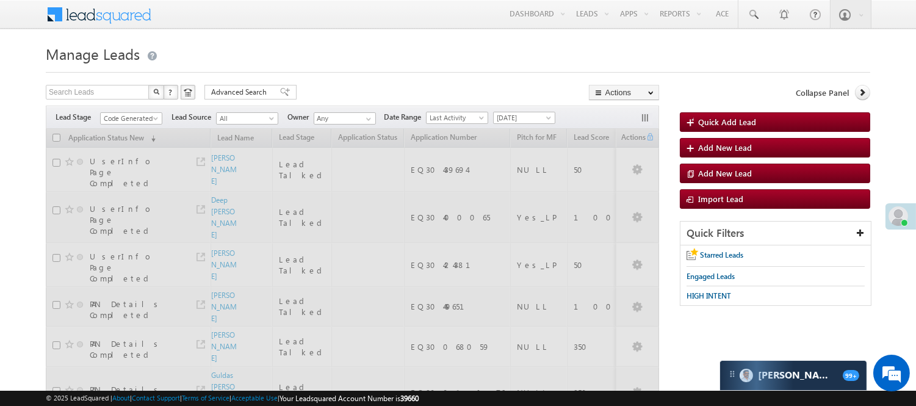
click at [483, 88] on div "Search Leads X ? 33 results found Advanced Search Advanced Search Advanced sear…" at bounding box center [352, 94] width 613 height 18
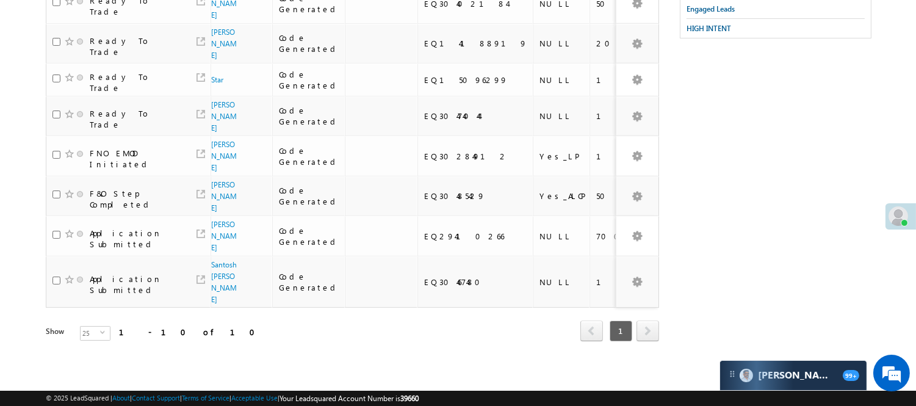
scroll to position [0, 0]
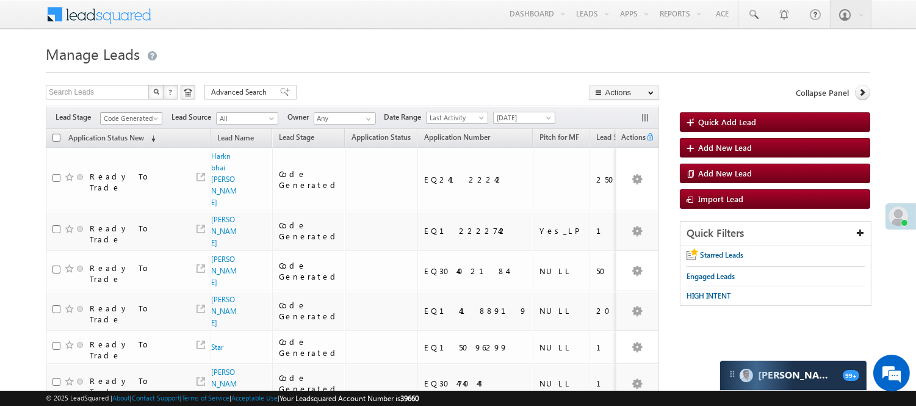
click at [138, 112] on link "Code Generated" at bounding box center [131, 118] width 62 height 12
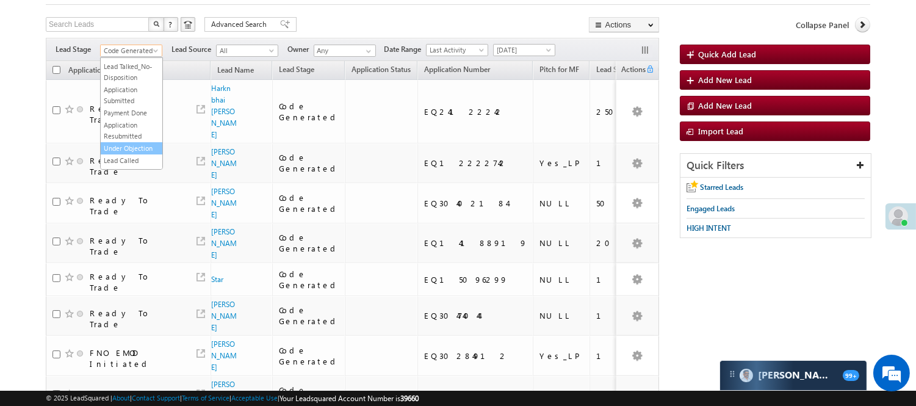
scroll to position [99, 0]
click at [120, 135] on link "Lead Called" at bounding box center [132, 129] width 62 height 11
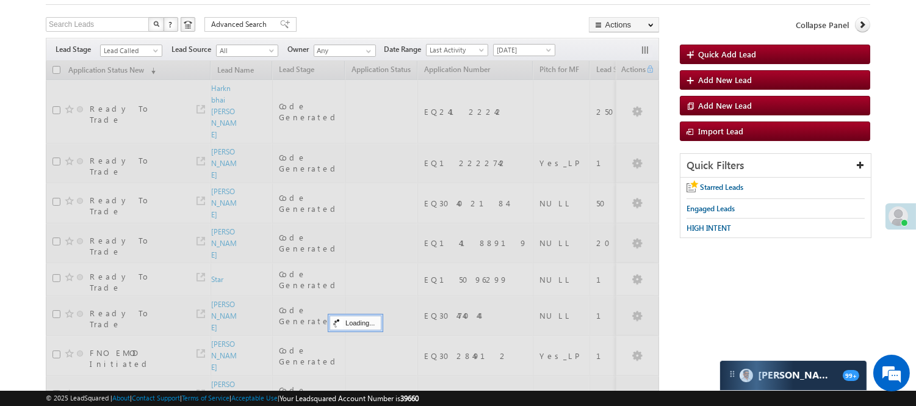
click at [411, 21] on div "Search Leads X ? 10 results found Advanced Search Advanced Search Advanced sear…" at bounding box center [352, 26] width 613 height 18
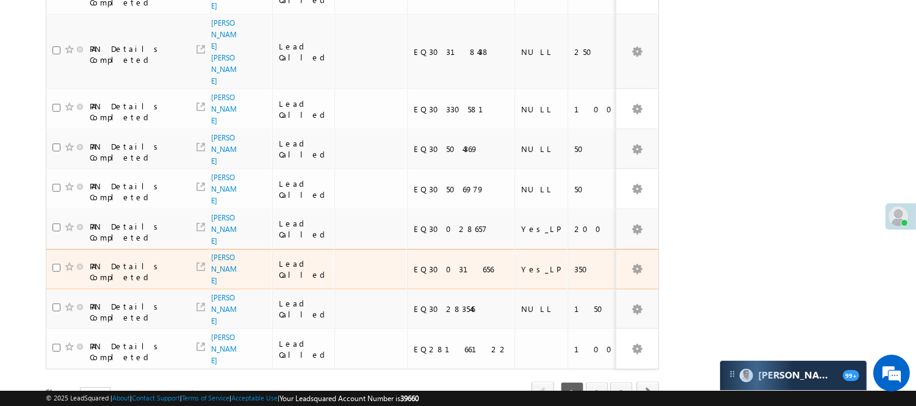
scroll to position [869, 0]
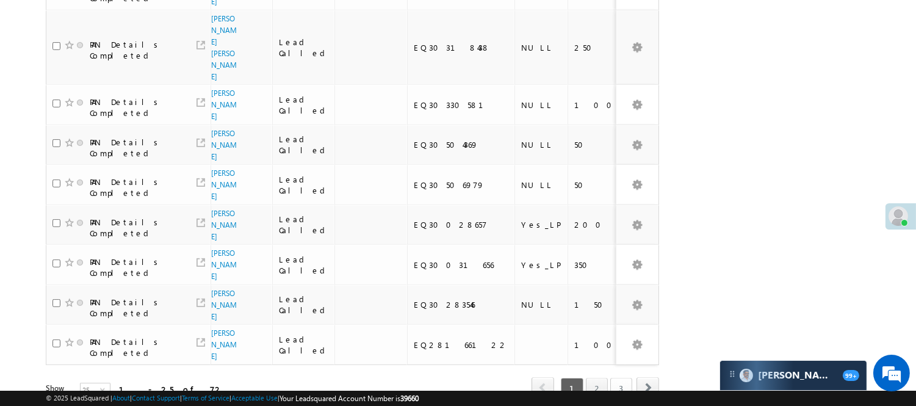
click at [631, 378] on link "3" at bounding box center [621, 388] width 22 height 21
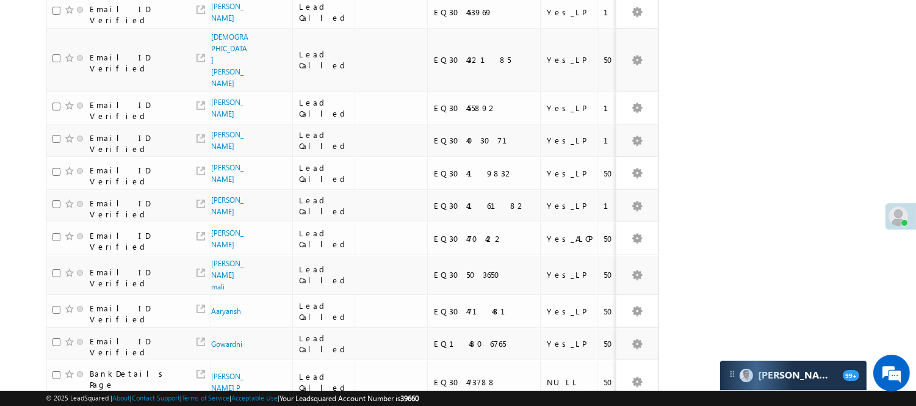
scroll to position [0, 0]
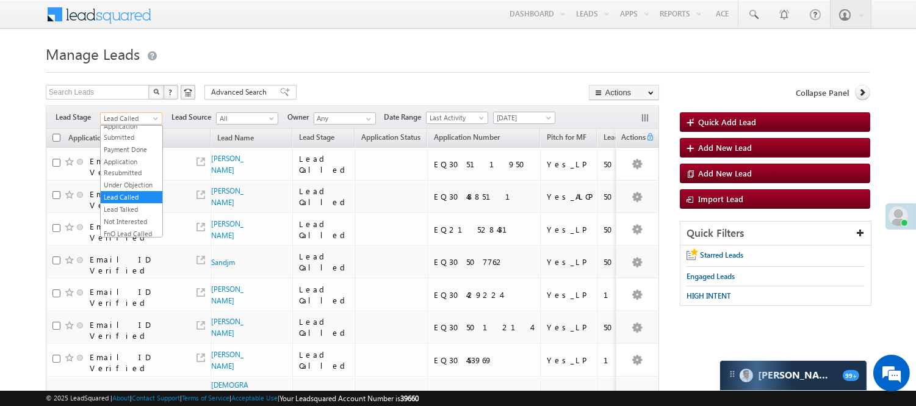
click at [132, 116] on span "Lead Called" at bounding box center [130, 118] width 58 height 11
click at [127, 179] on link "Lead Talked" at bounding box center [132, 173] width 62 height 11
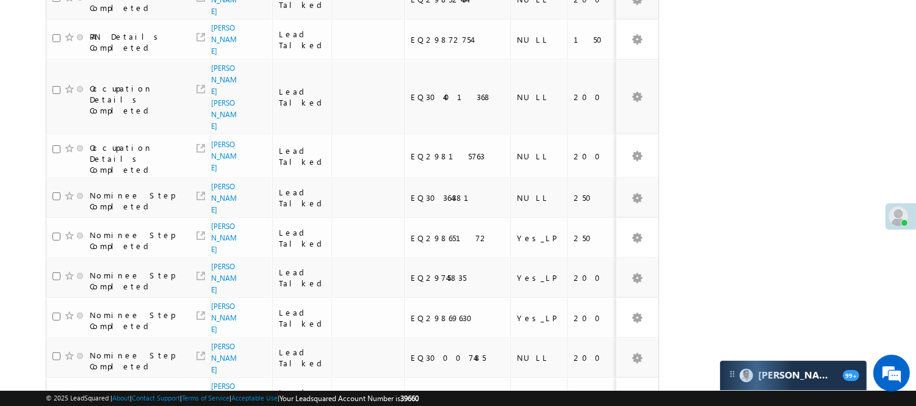
scroll to position [850, 0]
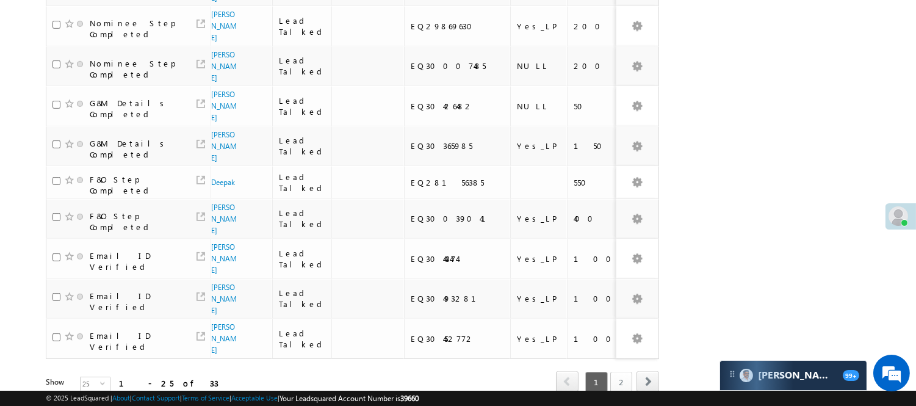
click at [615, 372] on link "2" at bounding box center [621, 382] width 22 height 21
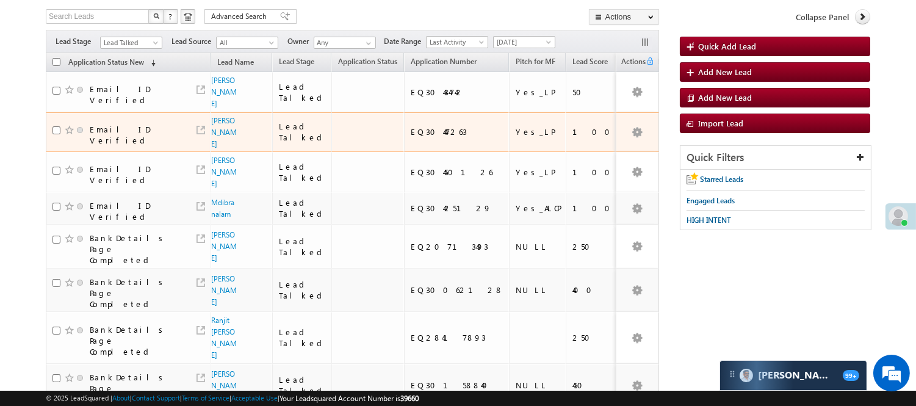
scroll to position [39, 0]
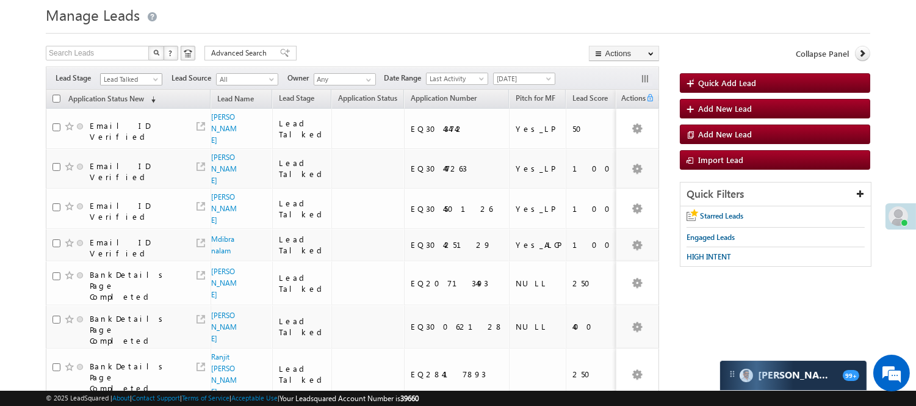
click at [115, 76] on span "Lead Talked" at bounding box center [130, 79] width 58 height 11
click at [118, 128] on link "Lead Called" at bounding box center [132, 122] width 62 height 11
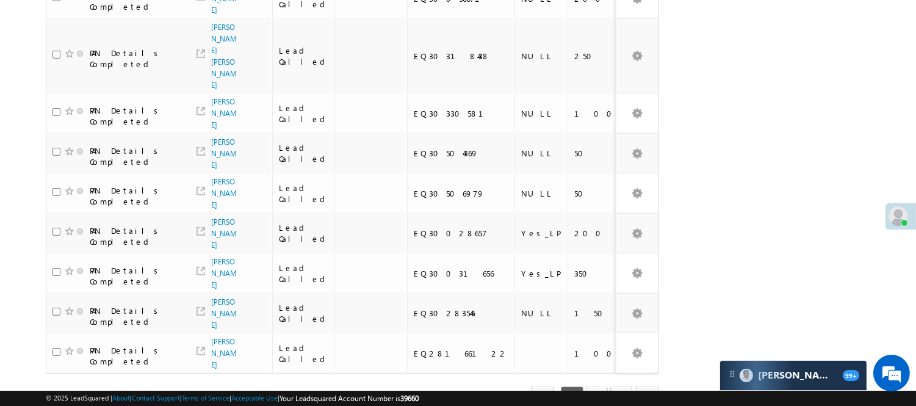
scroll to position [869, 0]
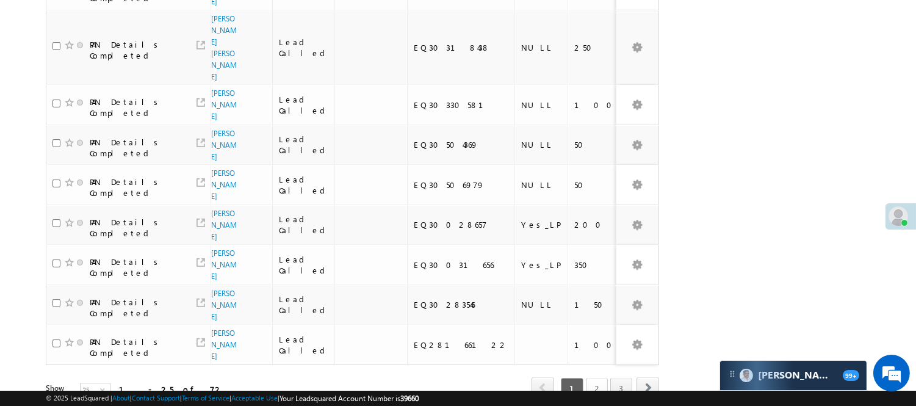
click at [596, 378] on link "2" at bounding box center [597, 388] width 22 height 21
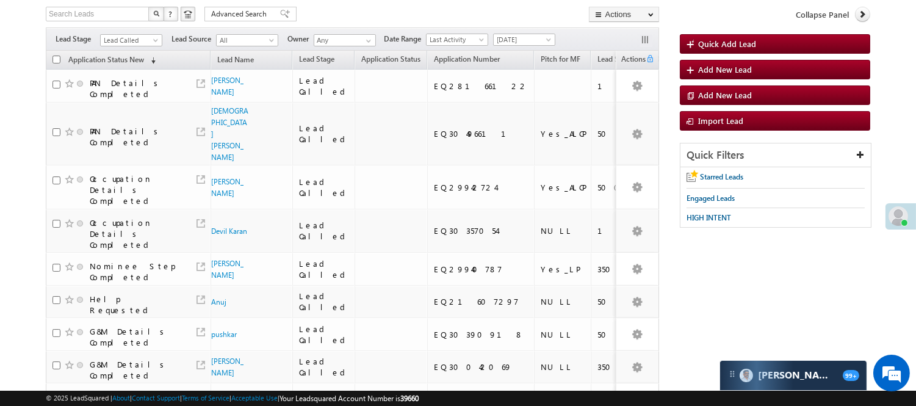
scroll to position [45, 0]
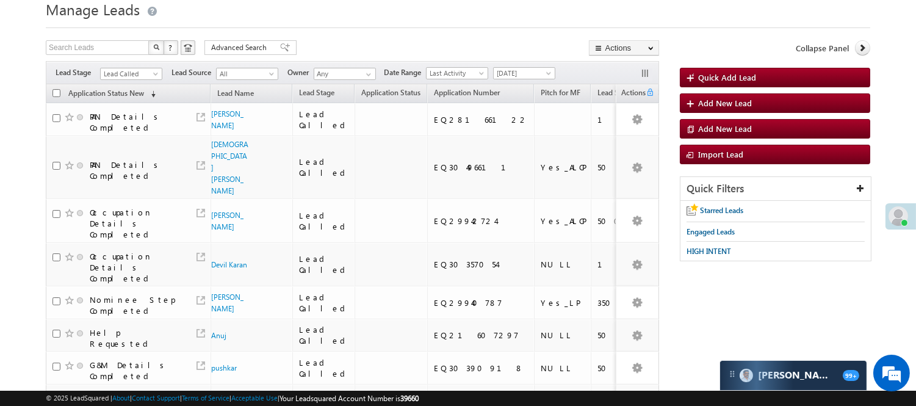
click at [128, 84] on th "Application Status New (sorted descending)" at bounding box center [128, 93] width 165 height 19
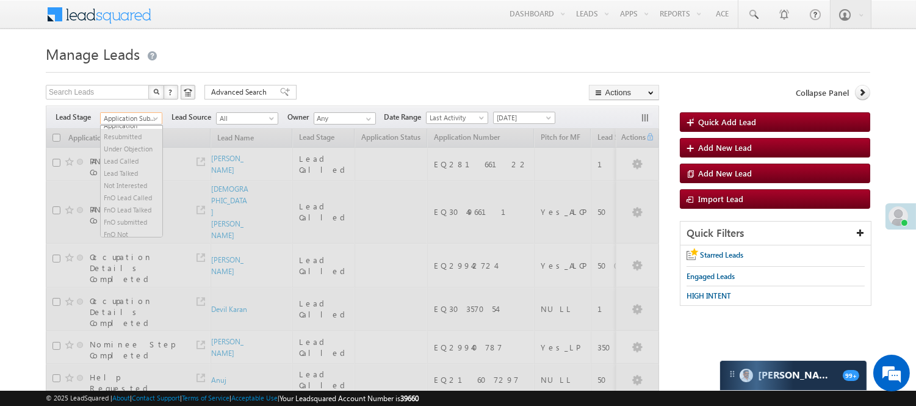
scroll to position [117, 0]
click at [124, 118] on span "Application Submitted" at bounding box center [130, 118] width 58 height 11
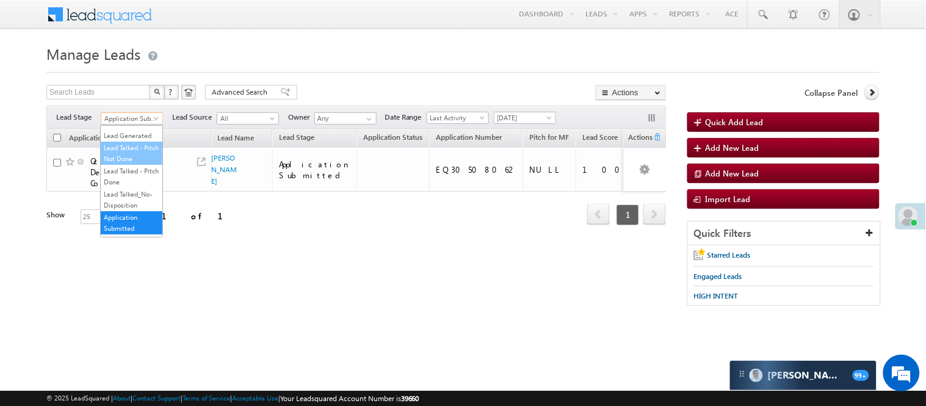
scroll to position [0, 0]
click at [126, 146] on link "Lead Generated" at bounding box center [132, 144] width 62 height 11
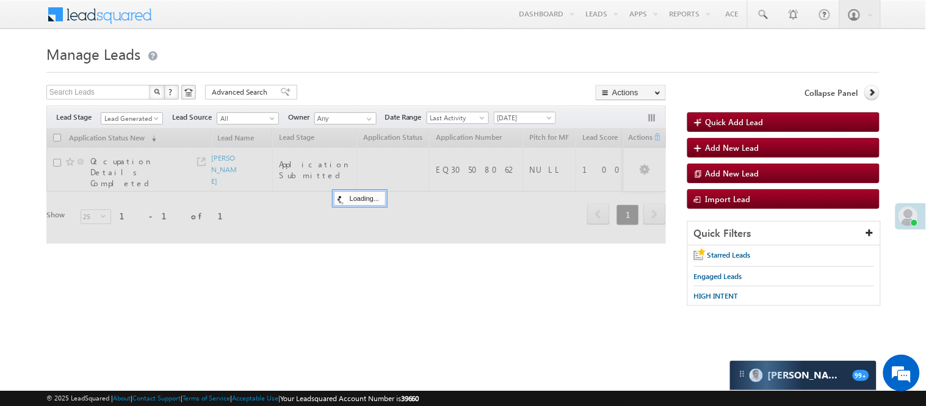
click at [365, 81] on form "Manage Leads Quick Add Lead Search Leads X ? 1 results found Advanced Search Ad…" at bounding box center [462, 179] width 833 height 277
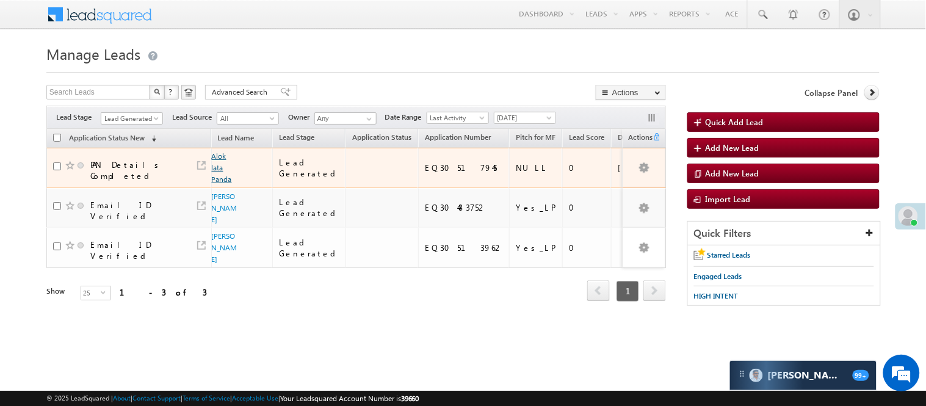
click at [220, 159] on link "Alok lata Panda" at bounding box center [222, 167] width 20 height 32
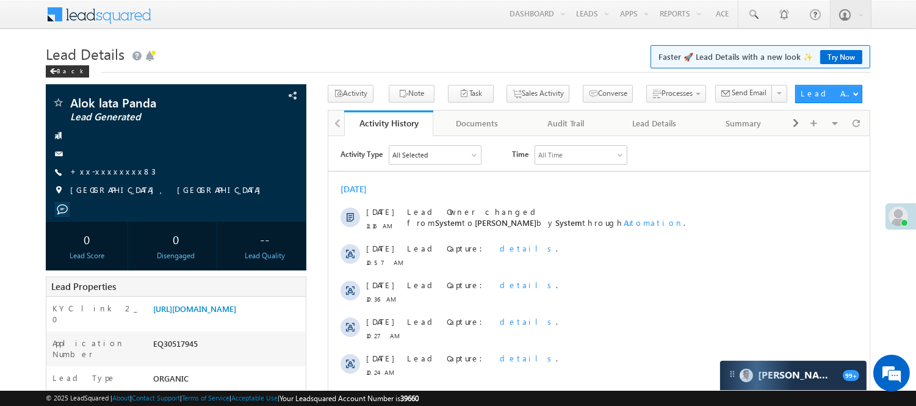
click at [110, 174] on link "+xx-xxxxxxxx83" at bounding box center [112, 171] width 85 height 10
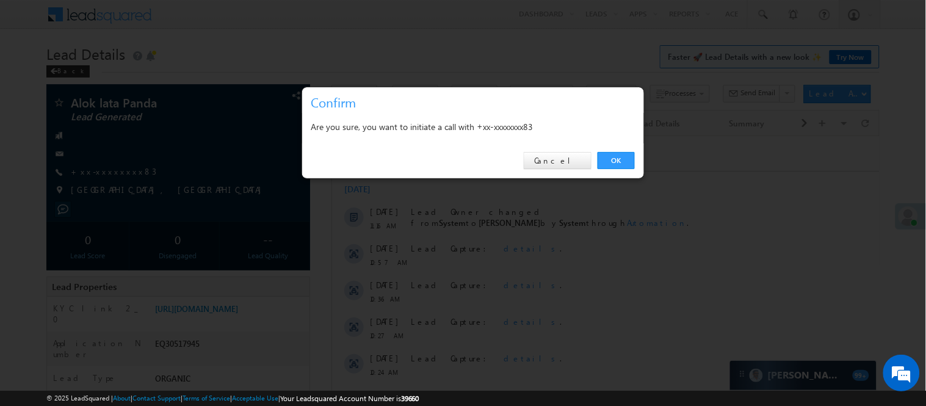
click at [616, 164] on link "OK" at bounding box center [615, 160] width 37 height 17
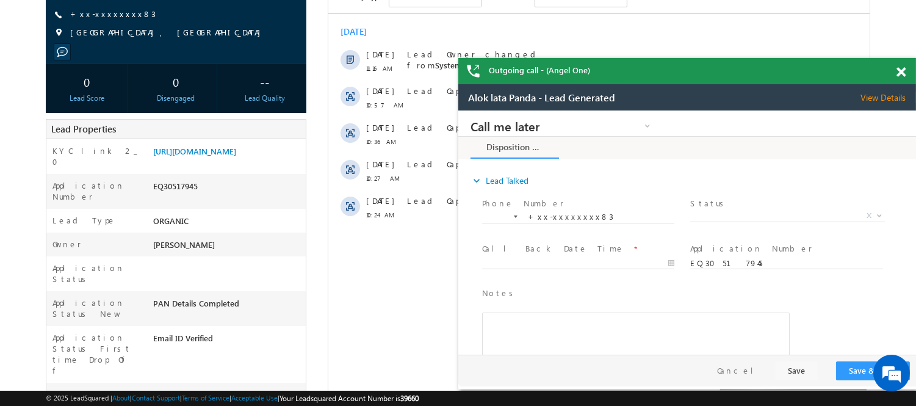
scroll to position [203, 0]
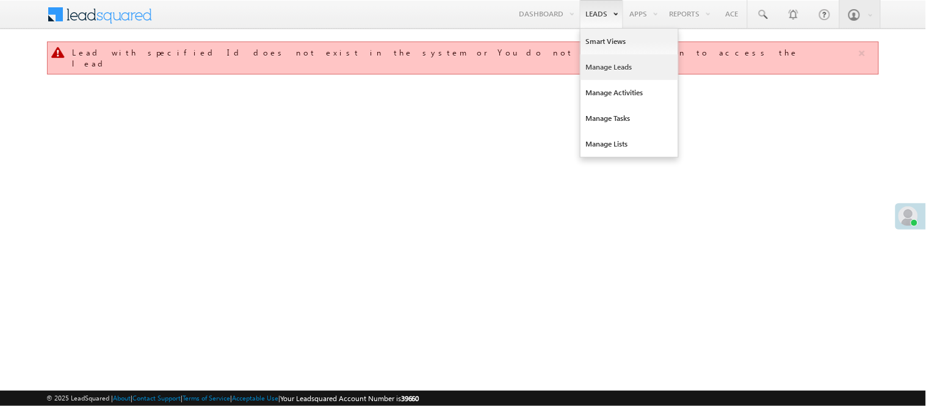
drag, startPoint x: 0, startPoint y: 0, endPoint x: 611, endPoint y: 70, distance: 614.9
click at [611, 70] on link "Manage Leads" at bounding box center [629, 67] width 98 height 26
click at [610, 70] on link "Manage Leads" at bounding box center [629, 67] width 98 height 26
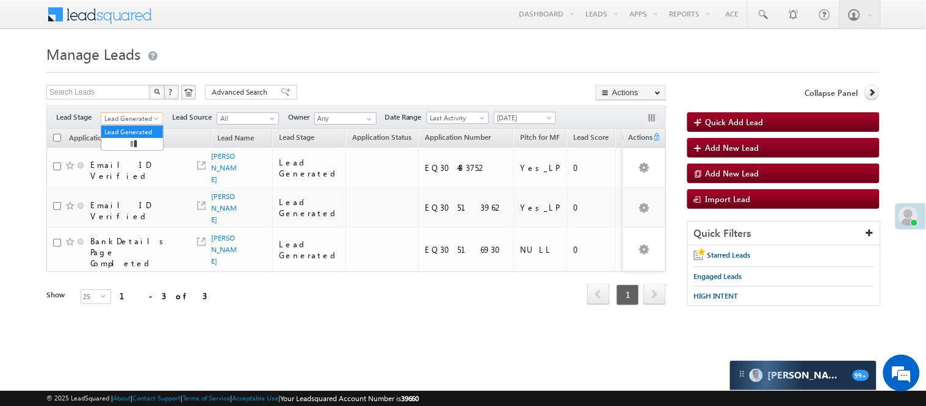
click at [133, 118] on span "Lead Generated" at bounding box center [130, 118] width 58 height 11
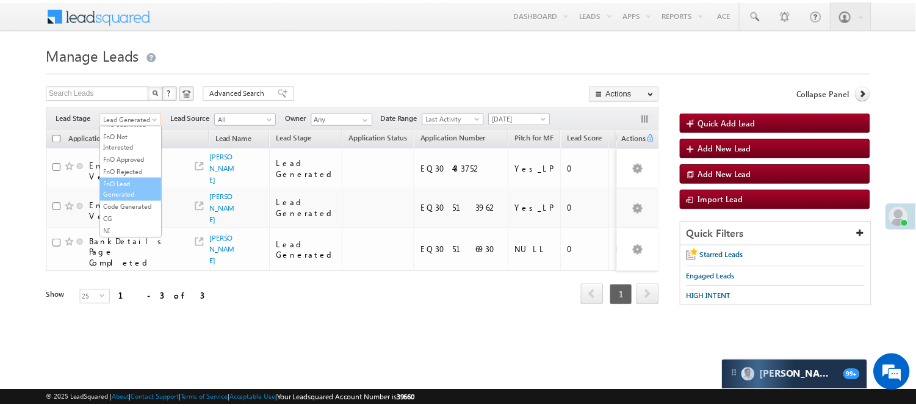
scroll to position [271, 0]
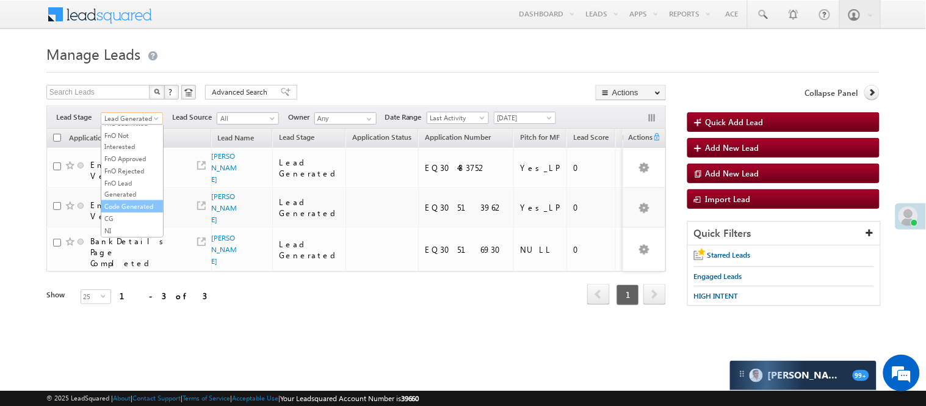
click at [120, 212] on link "Code Generated" at bounding box center [132, 206] width 62 height 11
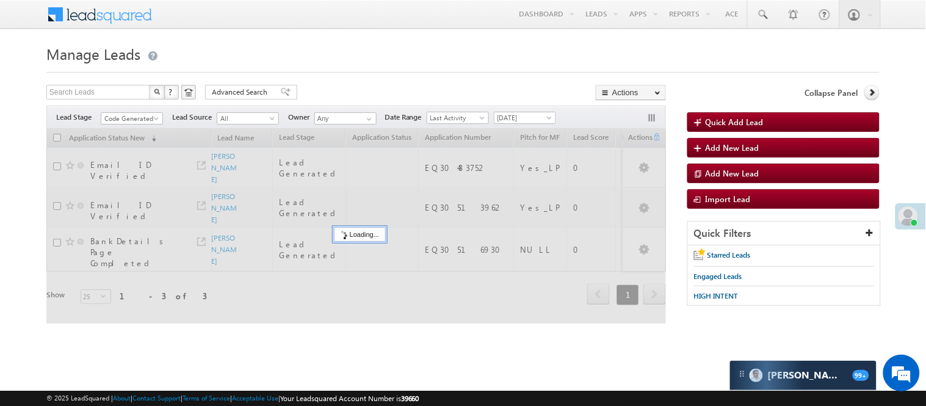
click at [432, 10] on div "Menu Nisha Anand Yadav Nisha .Yada v@ang elbro king. com Angel Broki" at bounding box center [462, 15] width 833 height 30
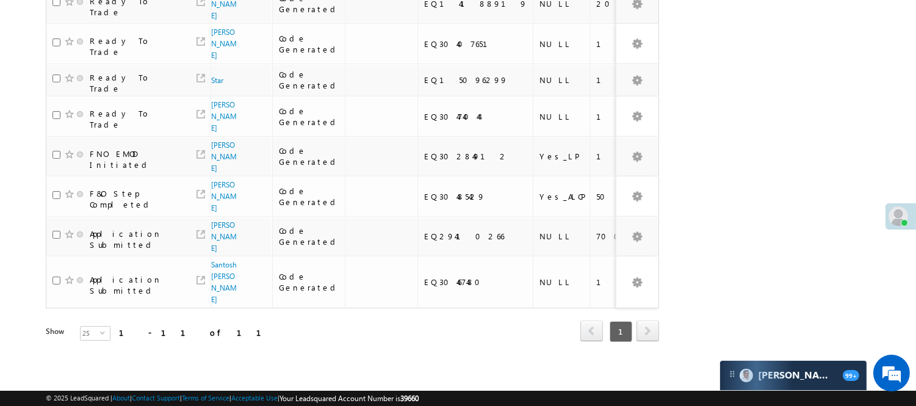
scroll to position [0, 0]
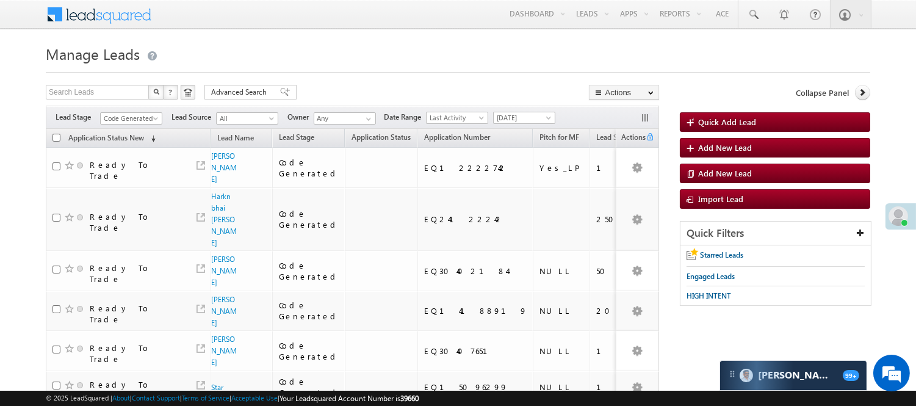
click at [117, 115] on span "Code Generated" at bounding box center [130, 118] width 58 height 11
click at [125, 150] on link "Lead Generated" at bounding box center [132, 144] width 62 height 11
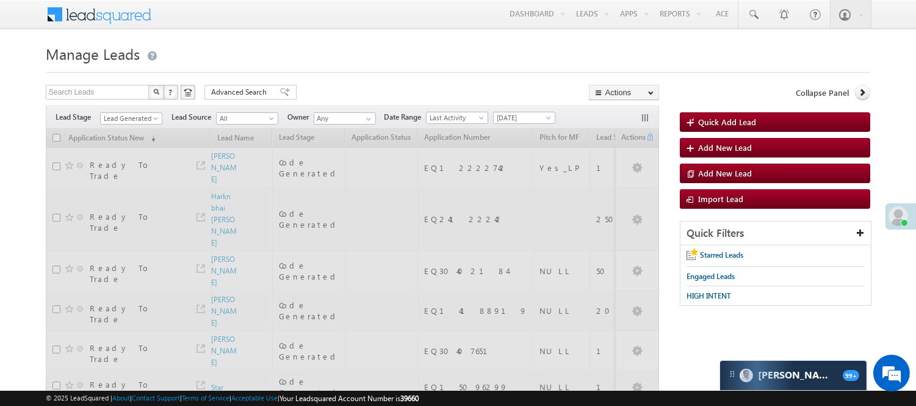
click at [275, 102] on div "Search Leads X ? 11 results found Advanced Search Advanced Search Advanced sear…" at bounding box center [352, 94] width 613 height 18
click at [316, 98] on div "Search Leads X ? 11 results found Advanced Search Advanced Search Advanced sear…" at bounding box center [352, 94] width 613 height 18
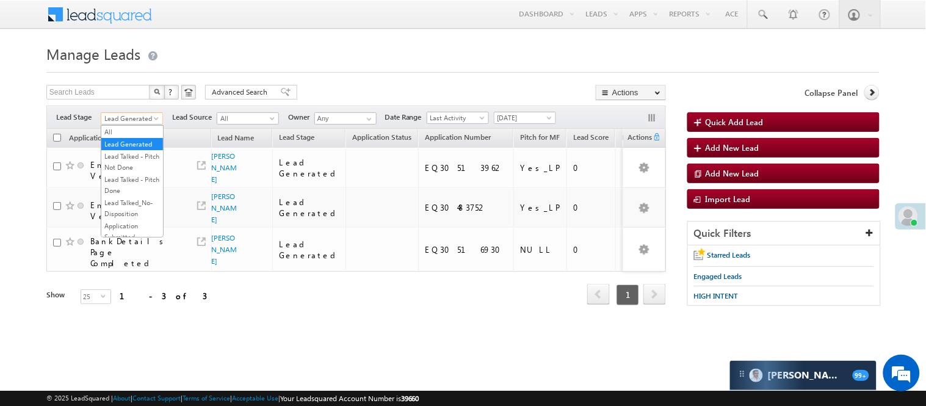
click at [130, 119] on span "Lead Generated" at bounding box center [130, 118] width 58 height 11
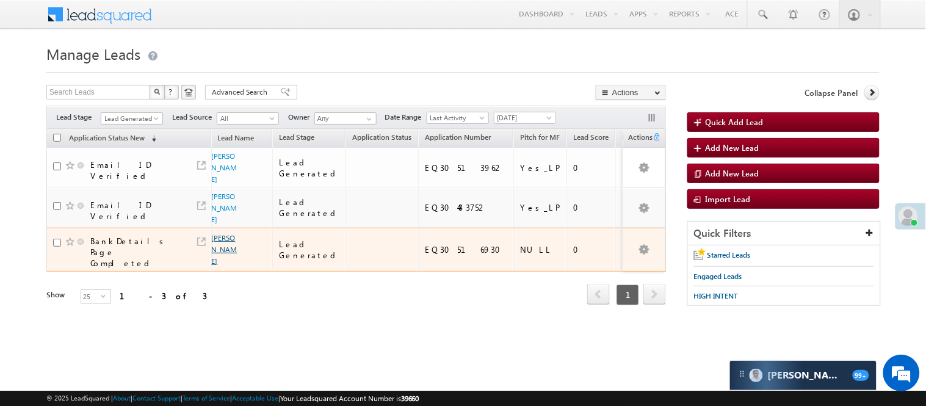
click at [215, 248] on link "[PERSON_NAME]" at bounding box center [225, 249] width 26 height 32
click at [214, 251] on link "[PERSON_NAME]" at bounding box center [225, 249] width 26 height 32
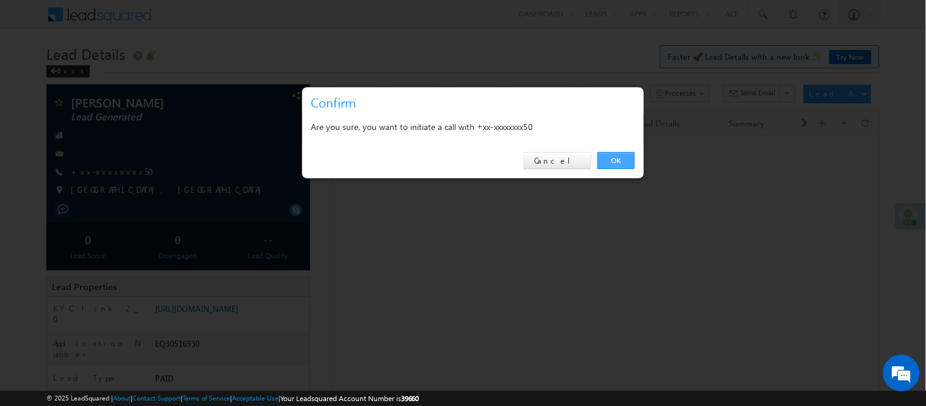
click at [623, 154] on link "OK" at bounding box center [615, 160] width 37 height 17
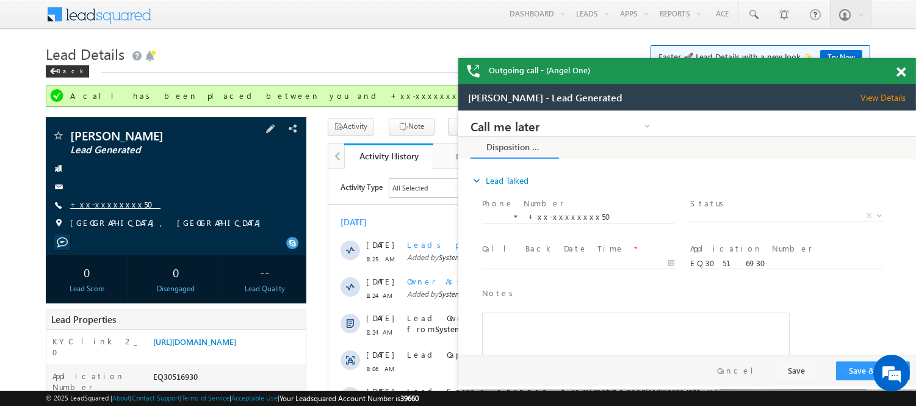
click at [103, 206] on link "+xx-xxxxxxxx50" at bounding box center [115, 204] width 90 height 10
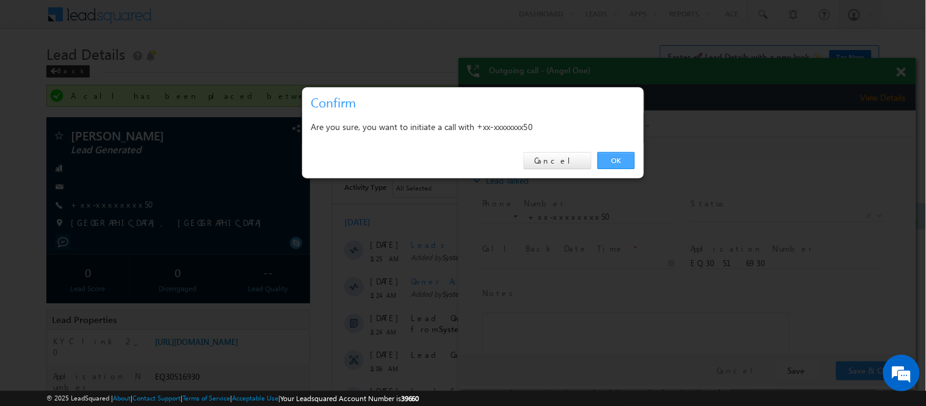
click at [611, 154] on link "OK" at bounding box center [615, 160] width 37 height 17
